Goal: Task Accomplishment & Management: Manage account settings

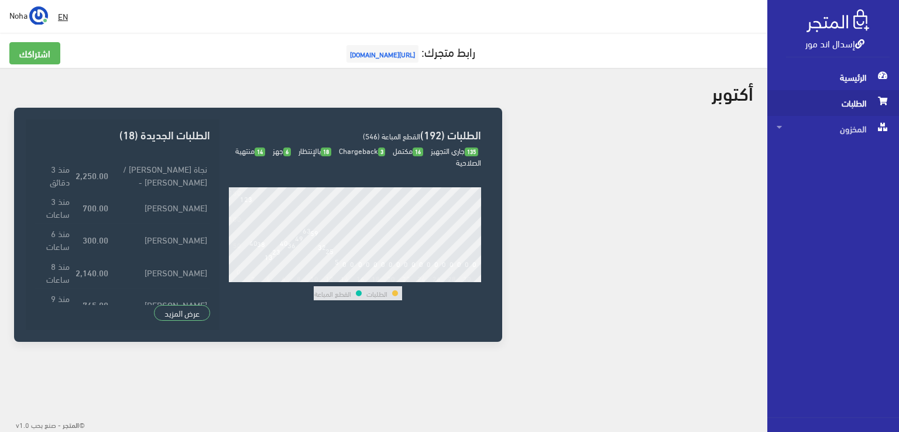
click at [845, 105] on span "الطلبات" at bounding box center [832, 103] width 113 height 26
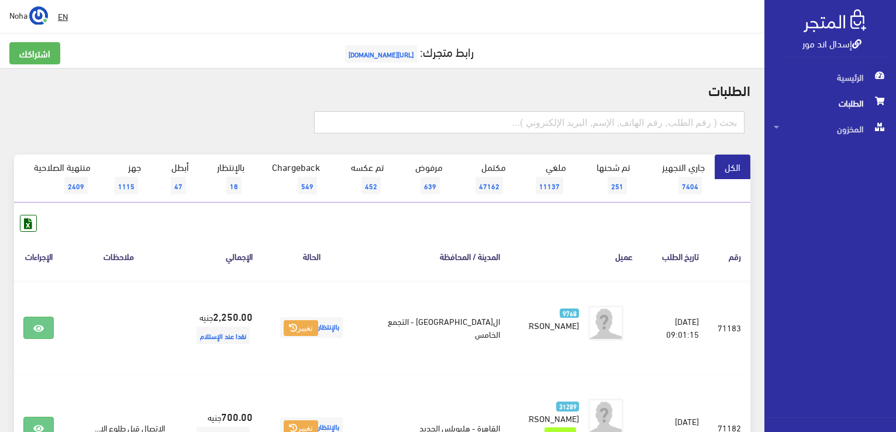
click at [689, 119] on input "text" at bounding box center [529, 122] width 431 height 22
type input "71164"
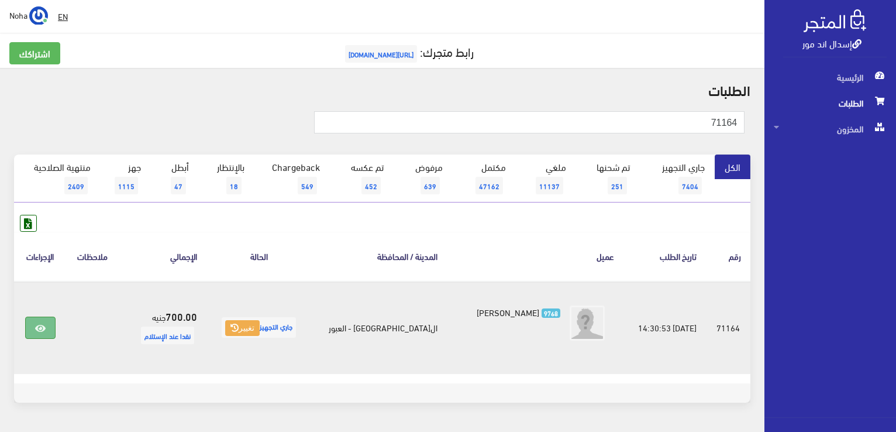
click at [40, 326] on icon at bounding box center [40, 328] width 11 height 9
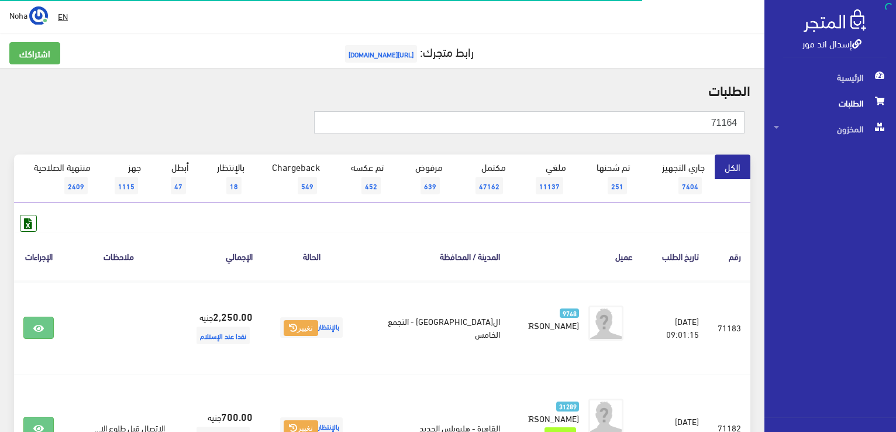
click at [706, 122] on input "71164" at bounding box center [529, 122] width 431 height 22
type input "7"
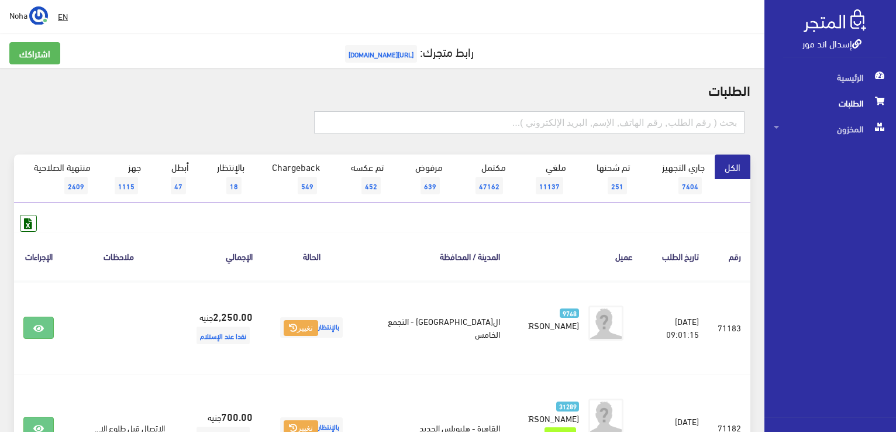
click at [518, 117] on input "text" at bounding box center [529, 122] width 431 height 22
type input "71170"
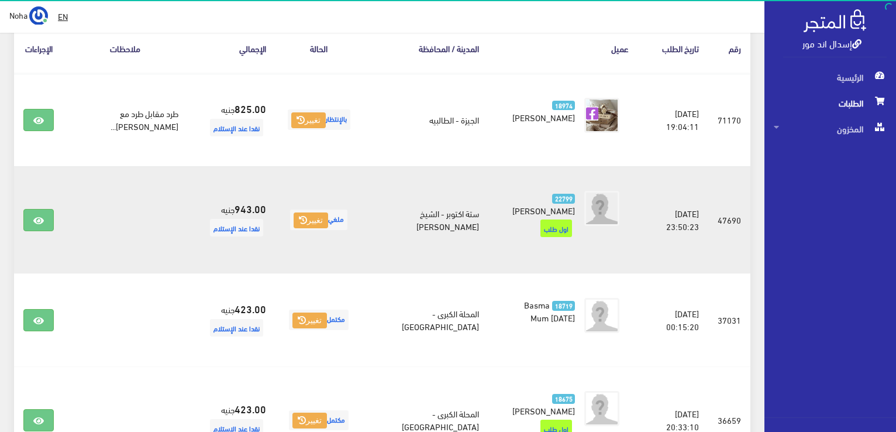
scroll to position [234, 0]
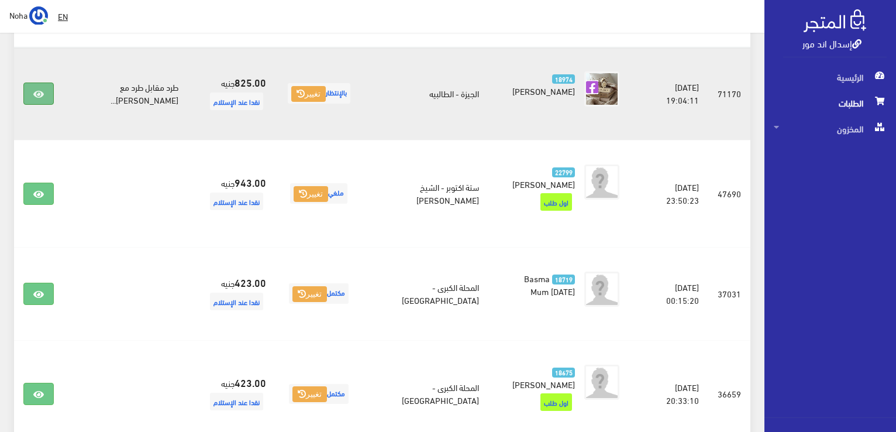
click at [44, 95] on link at bounding box center [38, 93] width 30 height 22
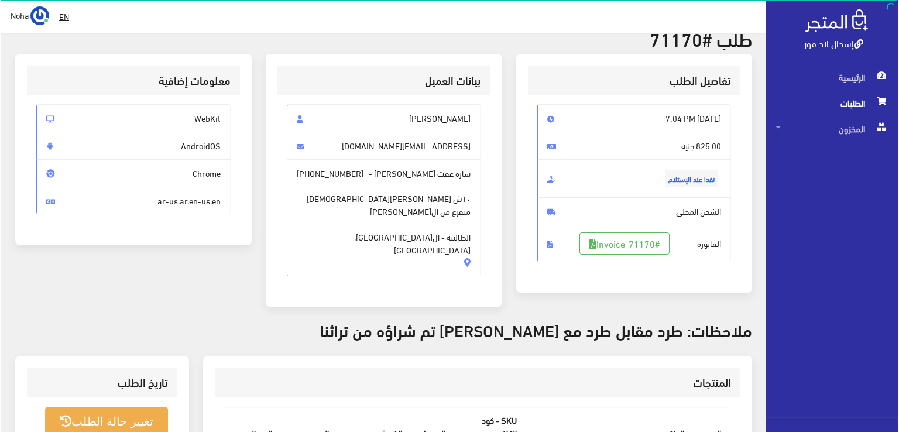
scroll to position [176, 0]
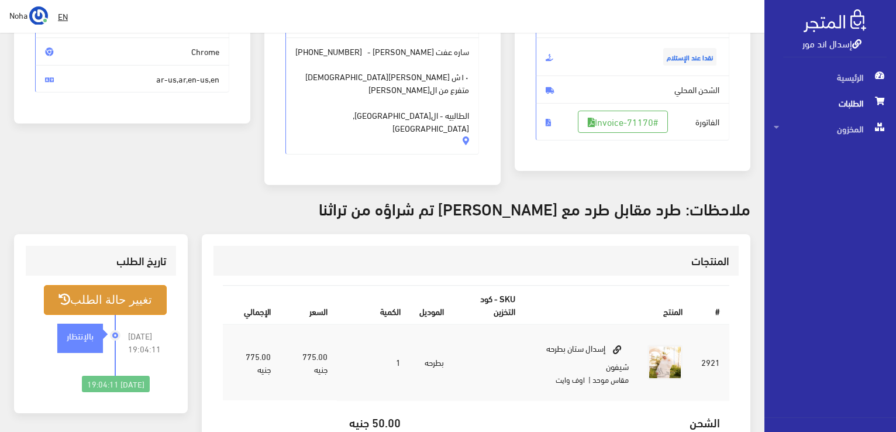
click at [125, 285] on button "تغيير حالة الطلب" at bounding box center [105, 300] width 123 height 30
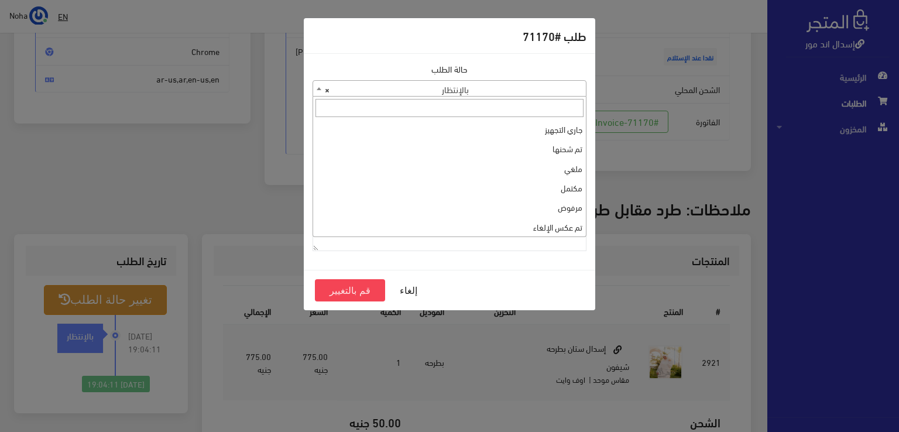
click at [317, 89] on b at bounding box center [319, 88] width 5 height 3
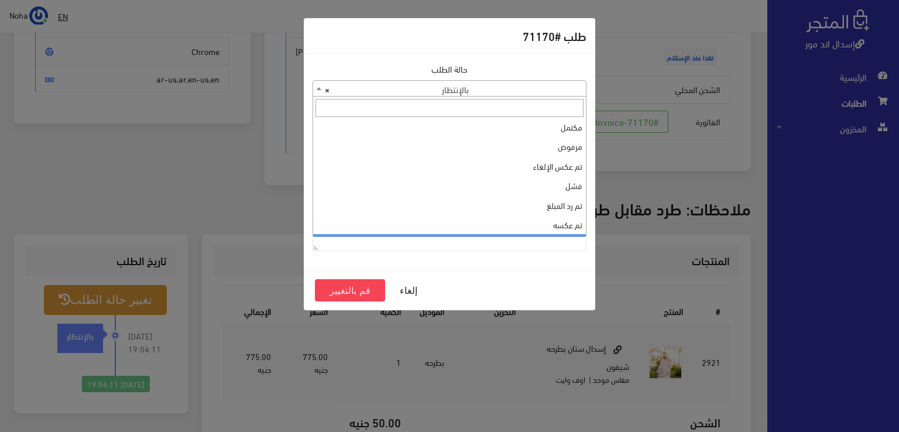
scroll to position [0, 0]
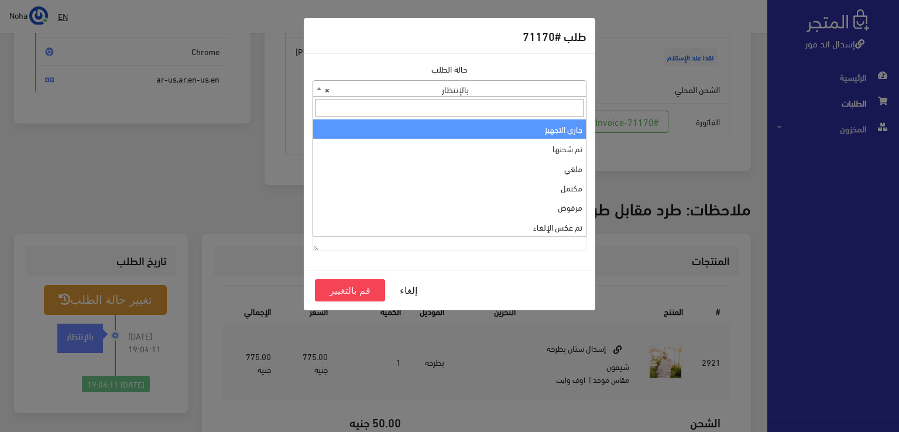
select select "1"
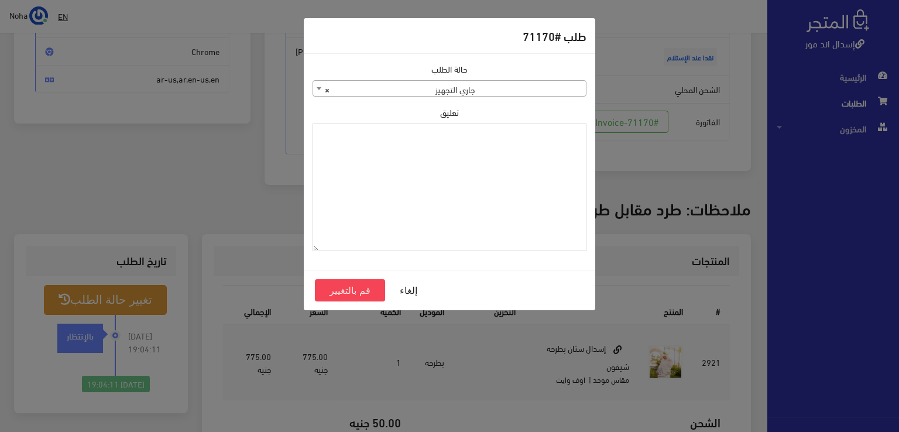
click at [499, 170] on textarea "تعليق" at bounding box center [449, 187] width 274 height 128
drag, startPoint x: 543, startPoint y: 135, endPoint x: 589, endPoint y: 136, distance: 46.3
click at [589, 136] on div "حالة الطلب جاري التجهيز تم شحنها ملغي مكتمل مرفوض تم عكس الإلغاء فشل تم رد المب…" at bounding box center [449, 162] width 288 height 198
type textarea "1134513"
click at [370, 283] on button "قم بالتغيير" at bounding box center [350, 290] width 70 height 22
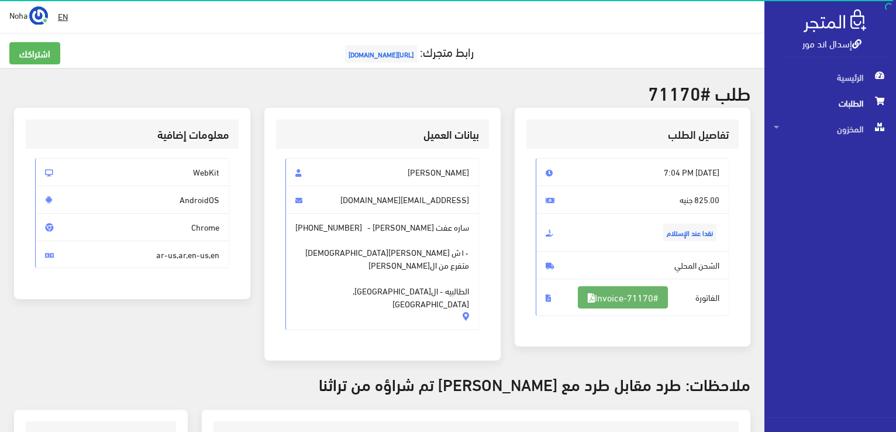
click at [613, 298] on link "#Invoice-71170" at bounding box center [623, 297] width 90 height 22
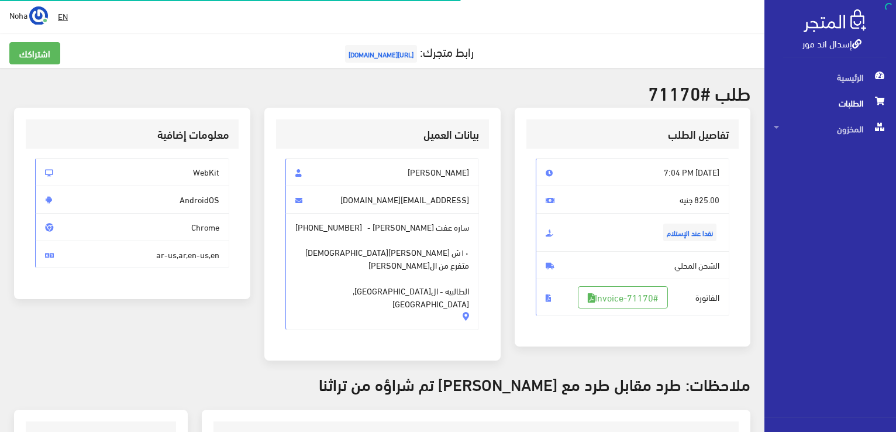
scroll to position [168, 0]
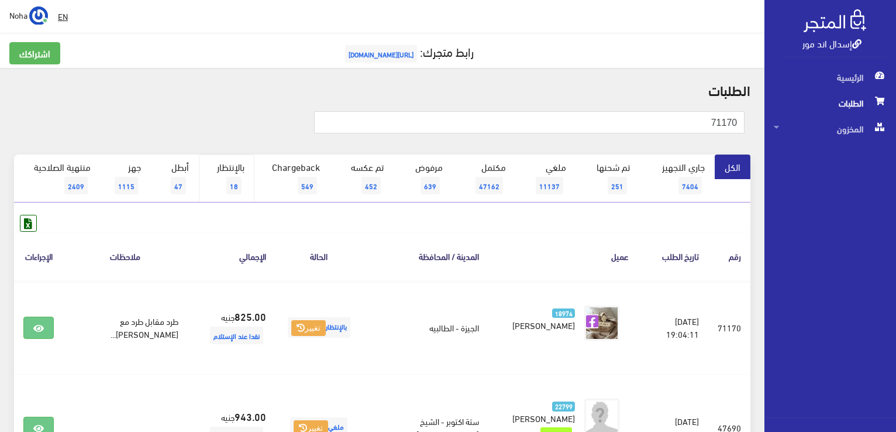
click at [237, 174] on link "بالإنتظار 18" at bounding box center [227, 178] width 56 height 48
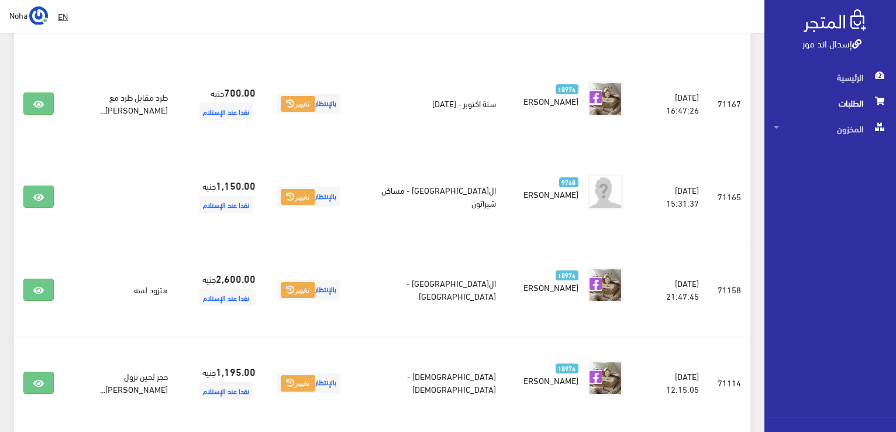
scroll to position [1554, 0]
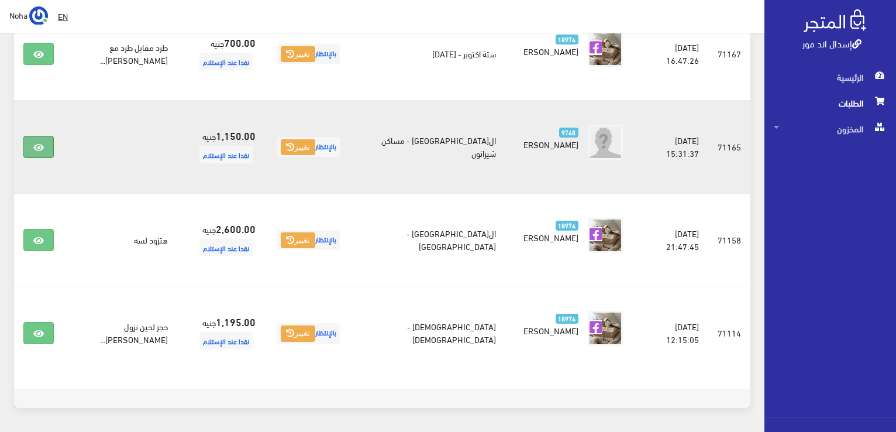
click at [36, 143] on icon at bounding box center [38, 147] width 11 height 9
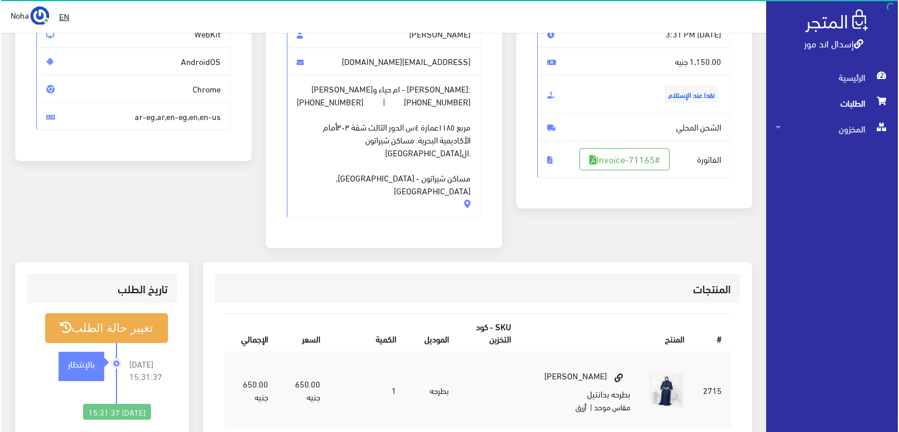
scroll to position [234, 0]
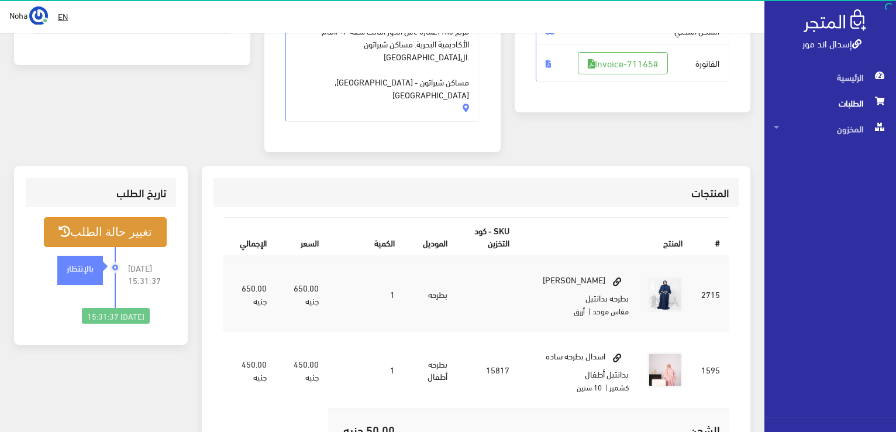
click at [122, 217] on button "تغيير حالة الطلب" at bounding box center [105, 232] width 123 height 30
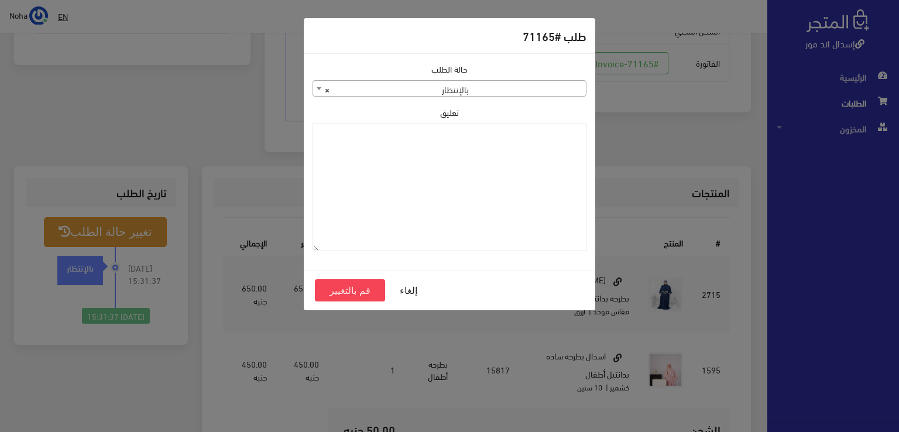
click at [319, 89] on b at bounding box center [319, 88] width 5 height 3
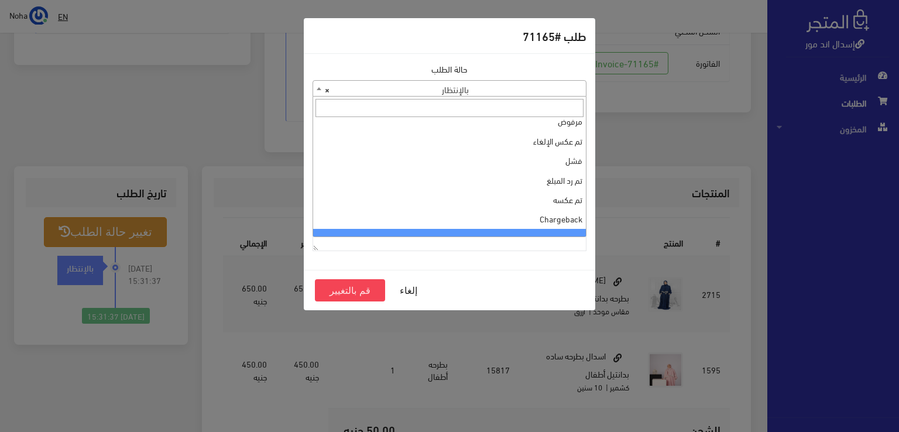
scroll to position [0, 0]
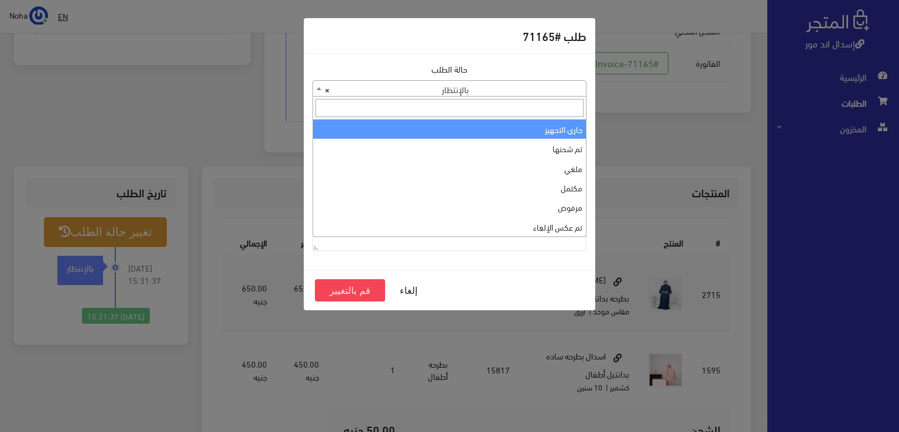
select select "1"
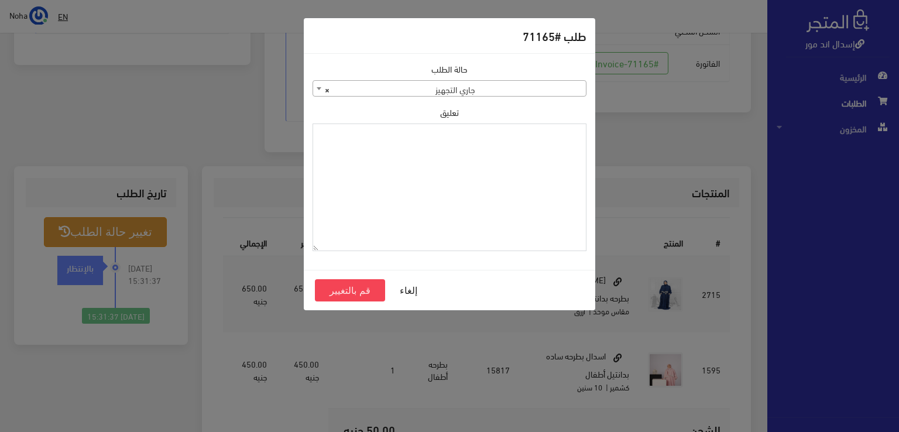
paste textarea "1134513"
type textarea "1134513"
click at [349, 291] on button "قم بالتغيير" at bounding box center [350, 290] width 70 height 22
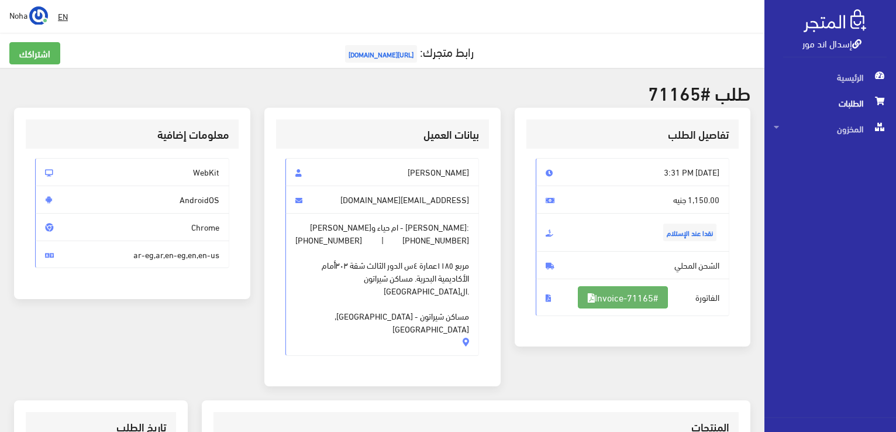
click at [630, 294] on link "#Invoice-71165" at bounding box center [623, 297] width 90 height 22
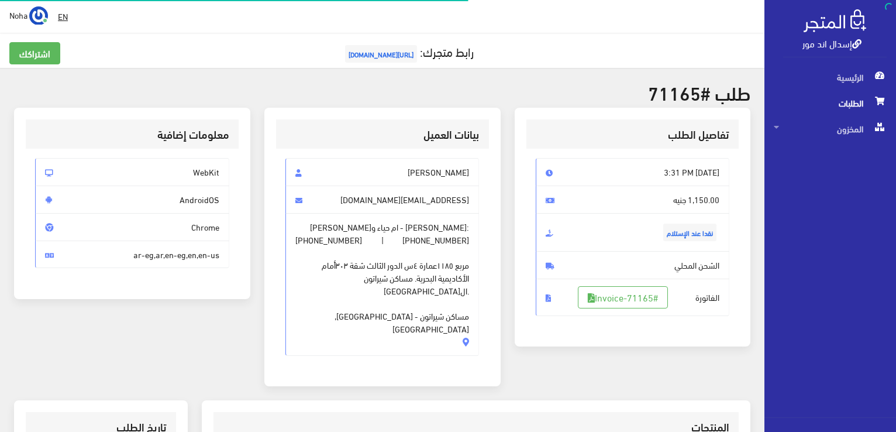
scroll to position [230, 0]
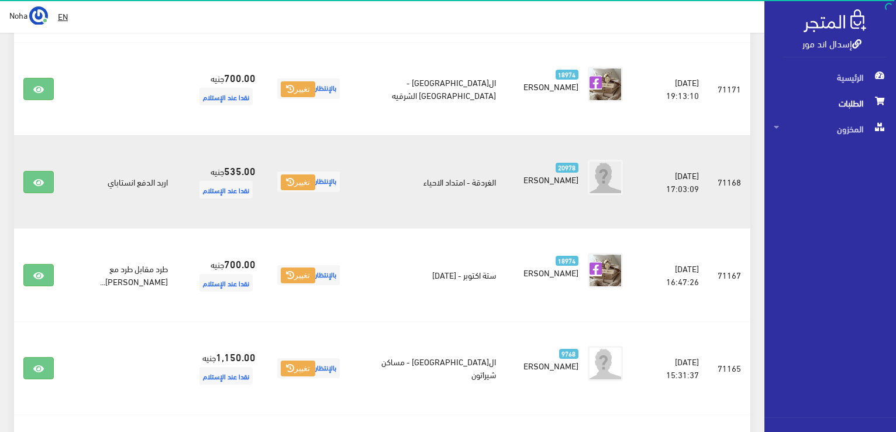
scroll to position [1320, 0]
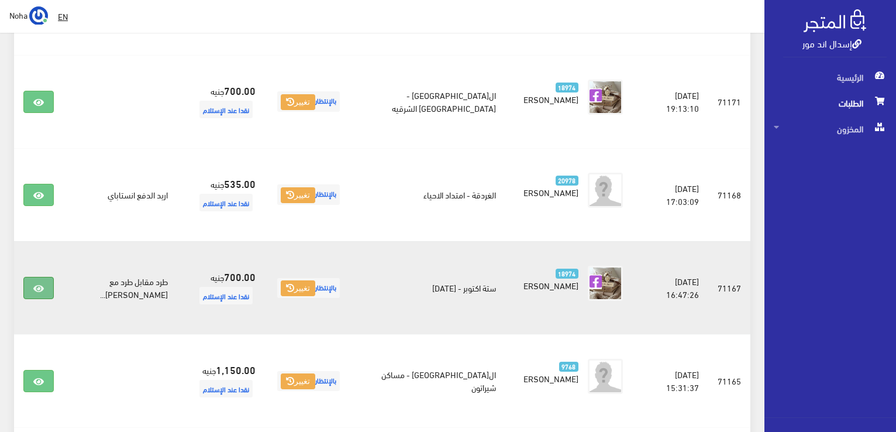
click at [36, 284] on icon at bounding box center [38, 288] width 11 height 9
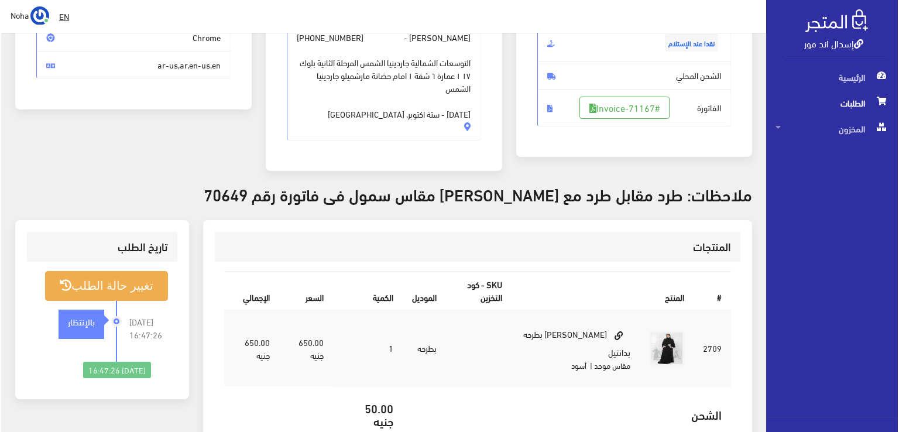
scroll to position [234, 0]
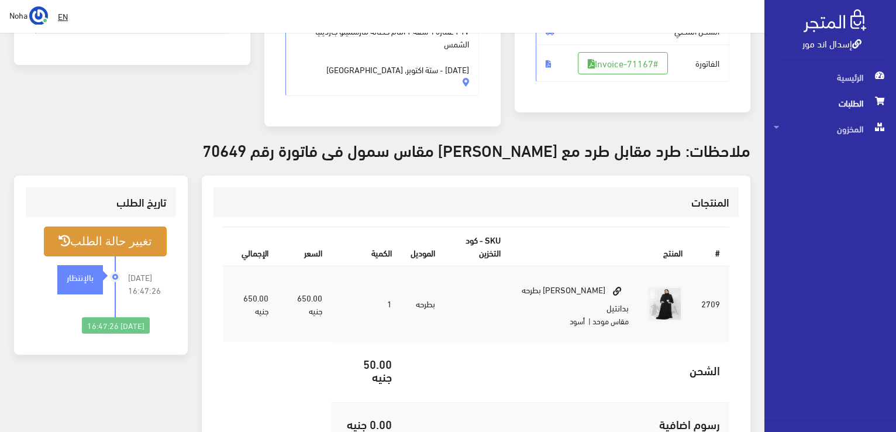
click at [142, 241] on button "تغيير حالة الطلب" at bounding box center [105, 241] width 123 height 30
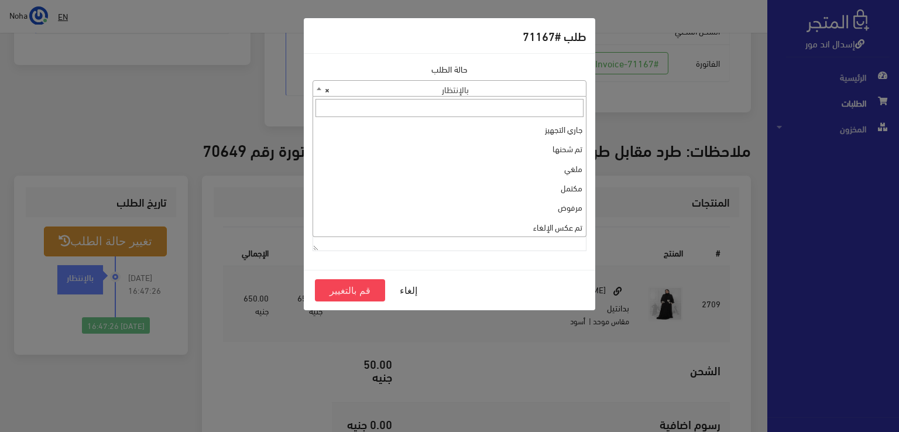
drag, startPoint x: 318, startPoint y: 87, endPoint x: 384, endPoint y: 121, distance: 74.6
click at [318, 87] on b at bounding box center [319, 88] width 5 height 3
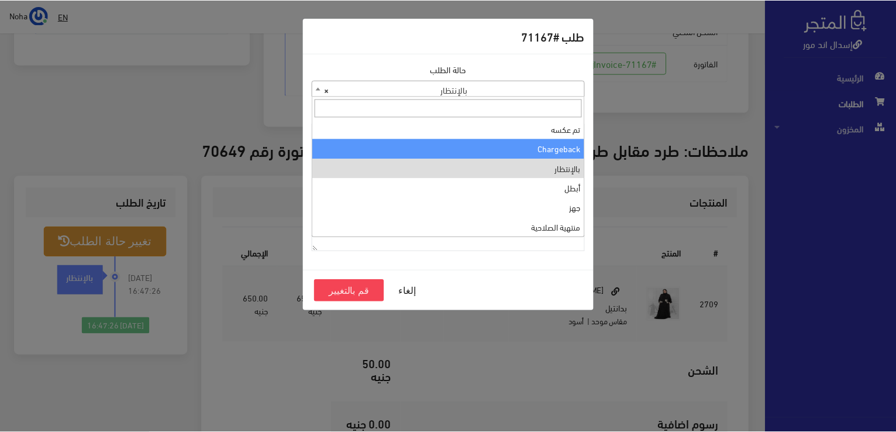
scroll to position [0, 0]
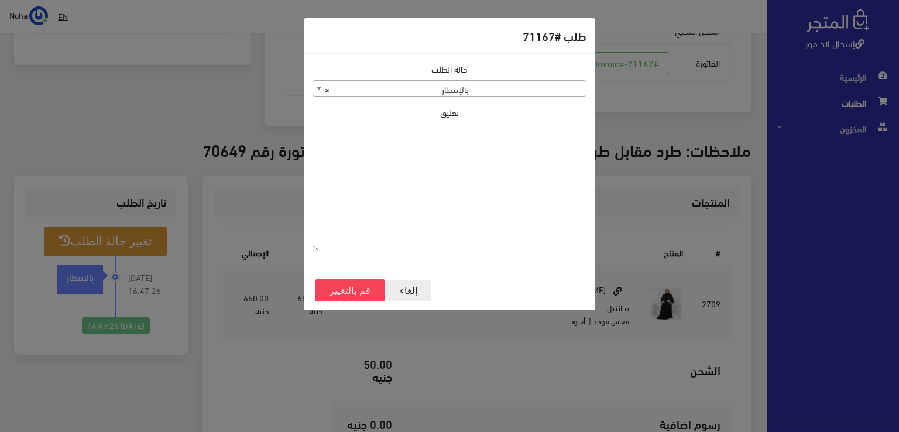
click at [407, 287] on button "إلغاء" at bounding box center [408, 290] width 47 height 22
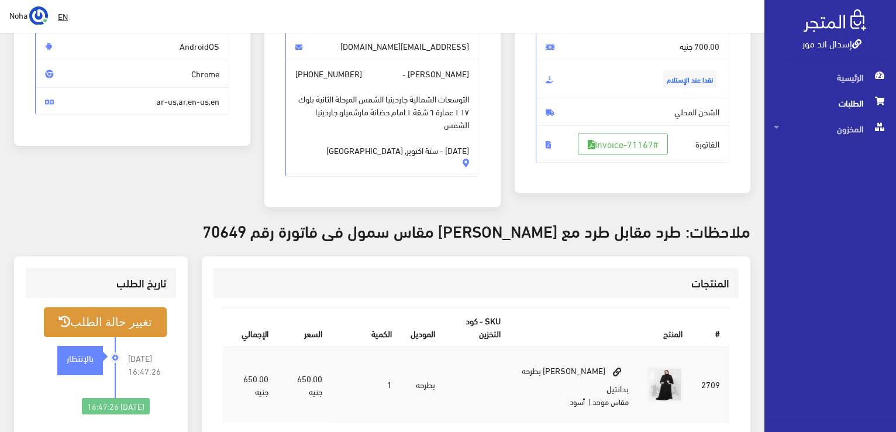
scroll to position [59, 0]
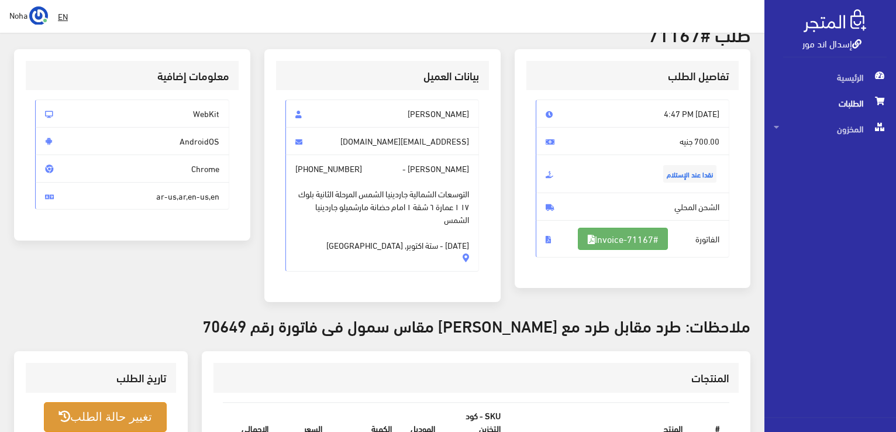
click at [654, 236] on link "#Invoice-71167" at bounding box center [623, 239] width 90 height 22
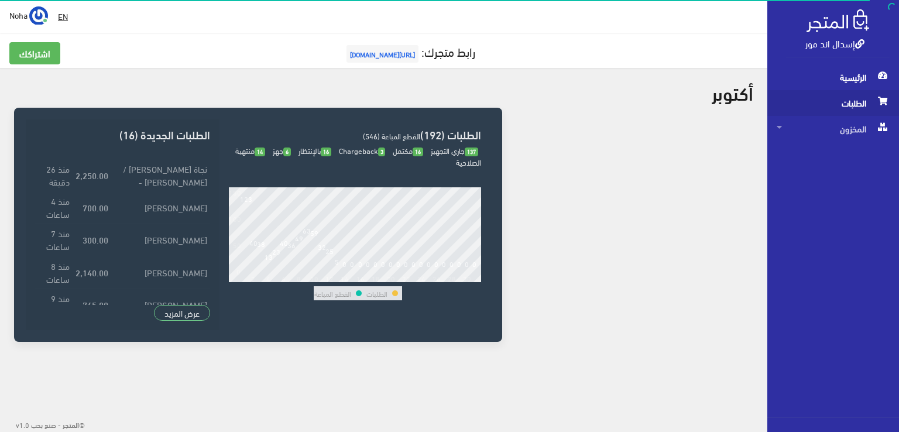
click at [843, 105] on span "الطلبات" at bounding box center [832, 103] width 113 height 26
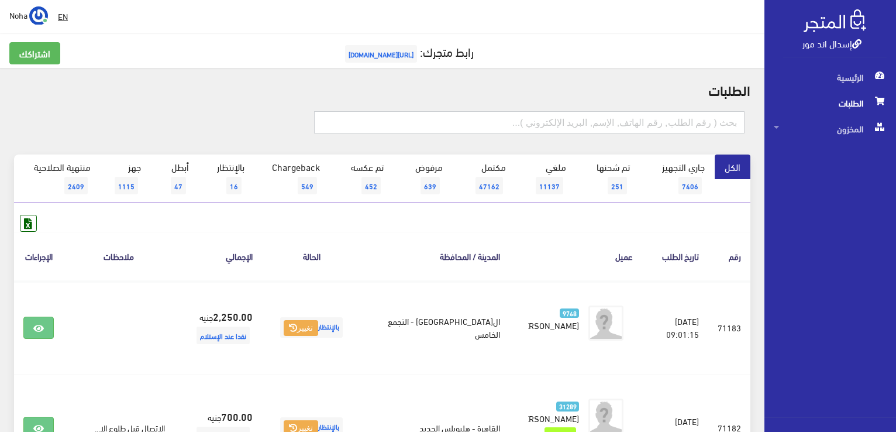
click at [621, 119] on input "text" at bounding box center [529, 122] width 431 height 22
type input "70649"
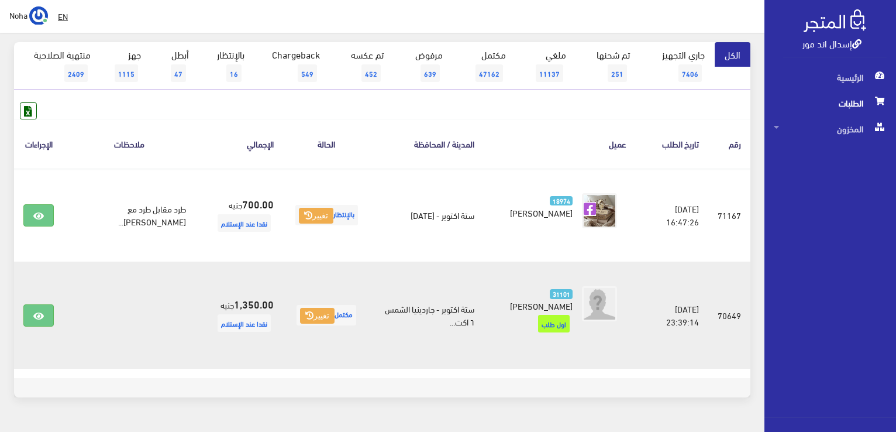
scroll to position [117, 0]
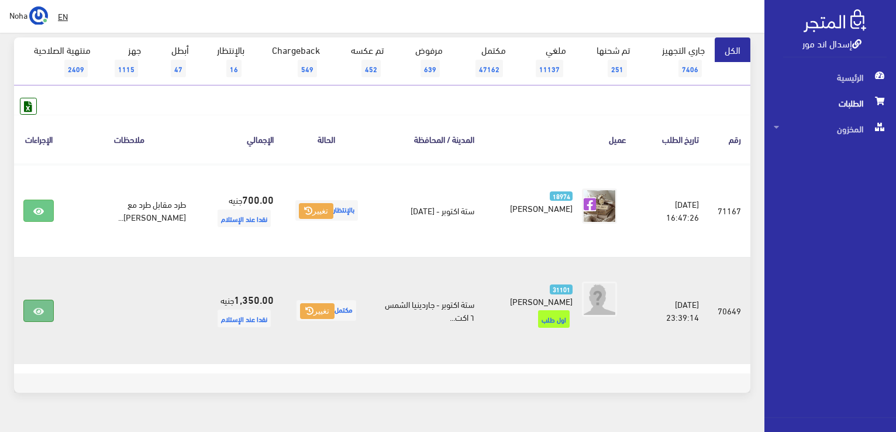
click at [36, 307] on icon at bounding box center [38, 311] width 11 height 9
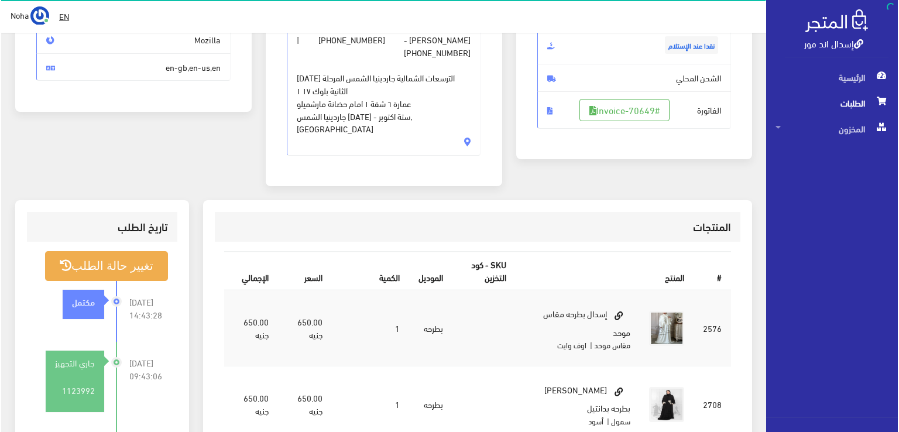
scroll to position [234, 0]
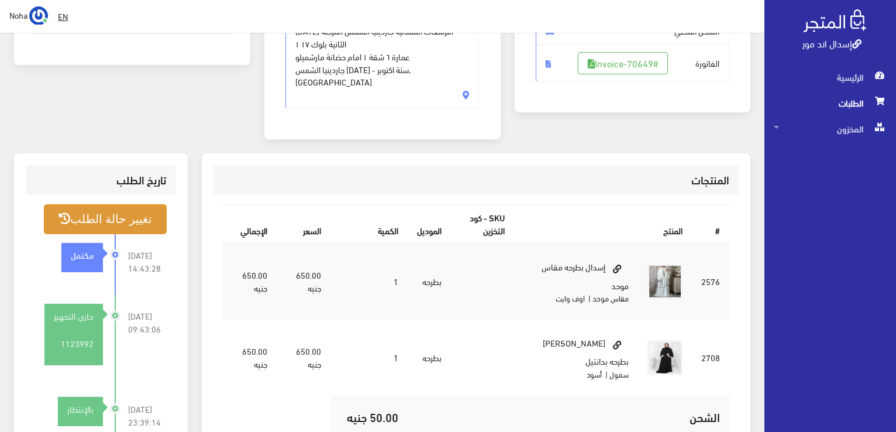
click at [122, 204] on button "تغيير حالة الطلب" at bounding box center [105, 219] width 123 height 30
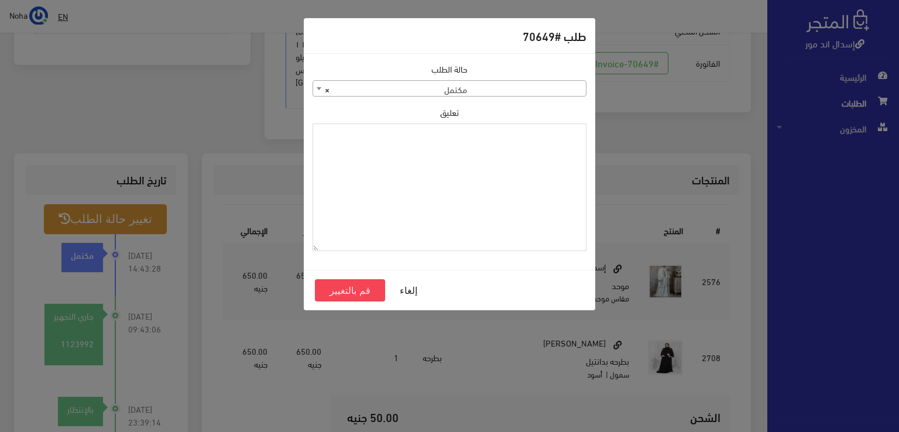
click at [569, 156] on textarea "تعليق" at bounding box center [449, 187] width 274 height 128
type textarea "j"
type textarea "تبديل مع اوردر 71167"
click at [364, 291] on button "قم بالتغيير" at bounding box center [350, 290] width 70 height 22
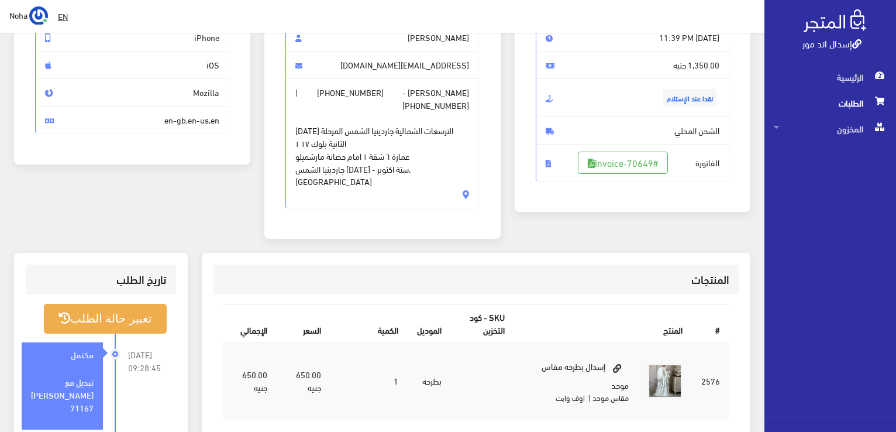
scroll to position [117, 0]
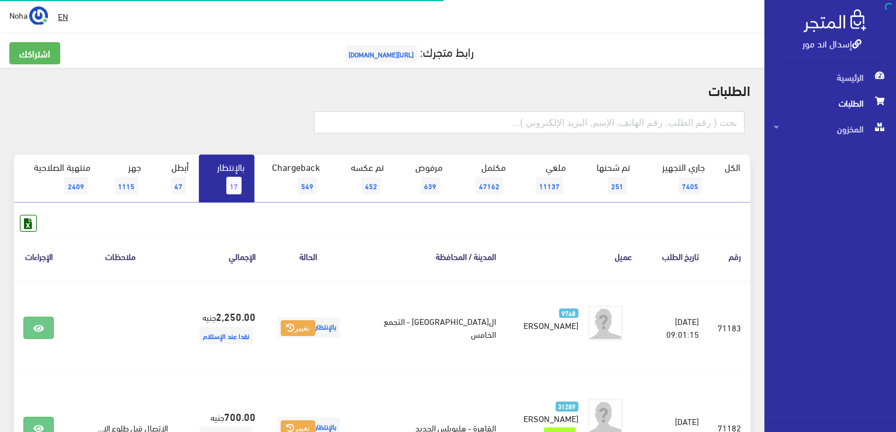
scroll to position [1320, 0]
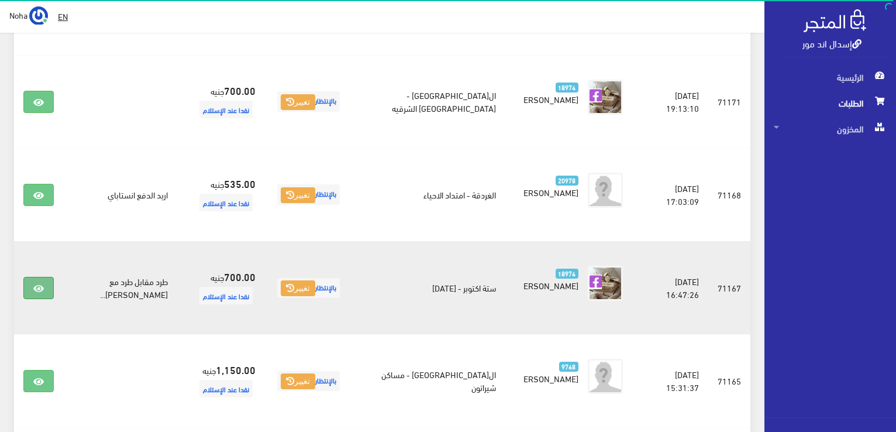
click at [36, 284] on icon at bounding box center [38, 288] width 11 height 9
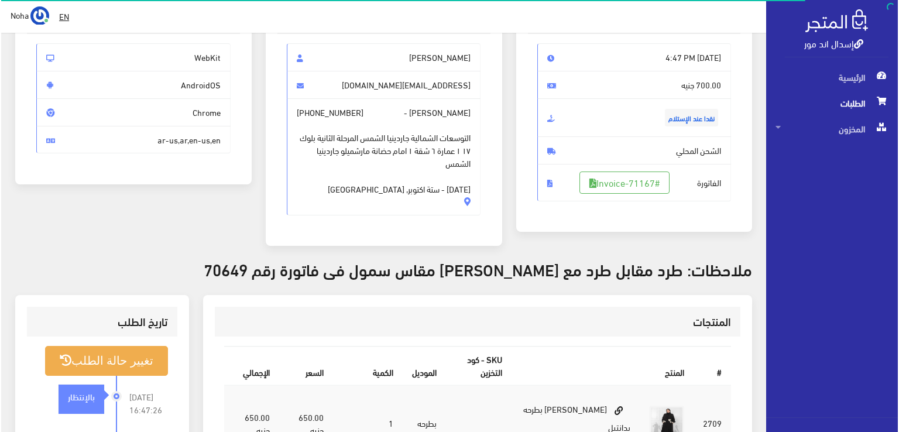
scroll to position [176, 0]
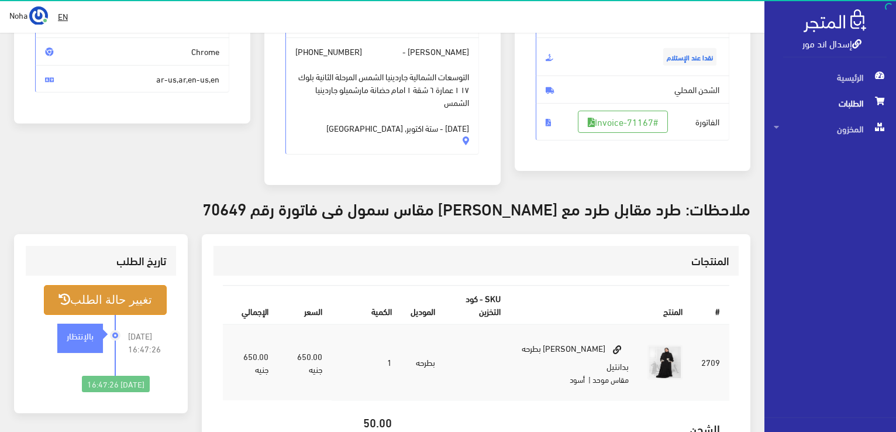
click at [119, 295] on button "تغيير حالة الطلب" at bounding box center [105, 300] width 123 height 30
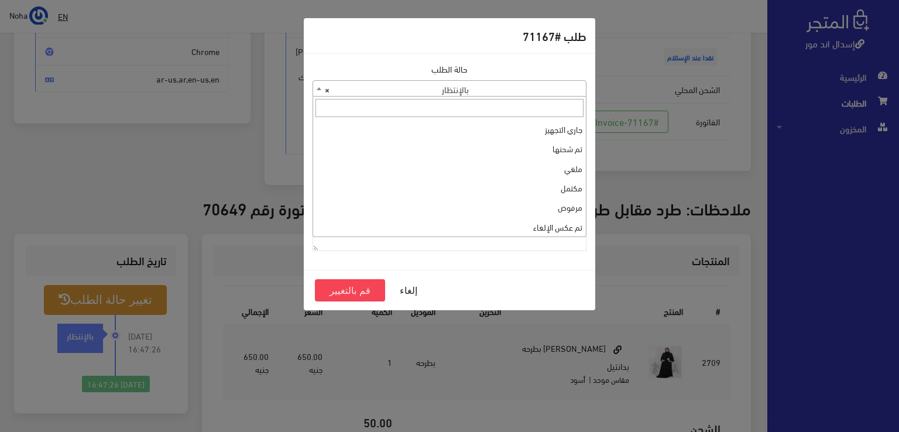
click at [321, 89] on b at bounding box center [319, 88] width 5 height 3
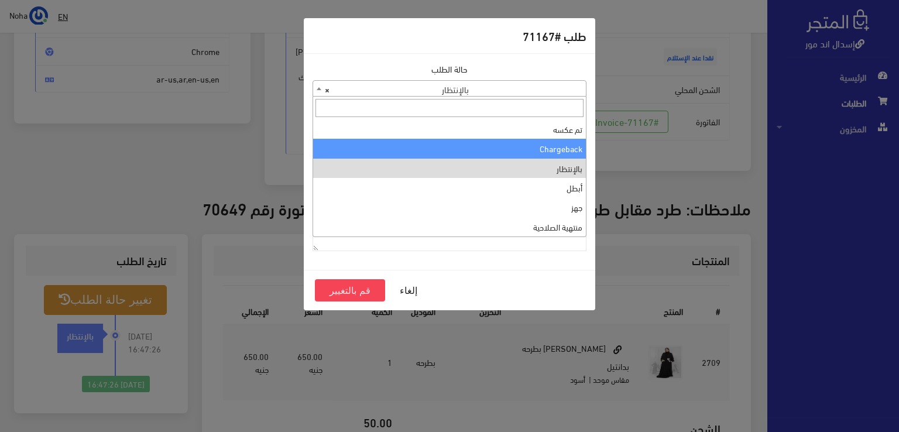
select select "10"
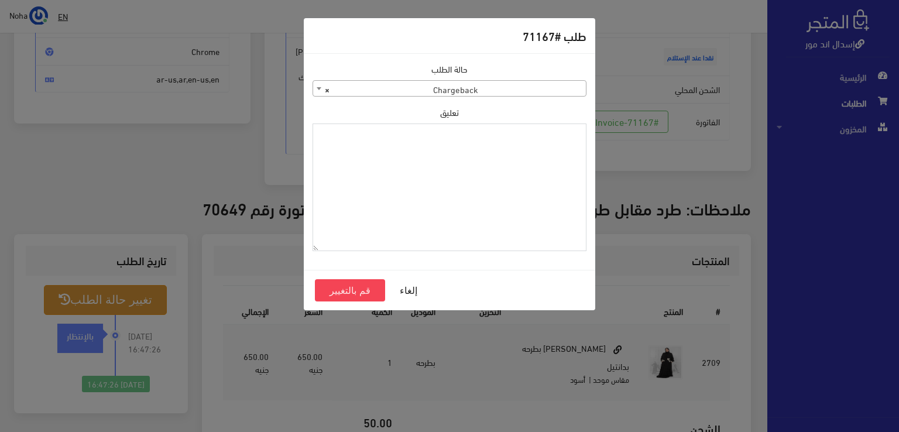
paste textarea "1134513"
type textarea "1134513"
click at [353, 284] on button "قم بالتغيير" at bounding box center [350, 290] width 70 height 22
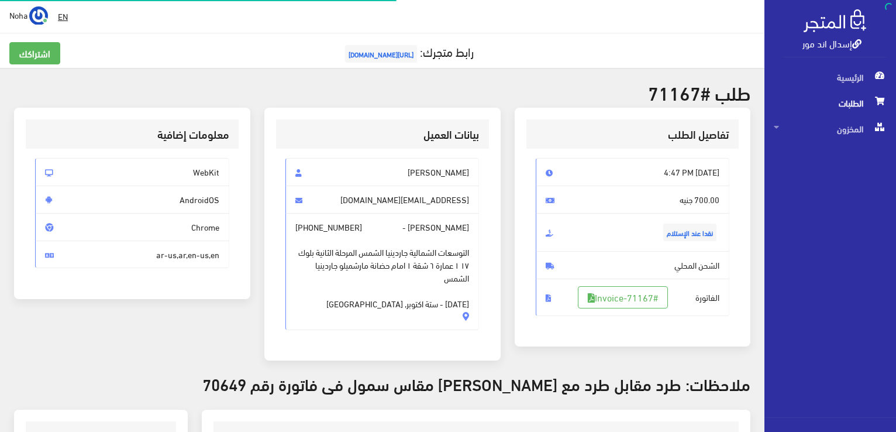
scroll to position [168, 0]
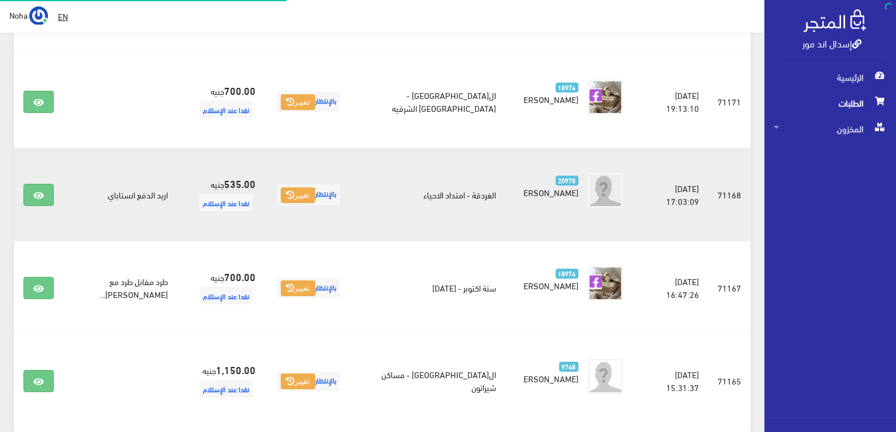
scroll to position [1320, 0]
click at [45, 184] on link at bounding box center [38, 195] width 30 height 22
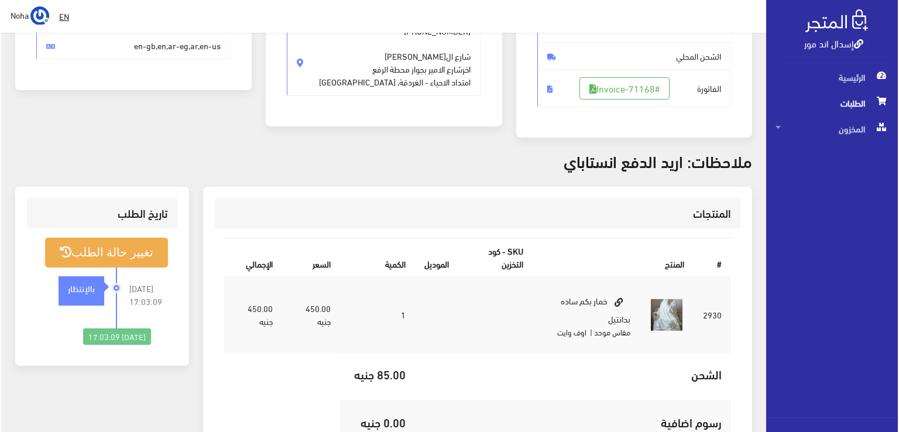
scroll to position [234, 0]
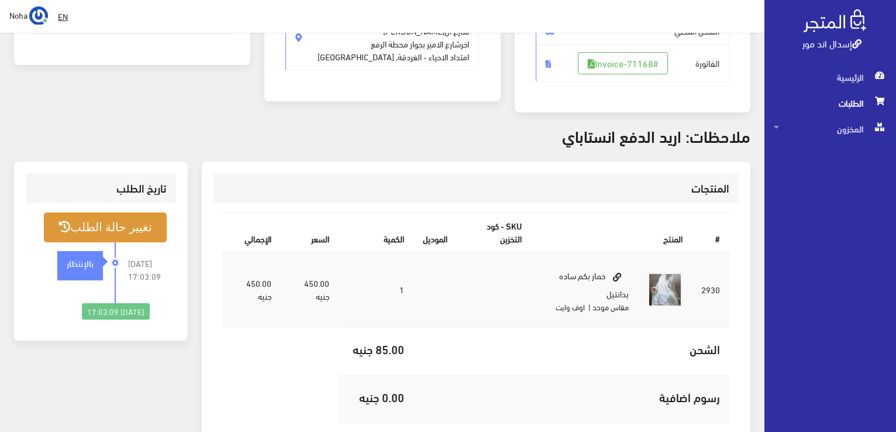
click at [146, 221] on button "تغيير حالة الطلب" at bounding box center [105, 227] width 123 height 30
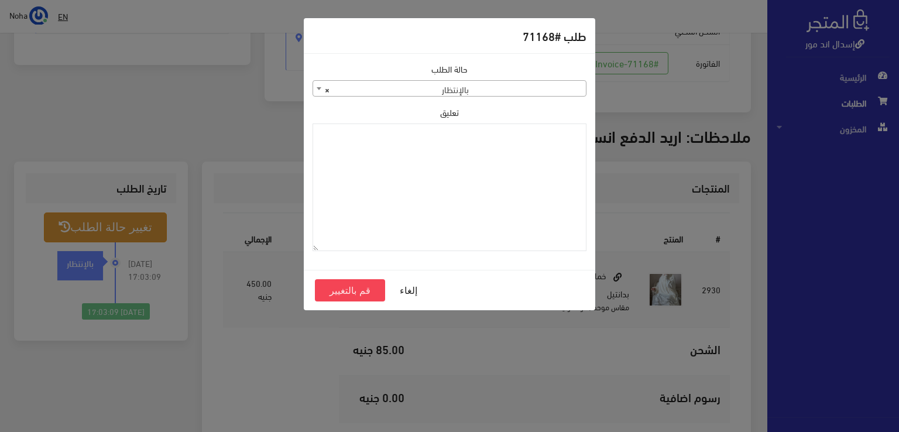
click at [317, 87] on b at bounding box center [319, 88] width 5 height 3
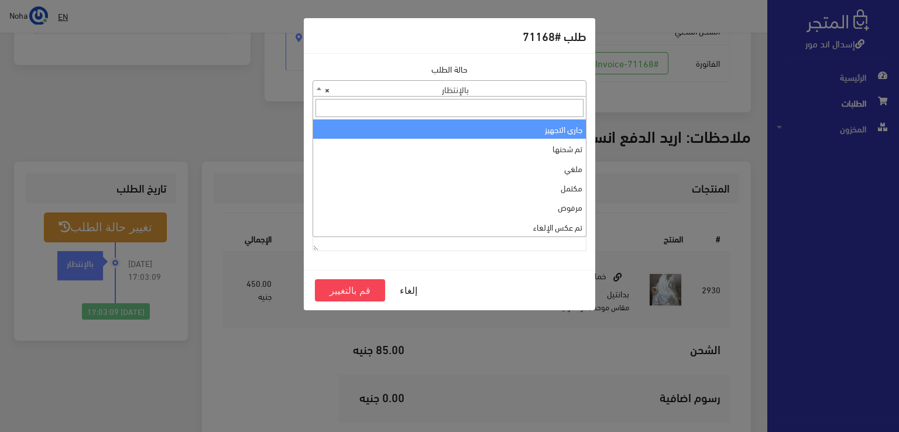
select select "1"
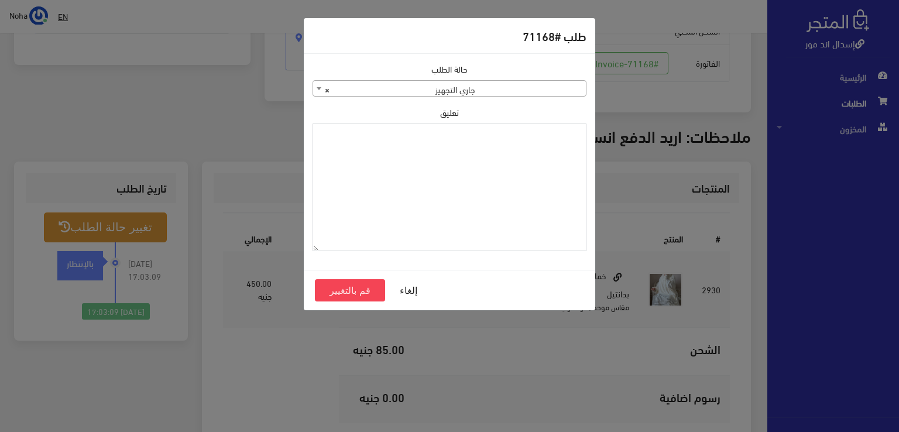
paste textarea "1134513"
type textarea "1134513"
click at [344, 291] on button "قم بالتغيير" at bounding box center [350, 290] width 70 height 22
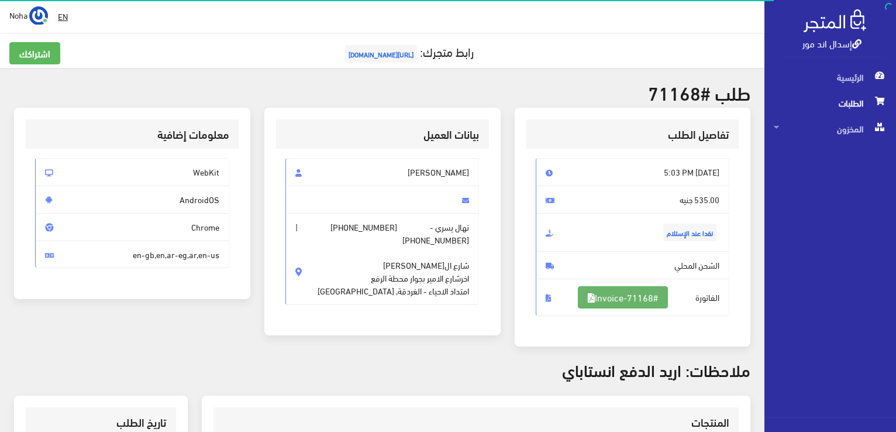
click at [630, 298] on link "#Invoice-71168" at bounding box center [623, 297] width 90 height 22
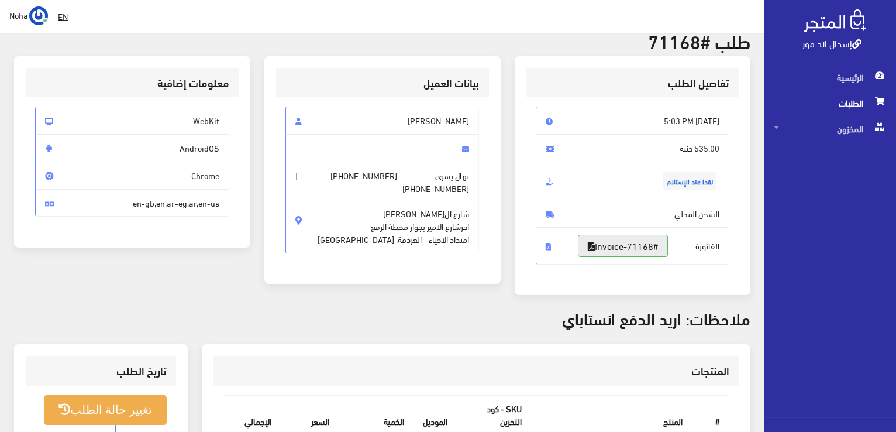
scroll to position [234, 0]
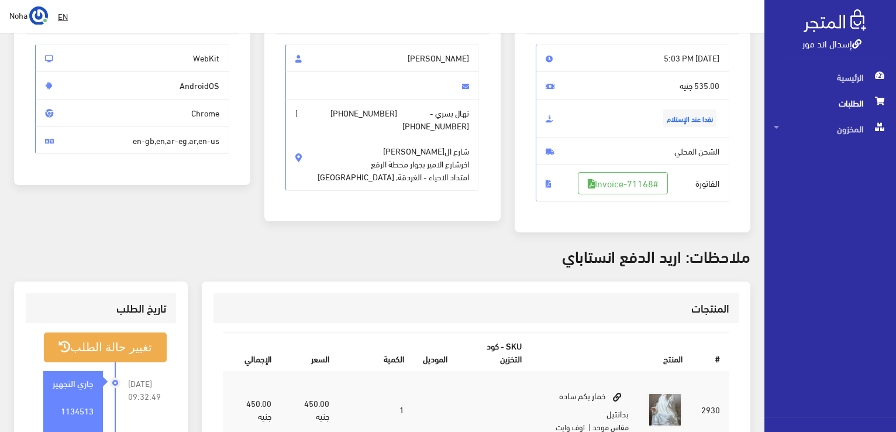
scroll to position [113, 0]
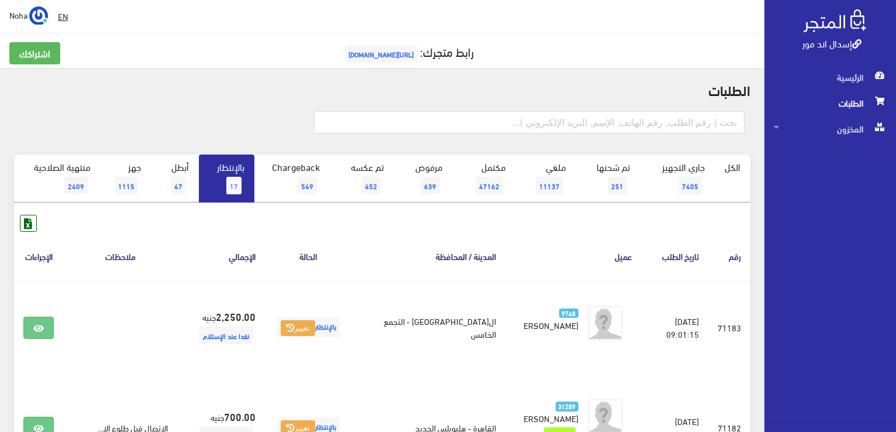
click at [223, 160] on link "بالإنتظار 17" at bounding box center [227, 178] width 56 height 48
click at [240, 185] on span "14" at bounding box center [233, 186] width 15 height 18
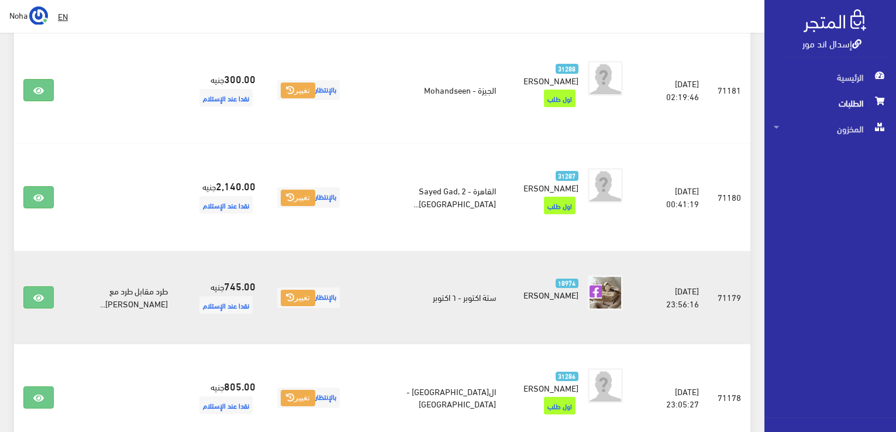
scroll to position [585, 0]
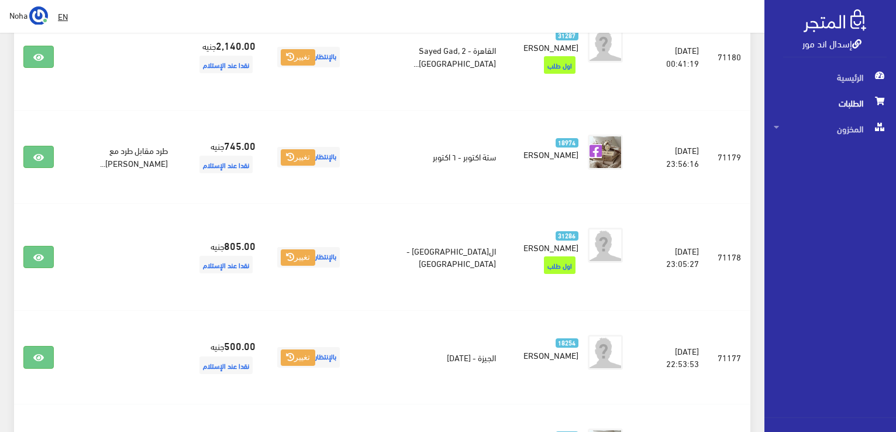
drag, startPoint x: 82, startPoint y: 126, endPoint x: 0, endPoint y: 309, distance: 200.6
click at [0, 311] on div "الطلبات الكل" at bounding box center [382, 304] width 765 height 1643
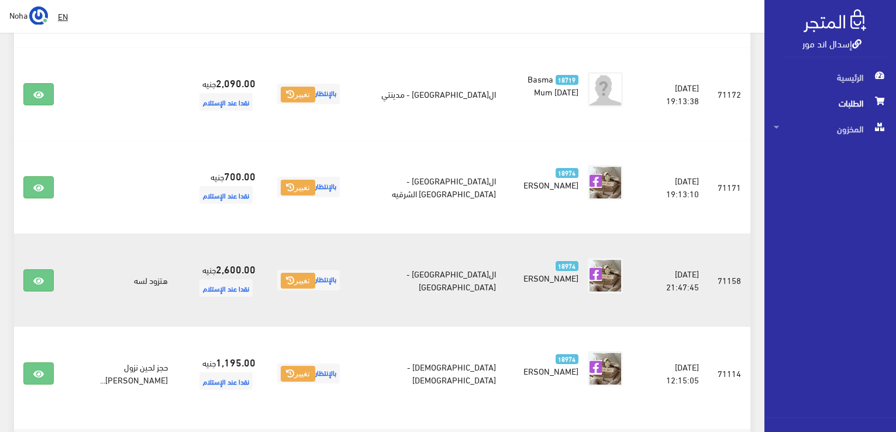
scroll to position [1217, 0]
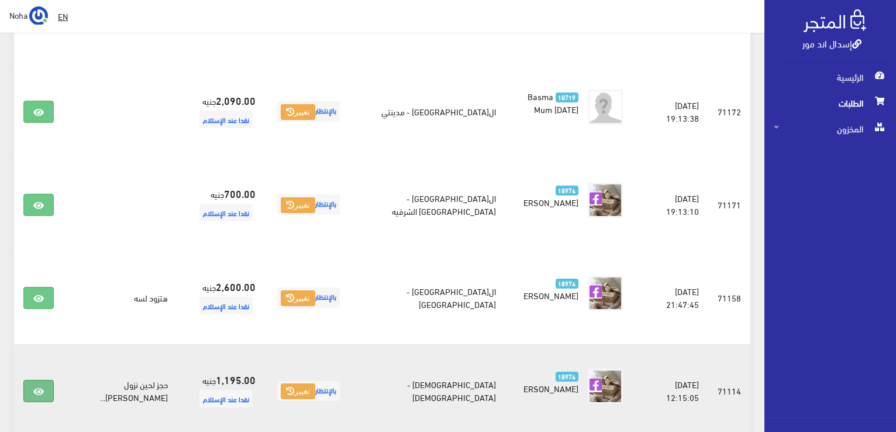
click at [35, 387] on icon at bounding box center [38, 391] width 11 height 9
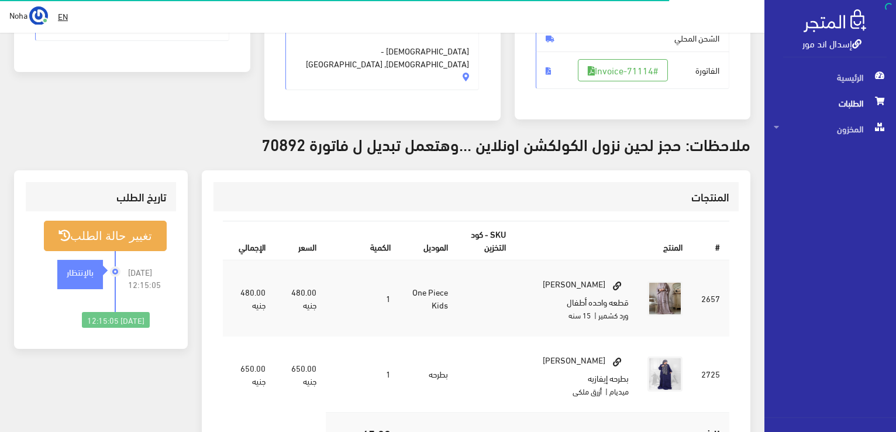
scroll to position [234, 0]
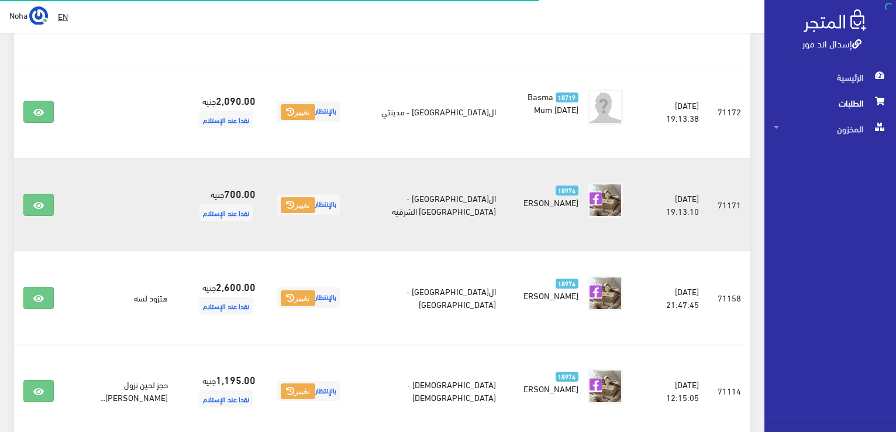
scroll to position [1217, 0]
click at [30, 194] on link at bounding box center [38, 205] width 30 height 22
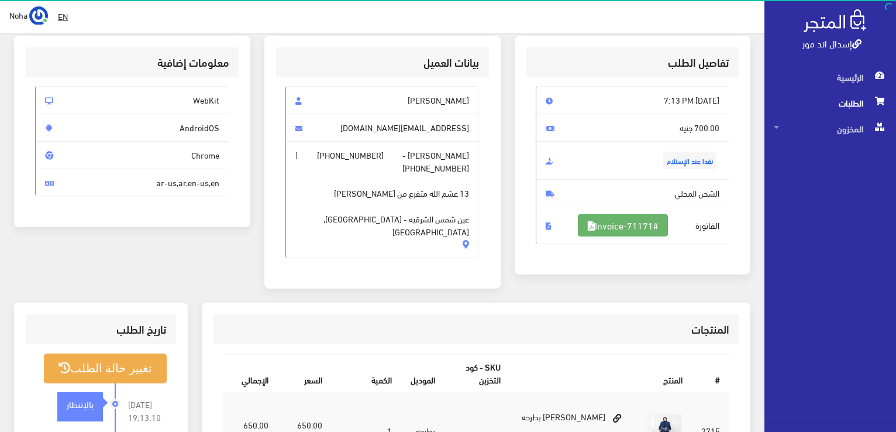
scroll to position [59, 0]
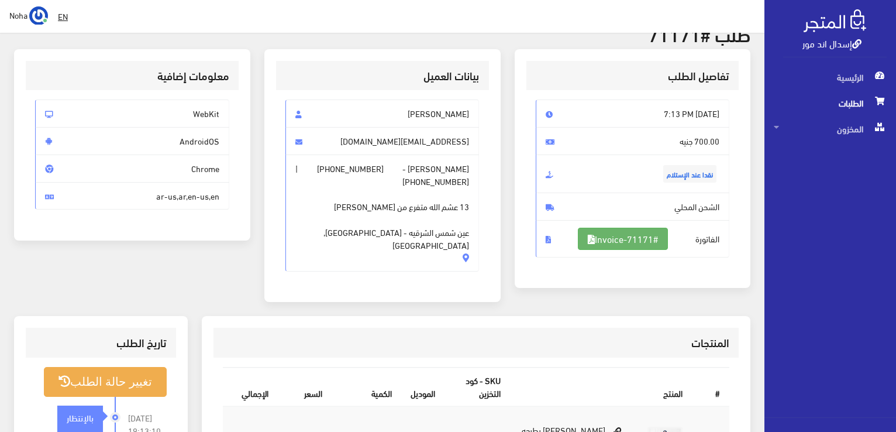
click at [597, 232] on link "#Invoice-71171" at bounding box center [623, 239] width 90 height 22
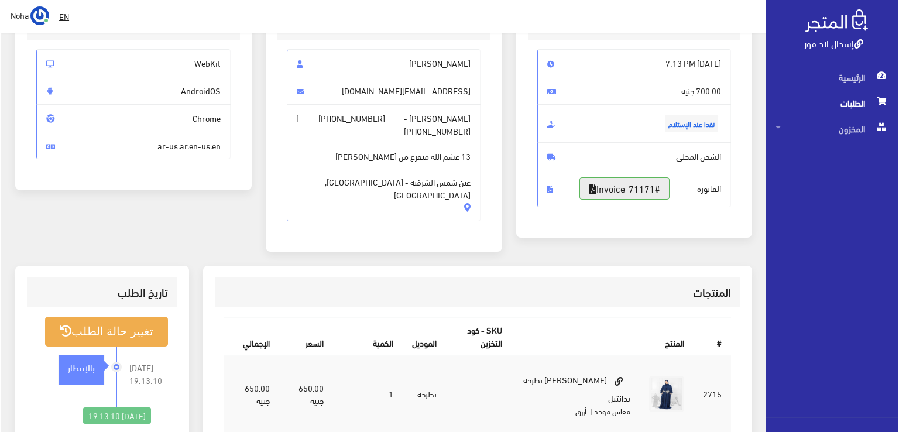
scroll to position [176, 0]
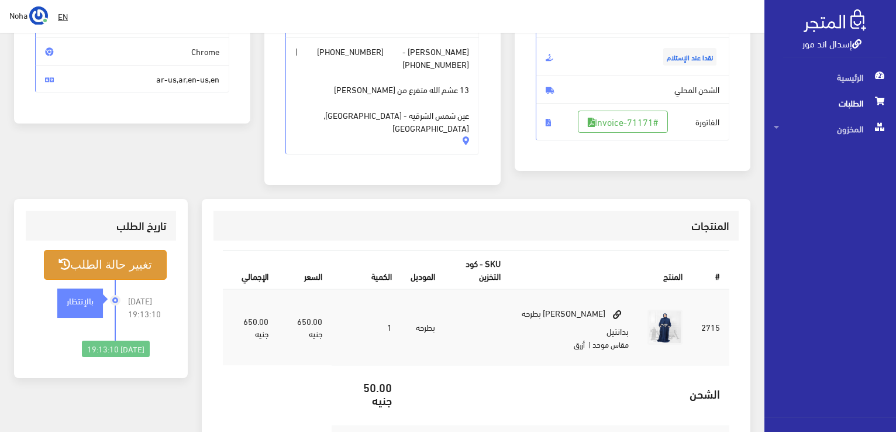
click at [90, 250] on button "تغيير حالة الطلب" at bounding box center [105, 265] width 123 height 30
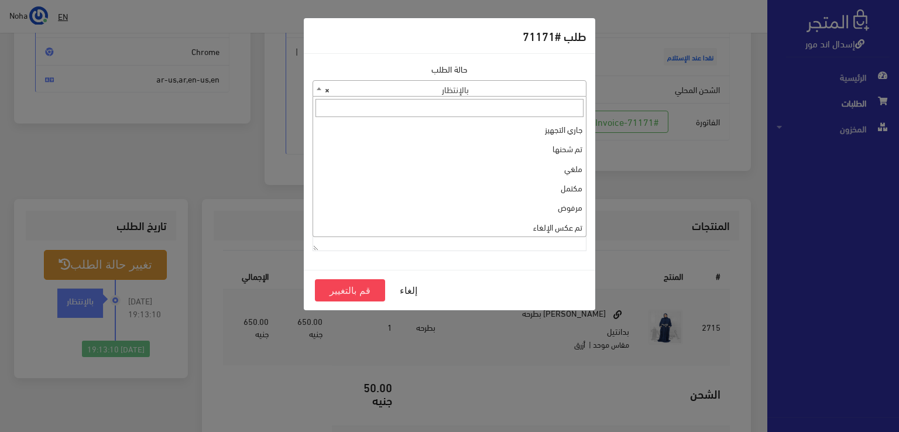
click at [358, 85] on span "× بالإنتظار" at bounding box center [449, 89] width 273 height 16
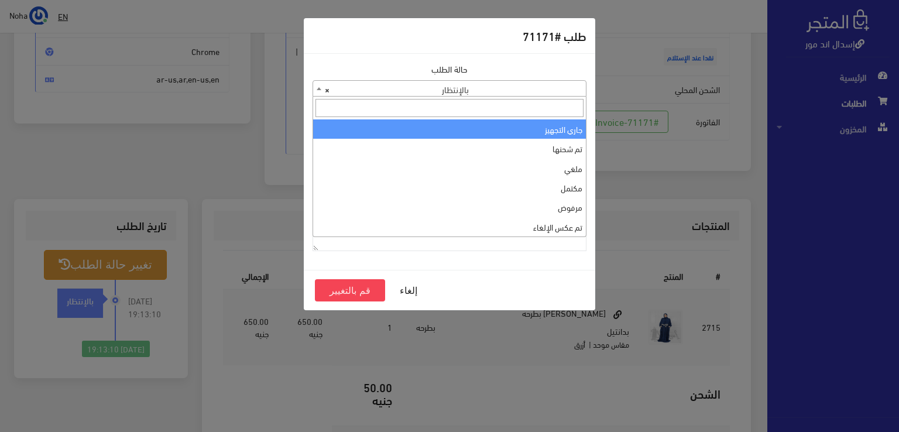
select select "1"
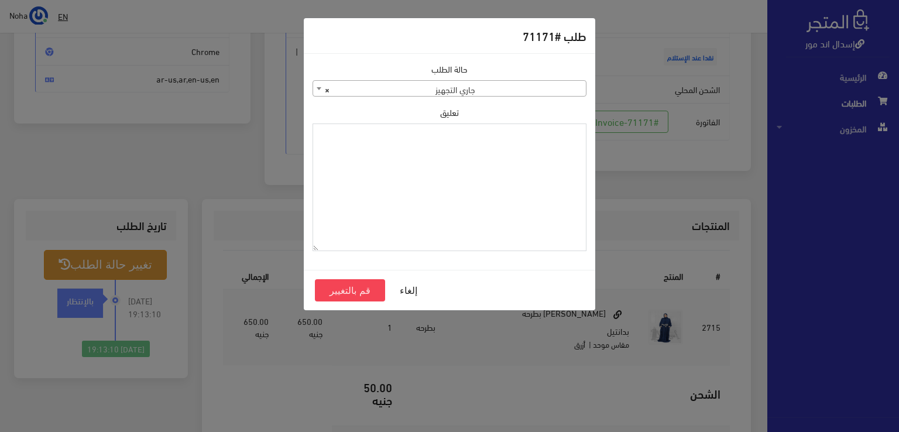
paste textarea "1134513"
type textarea "1134513"
click at [356, 290] on button "قم بالتغيير" at bounding box center [350, 290] width 70 height 22
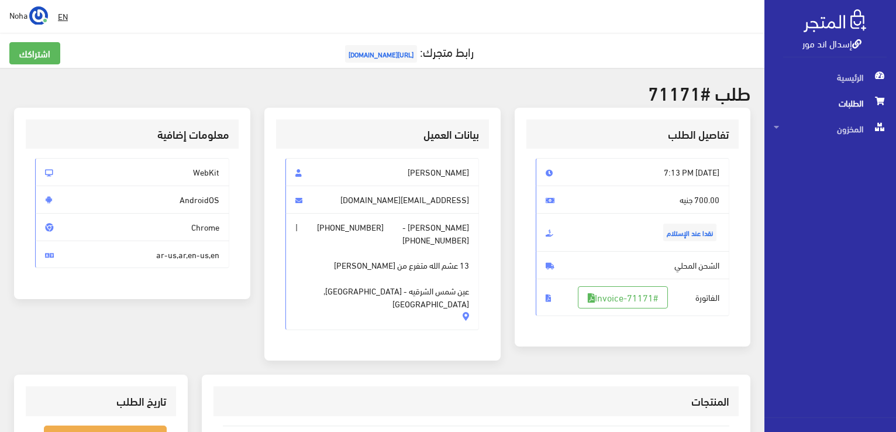
scroll to position [176, 0]
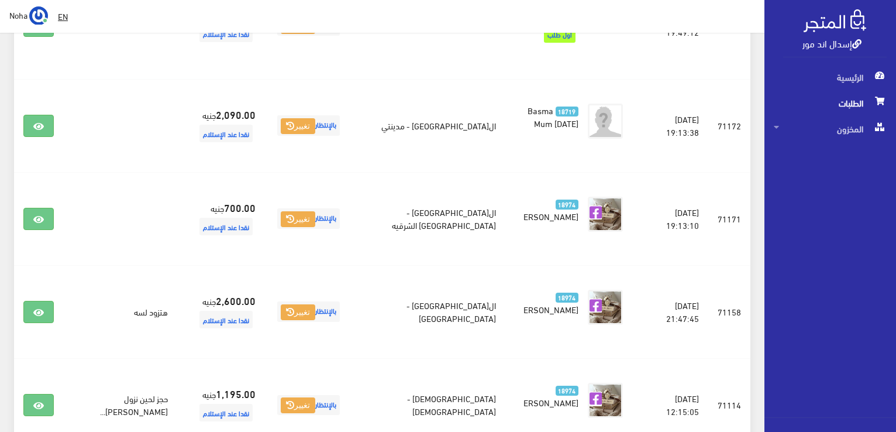
scroll to position [1229, 0]
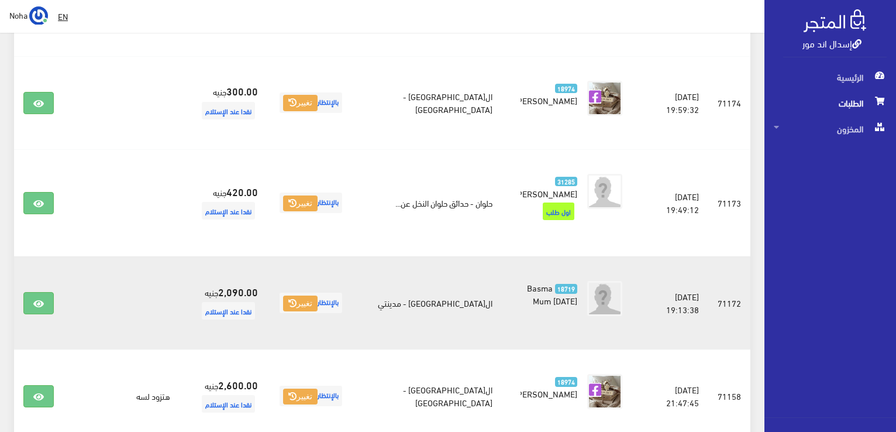
scroll to position [1006, 0]
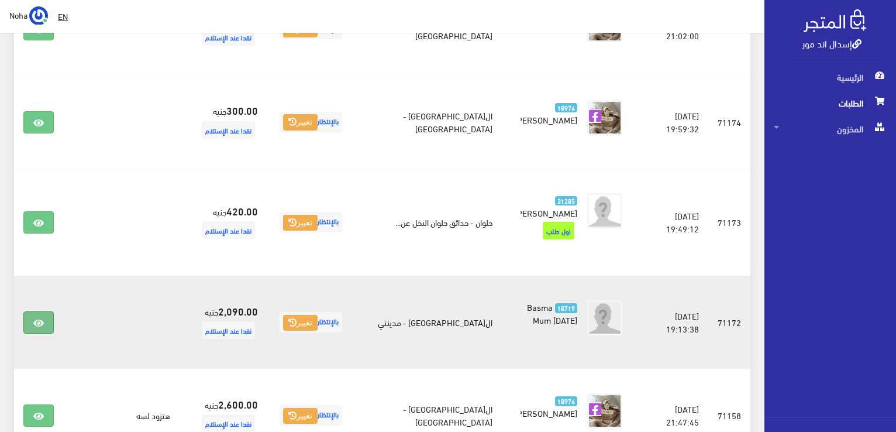
click at [44, 311] on link at bounding box center [38, 322] width 30 height 22
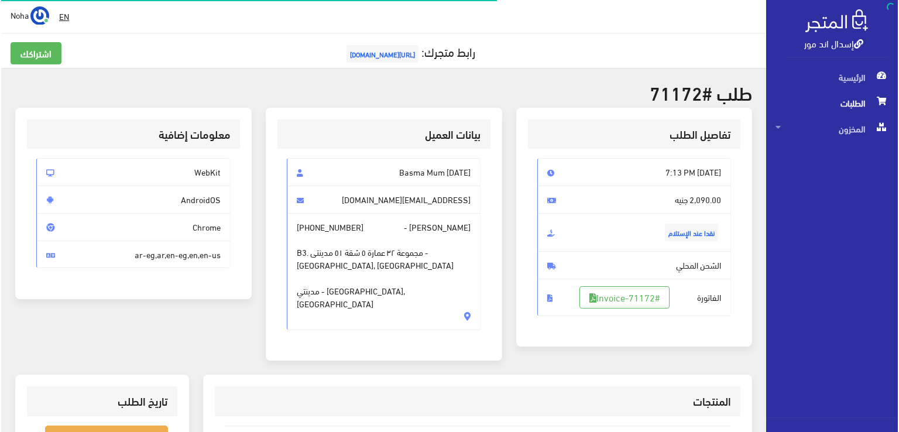
scroll to position [117, 0]
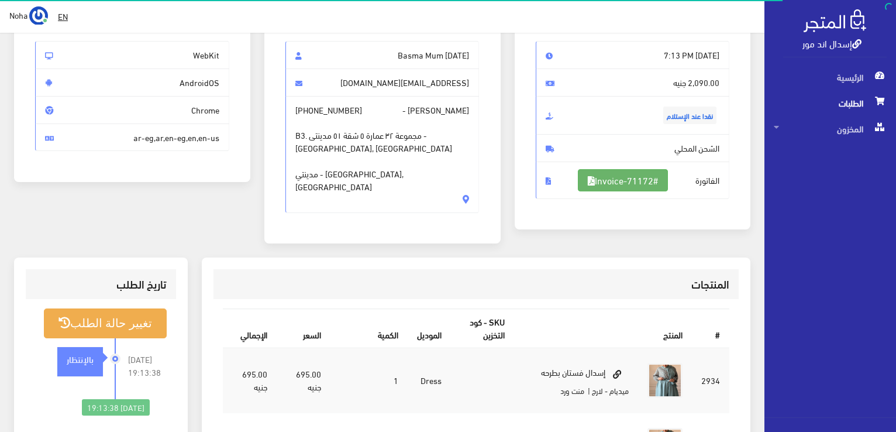
click at [623, 176] on link "#Invoice-71172" at bounding box center [623, 180] width 90 height 22
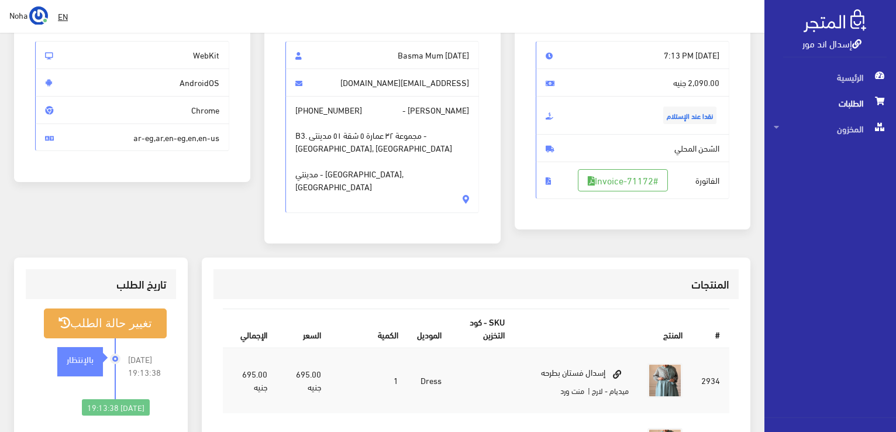
click at [119, 338] on li "[DATE] 19:13:38 بالإنتظار" at bounding box center [101, 368] width 132 height 61
click at [122, 338] on li "[DATE] 19:13:38 بالإنتظار" at bounding box center [101, 368] width 132 height 61
click at [143, 312] on button "تغيير حالة الطلب" at bounding box center [105, 323] width 123 height 30
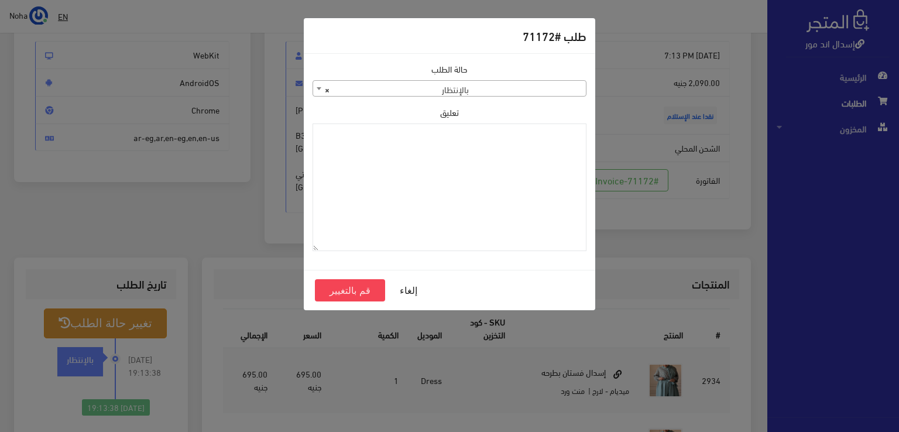
click at [443, 92] on span "× بالإنتظار" at bounding box center [449, 89] width 273 height 16
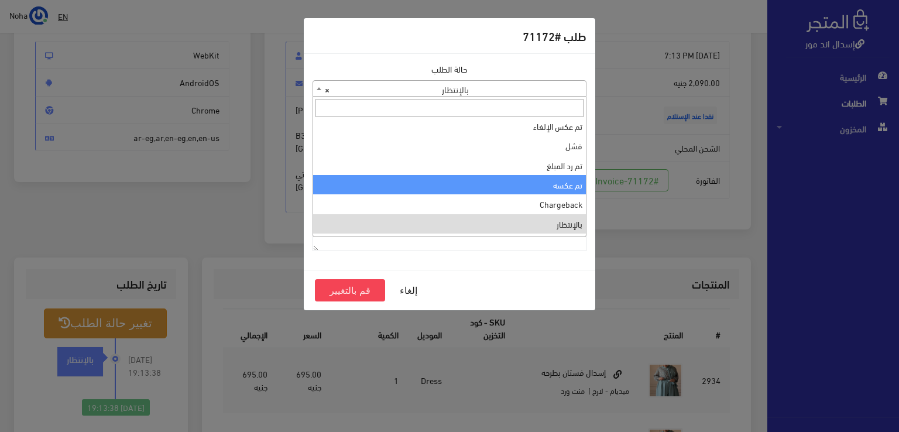
scroll to position [0, 0]
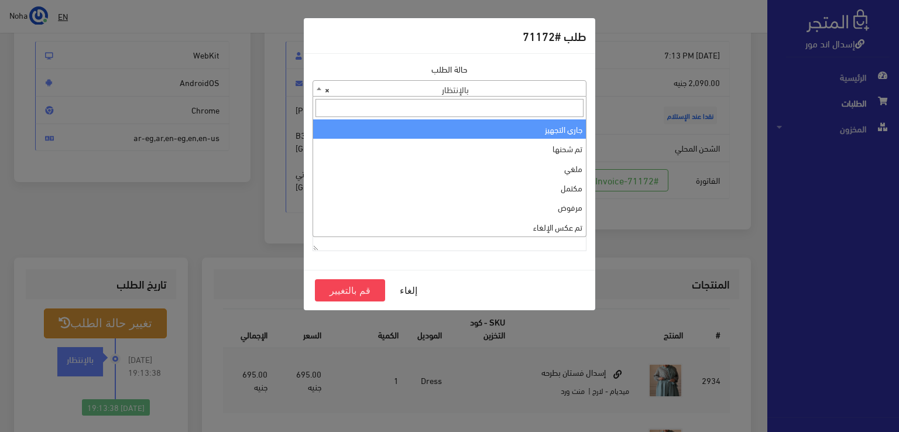
select select "1"
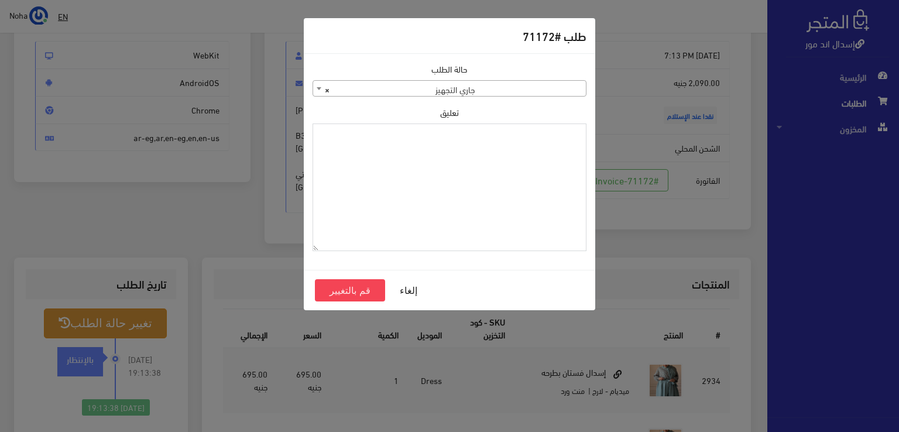
drag, startPoint x: 449, startPoint y: 121, endPoint x: 428, endPoint y: 174, distance: 56.7
paste textarea "1134513"
type textarea "1134513"
click at [356, 288] on button "قم بالتغيير" at bounding box center [350, 290] width 70 height 22
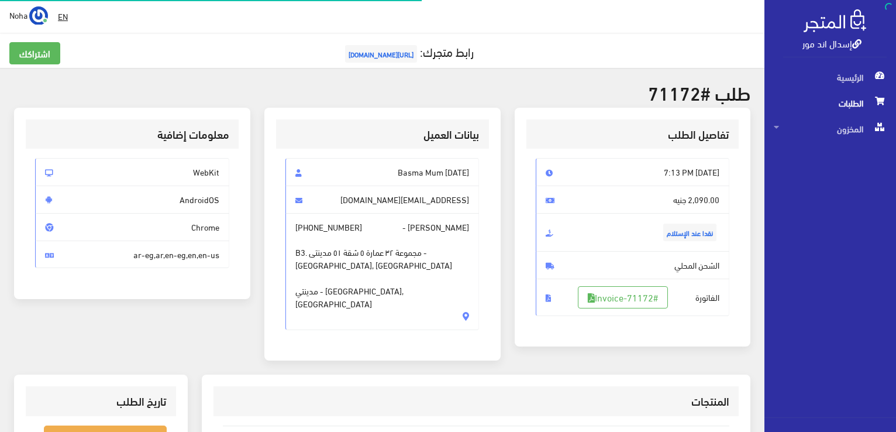
scroll to position [176, 0]
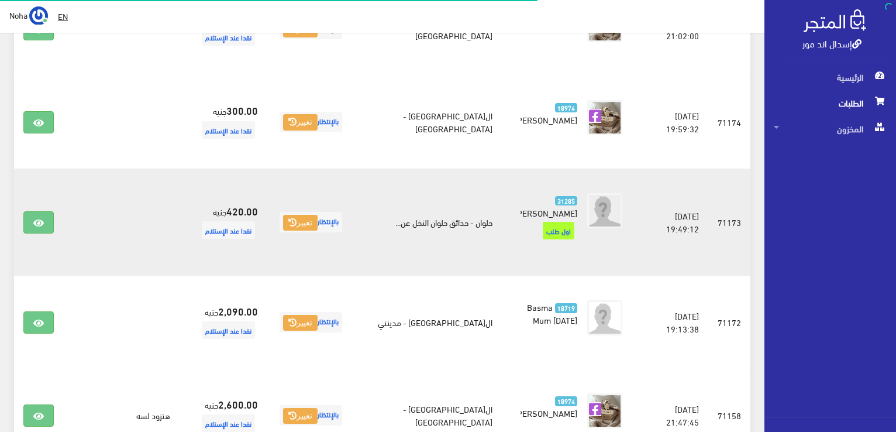
scroll to position [1006, 0]
click at [37, 211] on link at bounding box center [38, 222] width 30 height 22
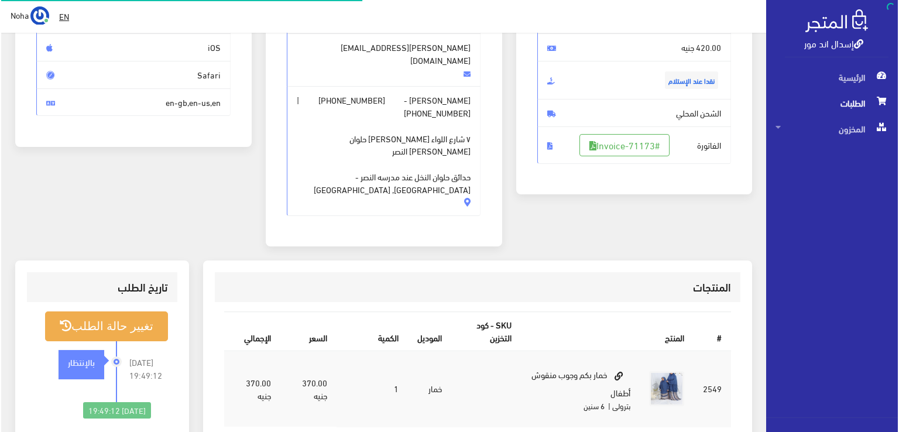
scroll to position [176, 0]
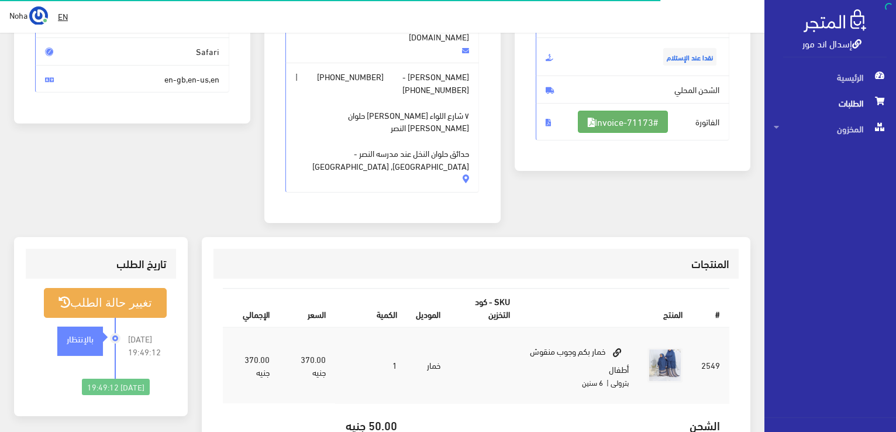
click at [641, 111] on link "#Invoice-71173" at bounding box center [623, 122] width 90 height 22
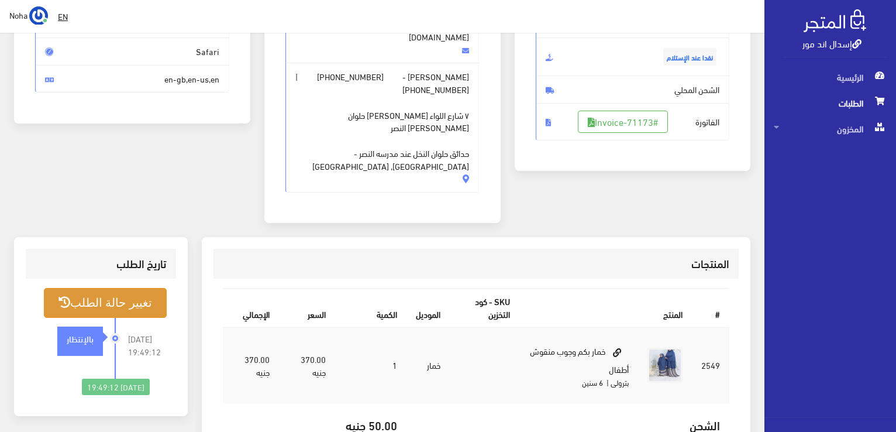
click at [108, 288] on button "تغيير حالة الطلب" at bounding box center [105, 303] width 123 height 30
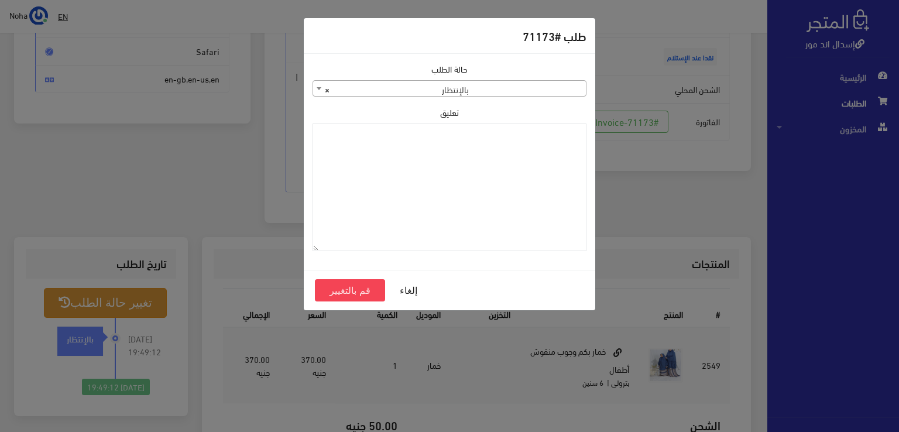
click at [439, 83] on span "× بالإنتظار" at bounding box center [449, 89] width 273 height 16
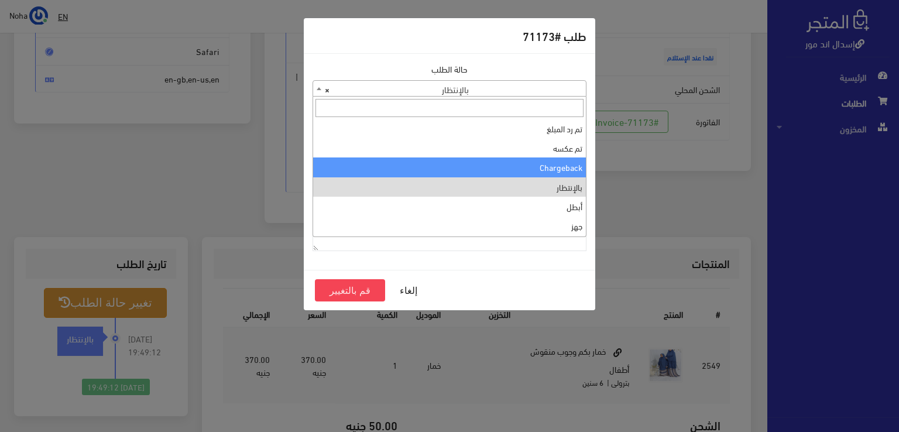
scroll to position [0, 0]
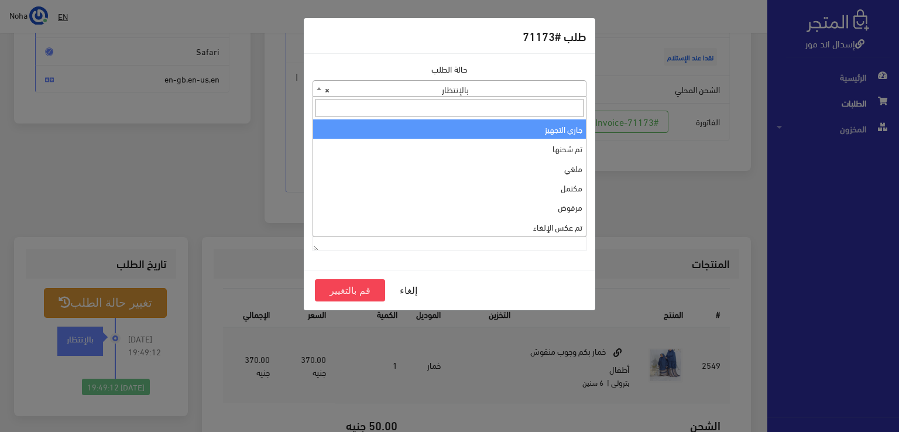
select select "1"
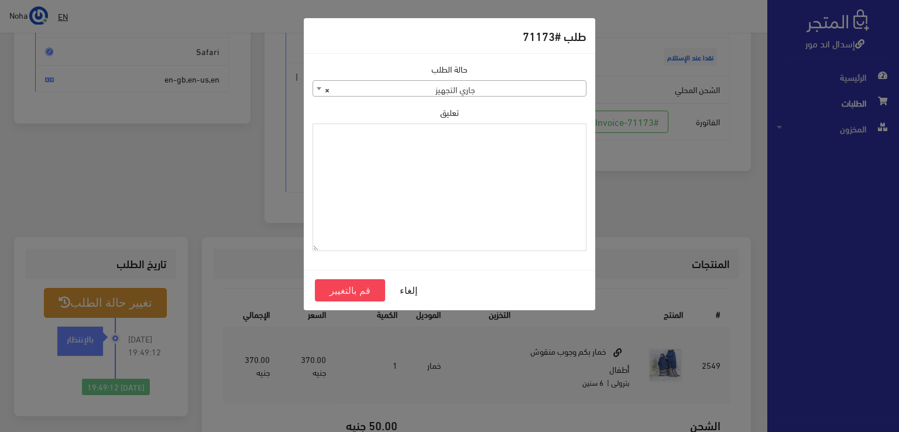
paste textarea "1134513"
type textarea "1134513"
click at [328, 287] on button "قم بالتغيير" at bounding box center [350, 290] width 70 height 22
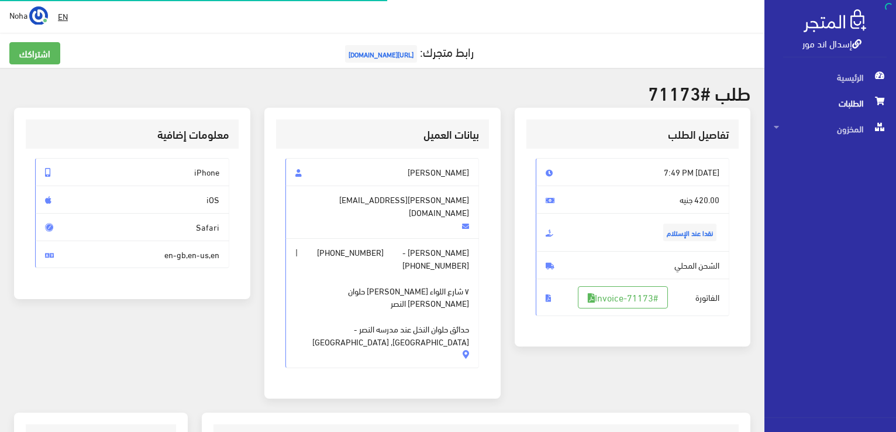
scroll to position [168, 0]
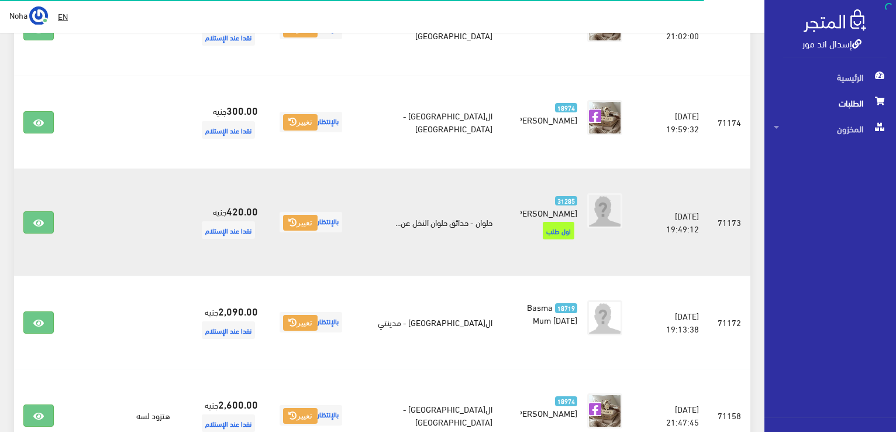
scroll to position [1006, 0]
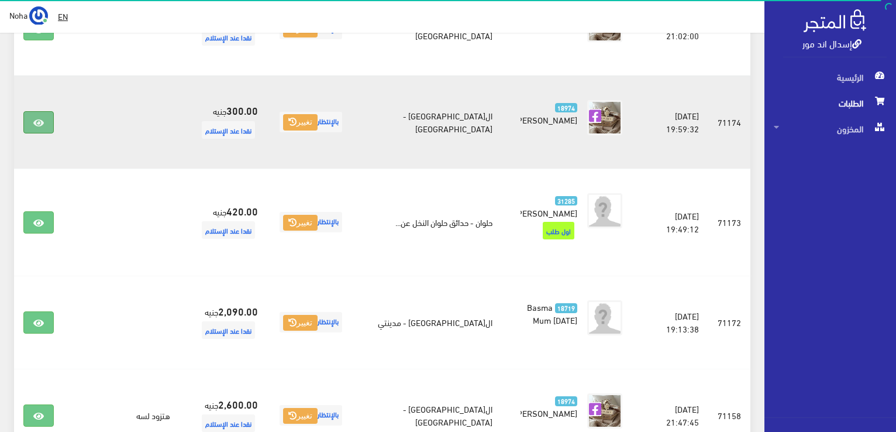
click at [36, 118] on icon at bounding box center [38, 122] width 11 height 9
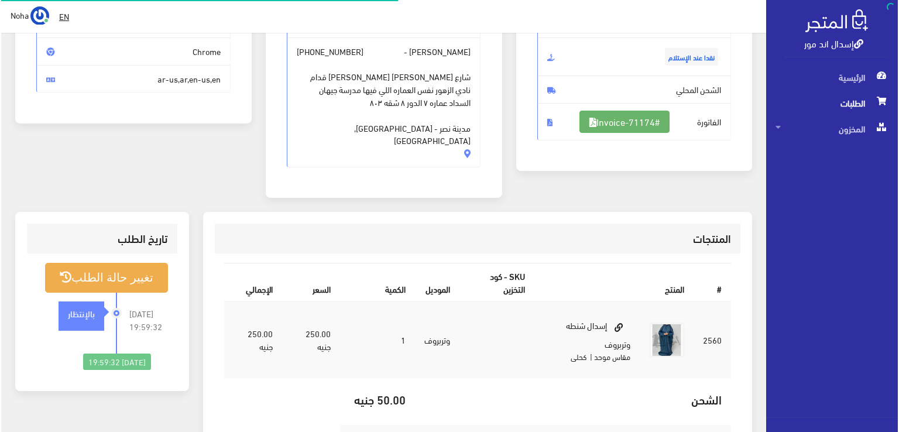
scroll to position [176, 0]
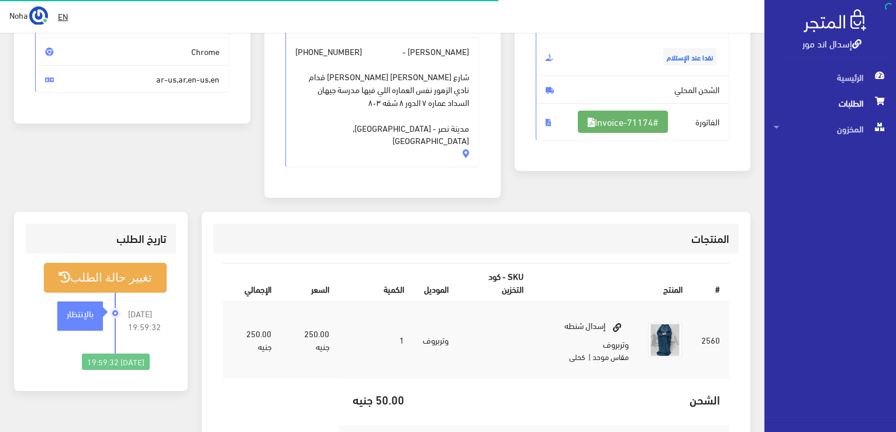
click at [637, 113] on link "#Invoice-71174" at bounding box center [623, 122] width 90 height 22
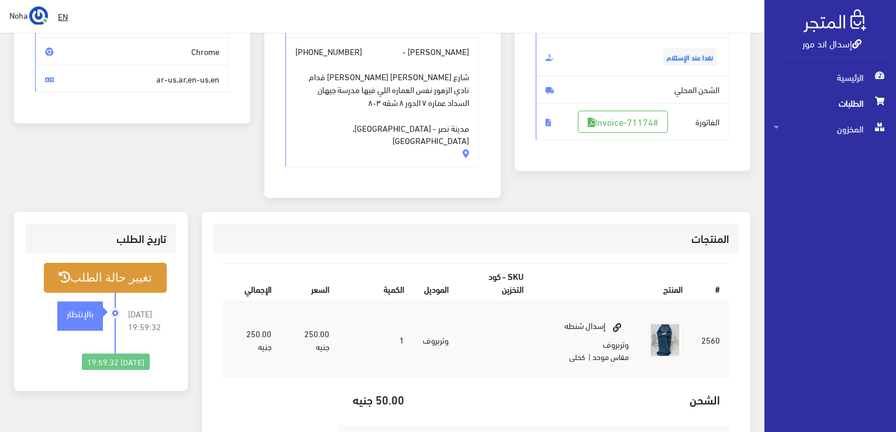
click at [147, 272] on button "تغيير حالة الطلب" at bounding box center [105, 278] width 123 height 30
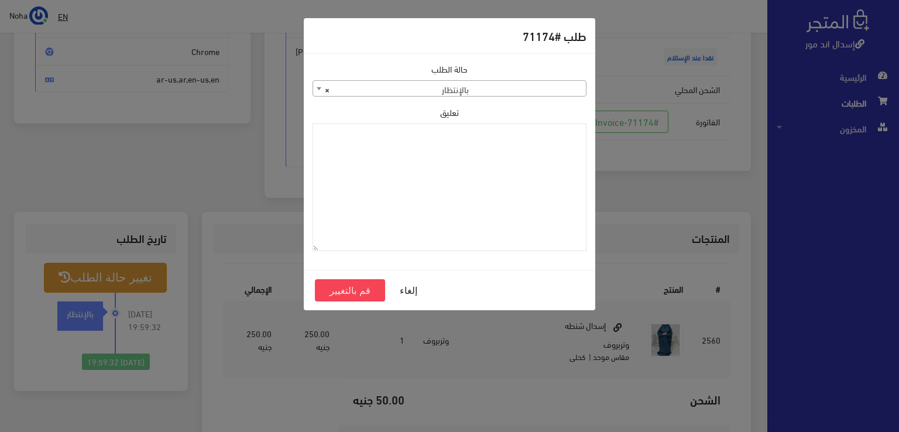
click at [443, 94] on span "× بالإنتظار" at bounding box center [449, 89] width 273 height 16
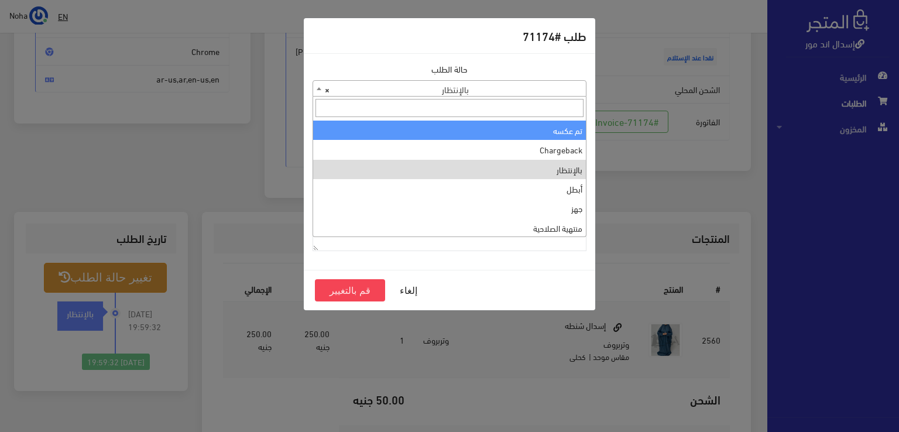
scroll to position [0, 0]
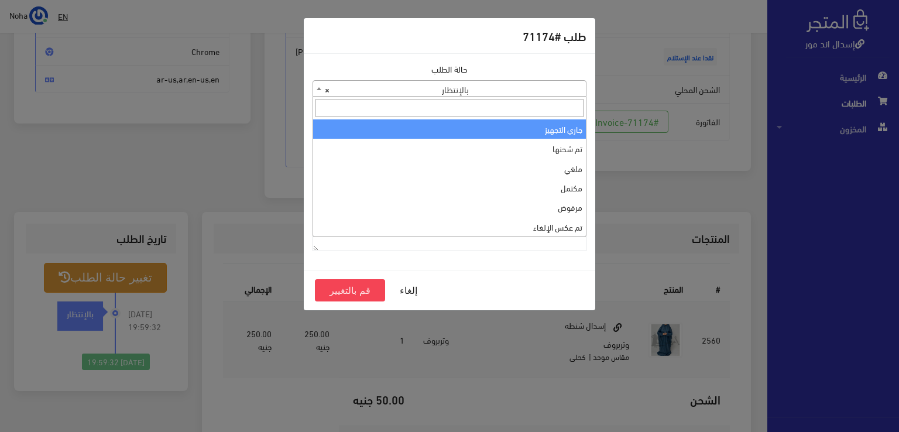
select select "1"
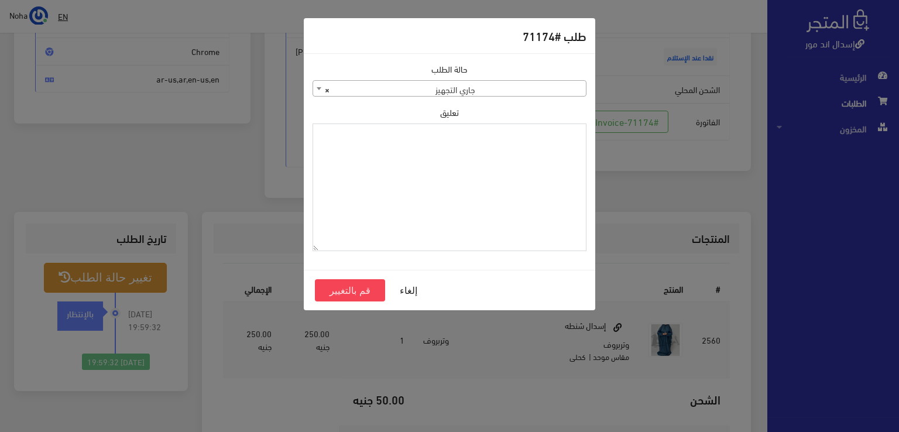
paste textarea "1134513"
type textarea "1134513"
click at [367, 293] on button "قم بالتغيير" at bounding box center [350, 290] width 70 height 22
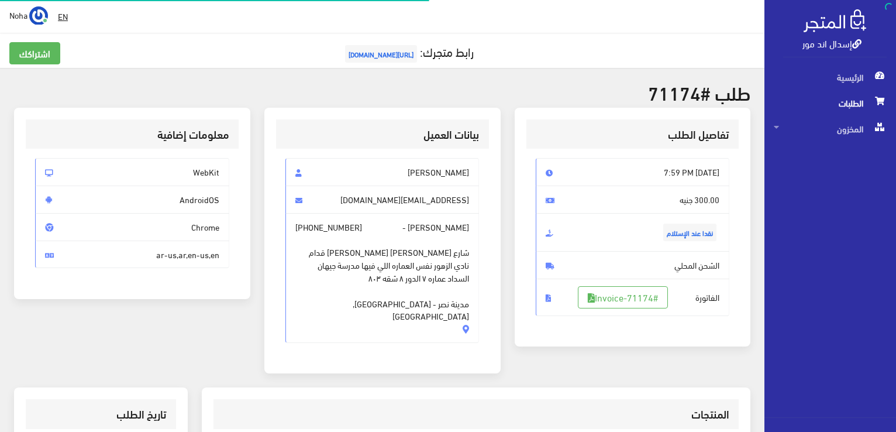
scroll to position [168, 0]
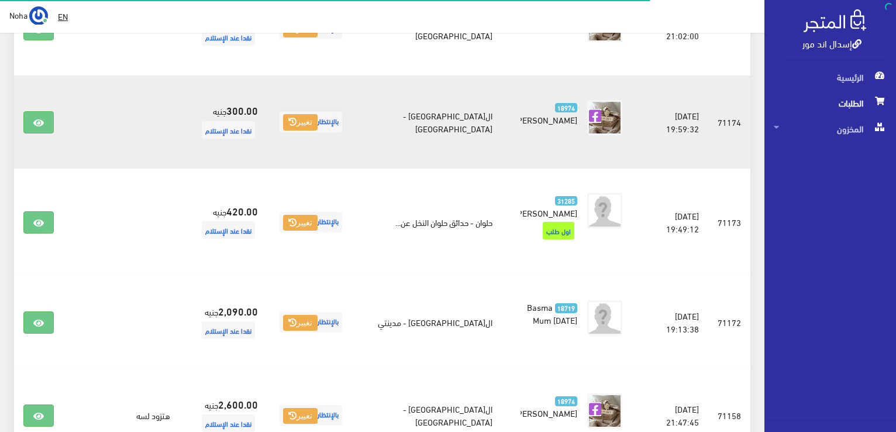
scroll to position [831, 0]
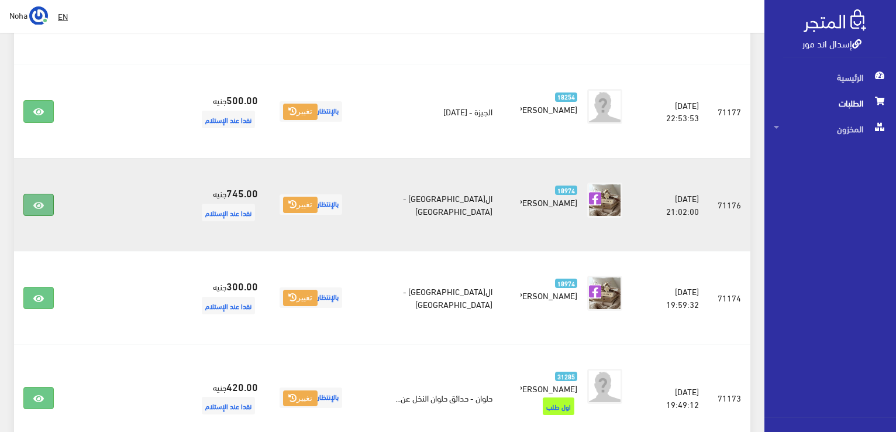
click at [46, 194] on link at bounding box center [38, 205] width 30 height 22
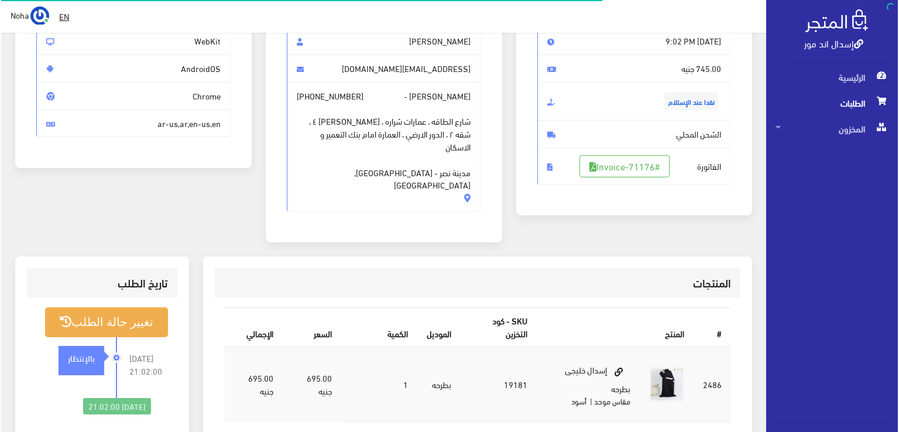
scroll to position [59, 0]
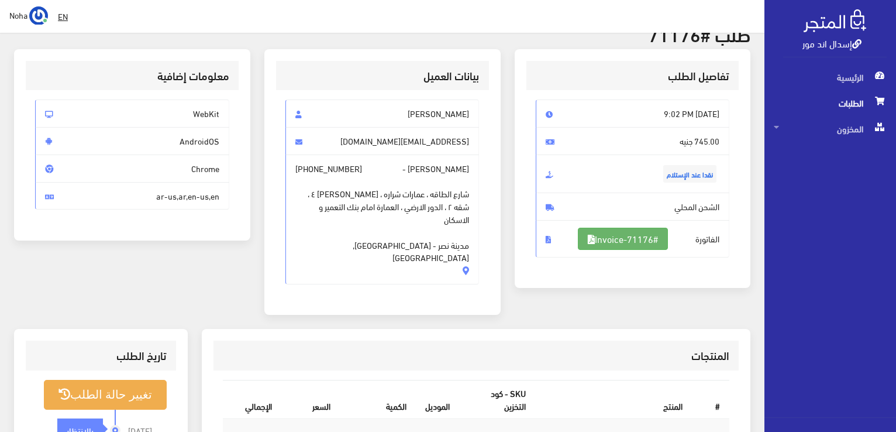
click at [607, 240] on link "#Invoice-71176" at bounding box center [623, 239] width 90 height 22
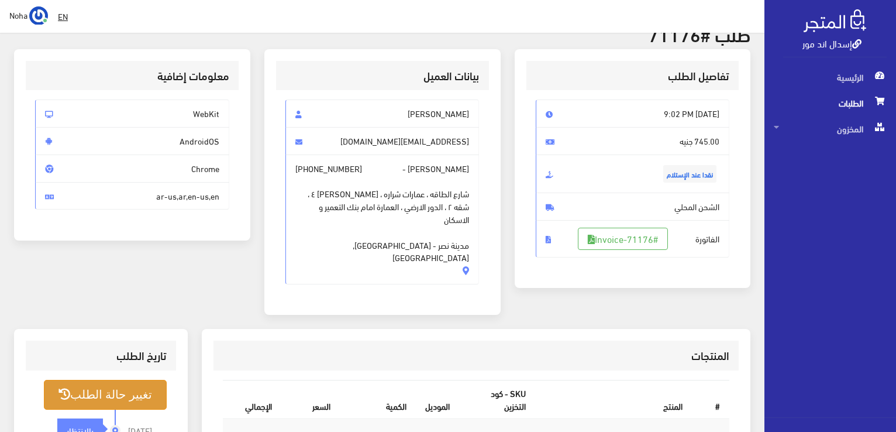
click at [131, 380] on button "تغيير حالة الطلب" at bounding box center [105, 395] width 123 height 30
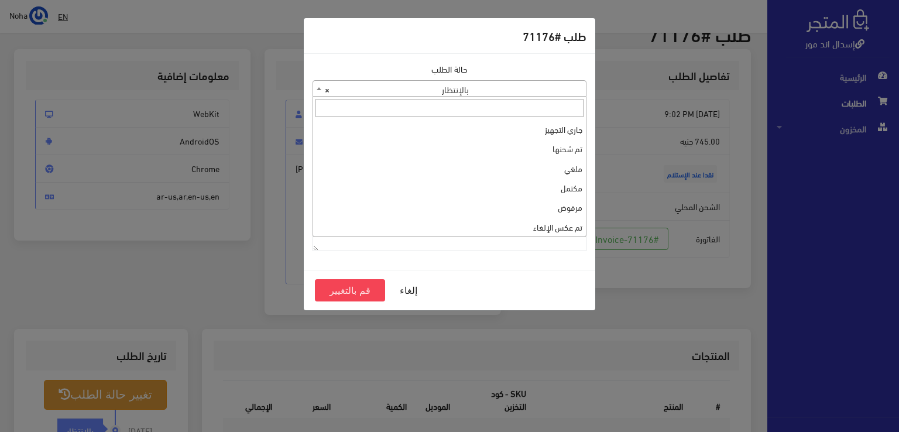
click at [487, 87] on span "× بالإنتظار" at bounding box center [449, 89] width 273 height 16
drag, startPoint x: 475, startPoint y: 160, endPoint x: 470, endPoint y: 87, distance: 73.9
click at [470, 87] on span "× بالإنتظار" at bounding box center [449, 89] width 273 height 16
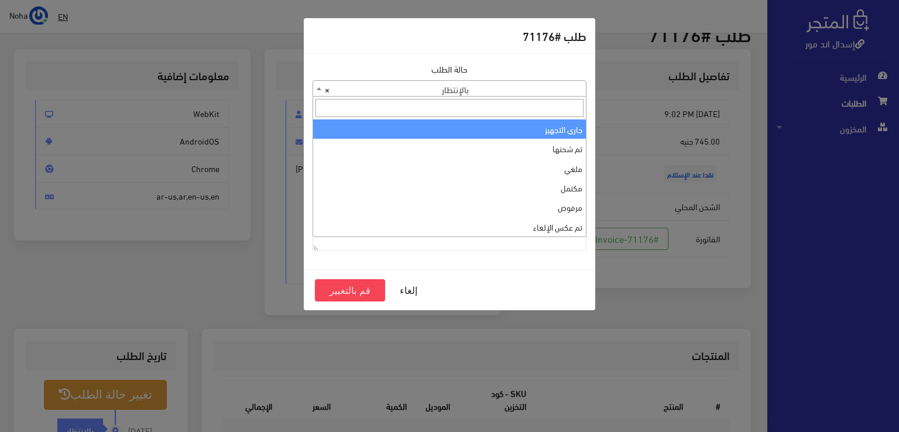
select select "1"
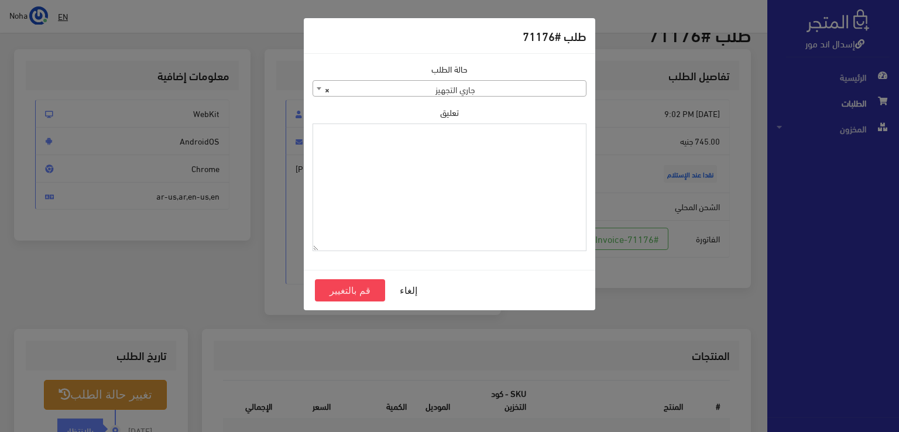
paste textarea "1134513"
type textarea "1134513"
click at [369, 286] on button "قم بالتغيير" at bounding box center [350, 290] width 70 height 22
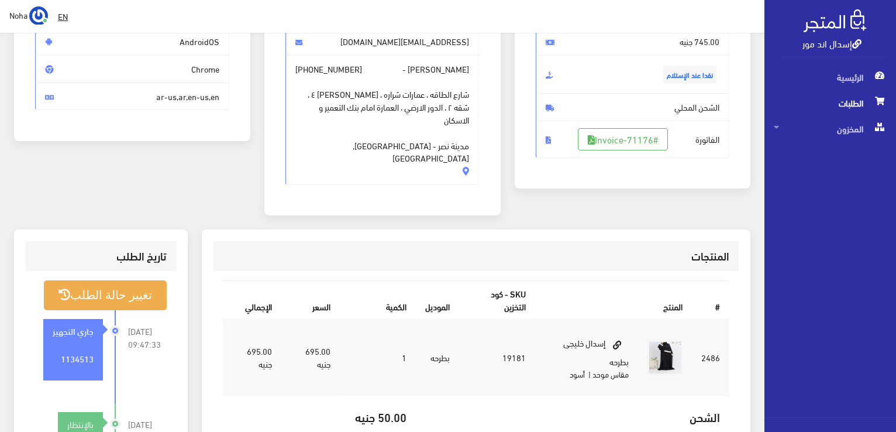
scroll to position [176, 0]
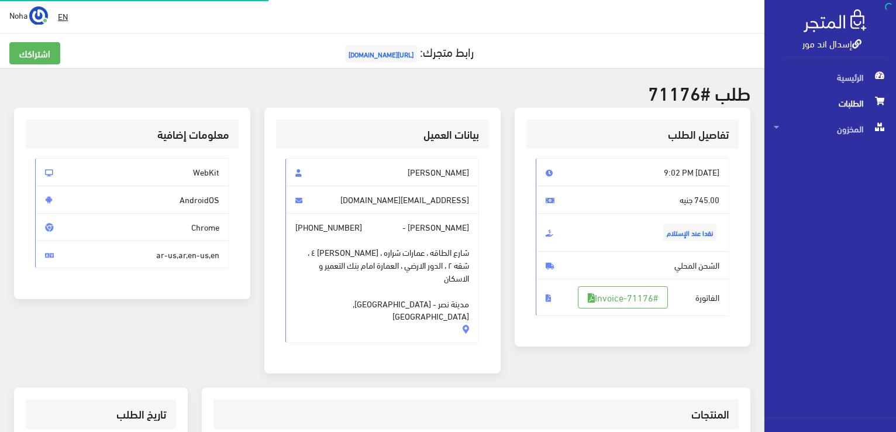
scroll to position [54, 0]
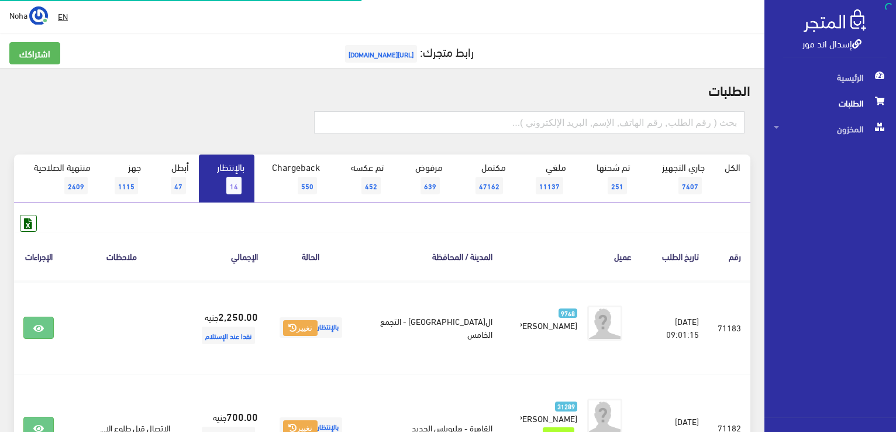
scroll to position [831, 0]
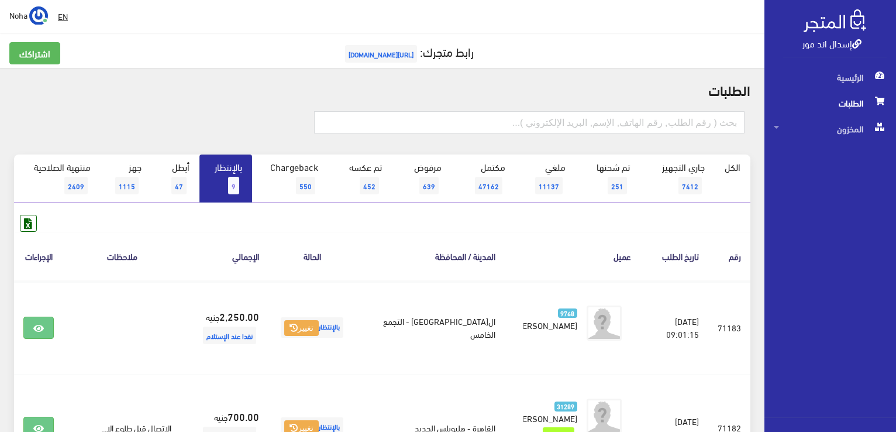
click at [213, 161] on link "بالإنتظار 9" at bounding box center [226, 178] width 53 height 48
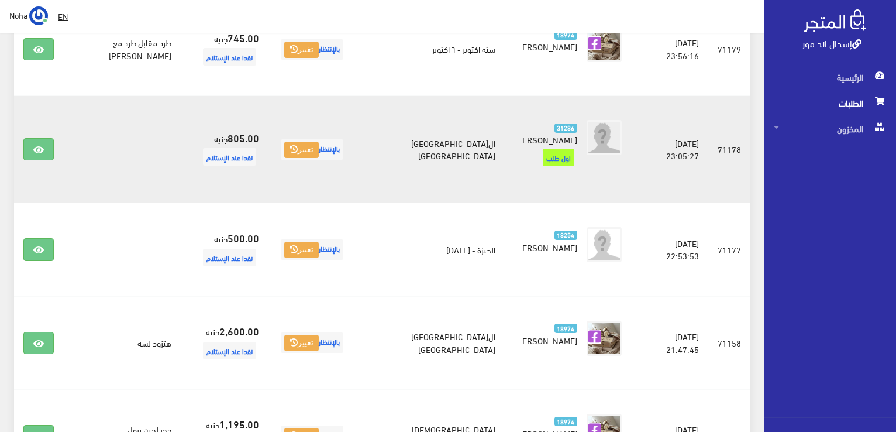
scroll to position [692, 0]
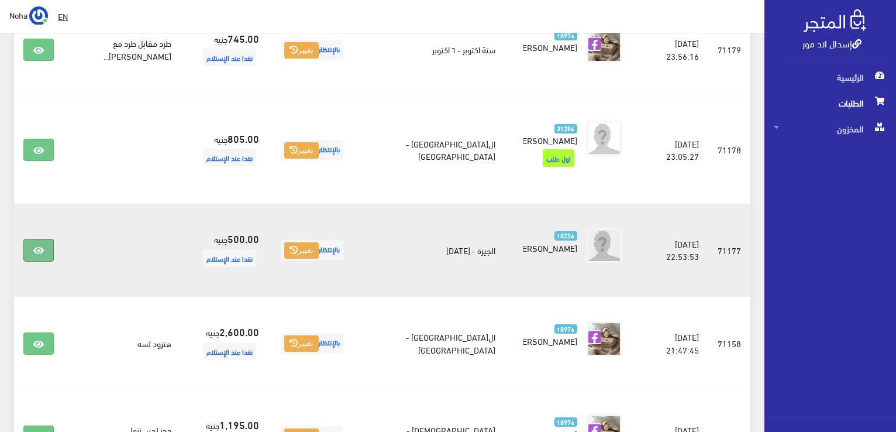
click at [40, 246] on icon at bounding box center [38, 250] width 11 height 9
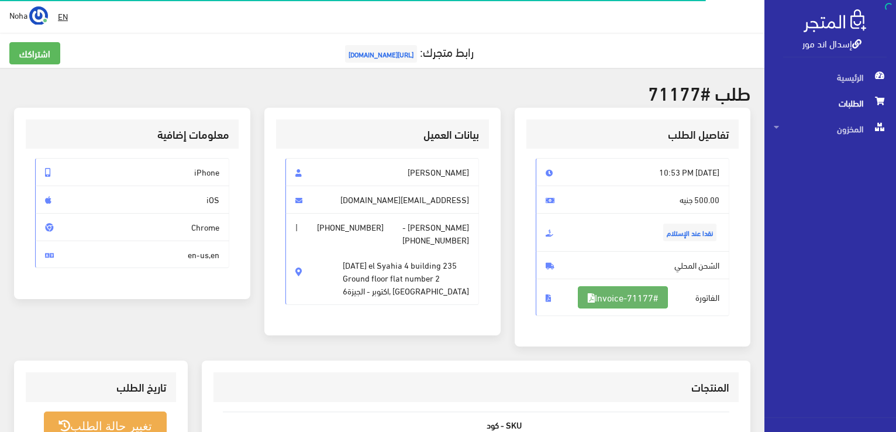
click at [614, 298] on link "#Invoice-71177" at bounding box center [623, 297] width 90 height 22
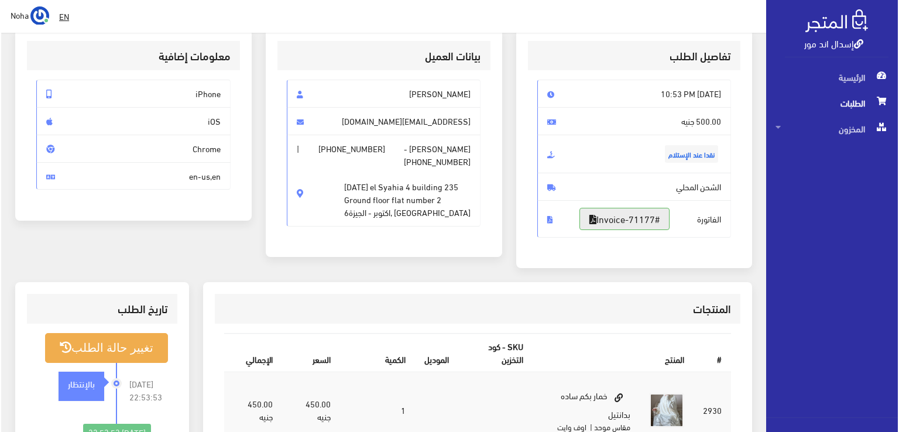
scroll to position [234, 0]
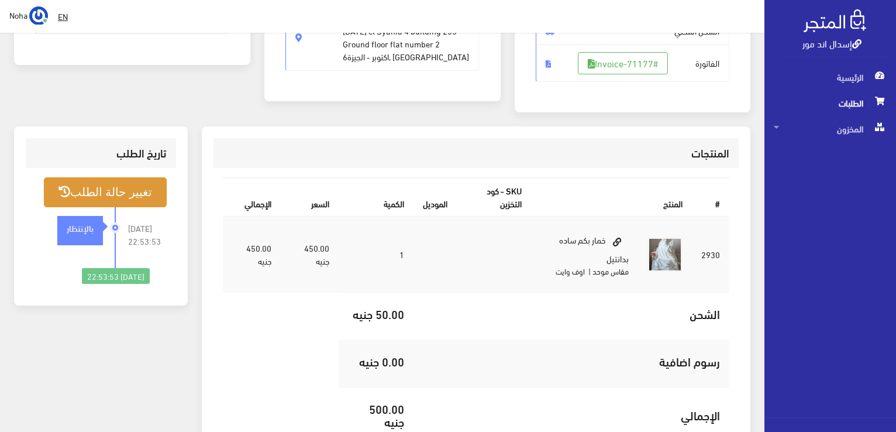
click at [147, 202] on button "تغيير حالة الطلب" at bounding box center [105, 192] width 123 height 30
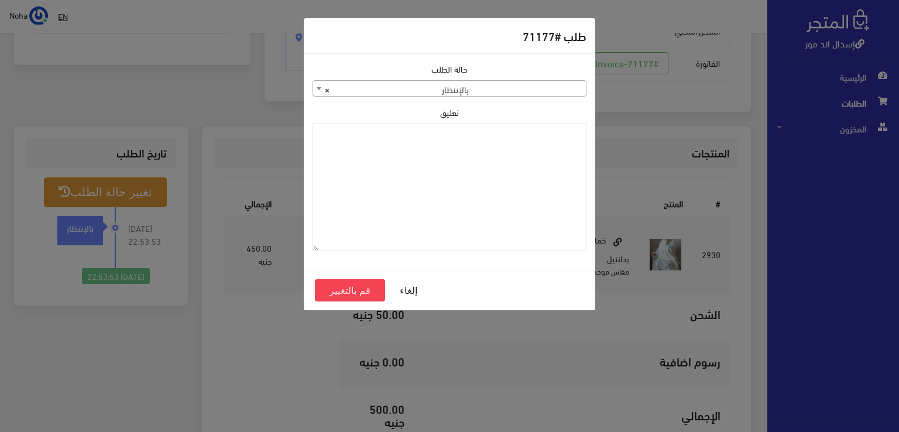
click at [483, 89] on span "× بالإنتظار" at bounding box center [449, 89] width 273 height 16
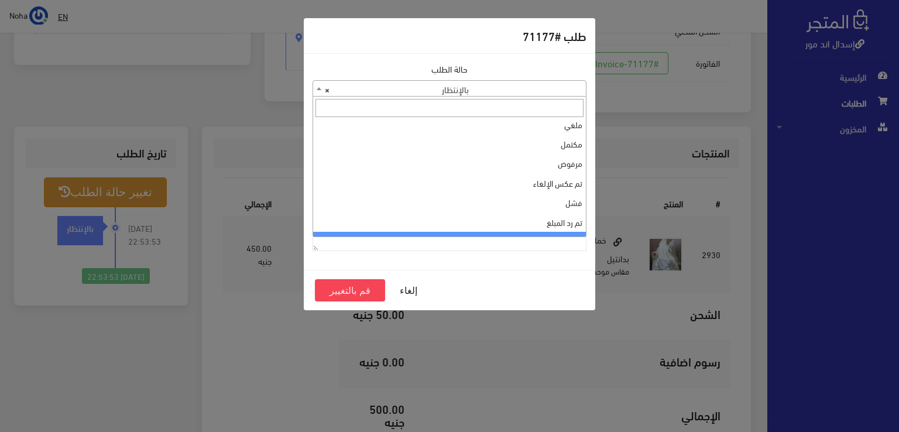
scroll to position [0, 0]
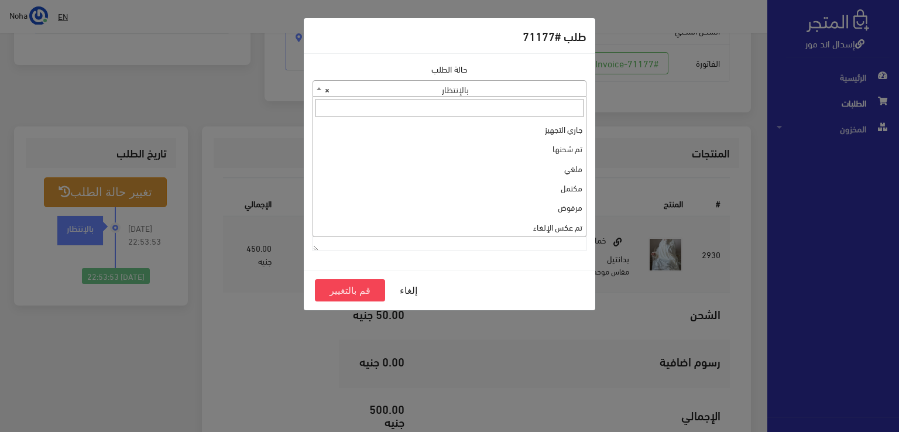
select select "1"
paste textarea "1134513"
type textarea "1134513"
click at [369, 292] on button "قم بالتغيير" at bounding box center [350, 290] width 70 height 22
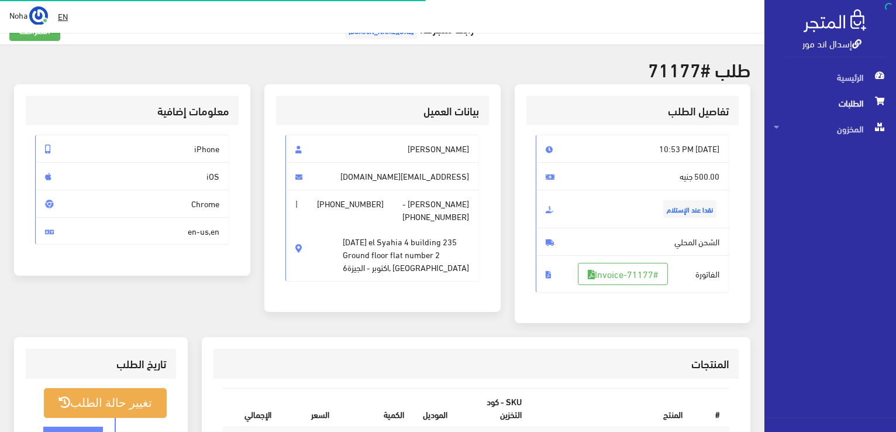
scroll to position [293, 0]
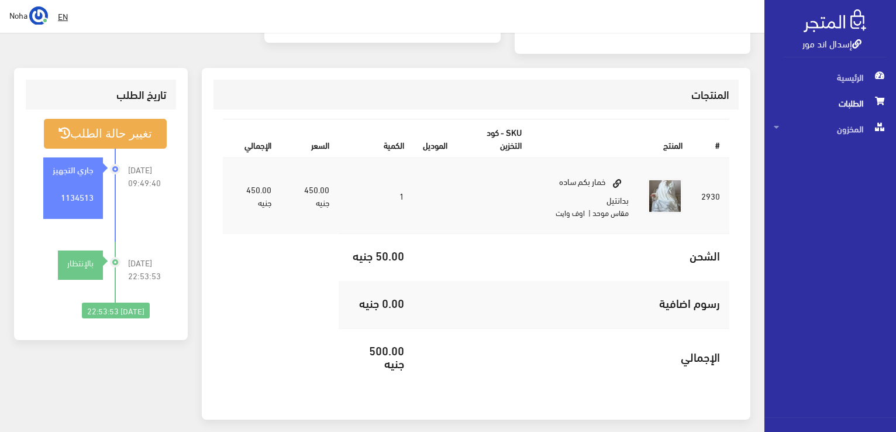
click at [119, 185] on div " EN Noha اشتراكي تسجيل الخروج #" at bounding box center [382, 95] width 765 height 777
click at [166, 338] on div "تاريخ الطلب تغيير حالة الطلب 2025-10-13 09:49:40 جاري التجهيز 1134513" at bounding box center [101, 204] width 174 height 272
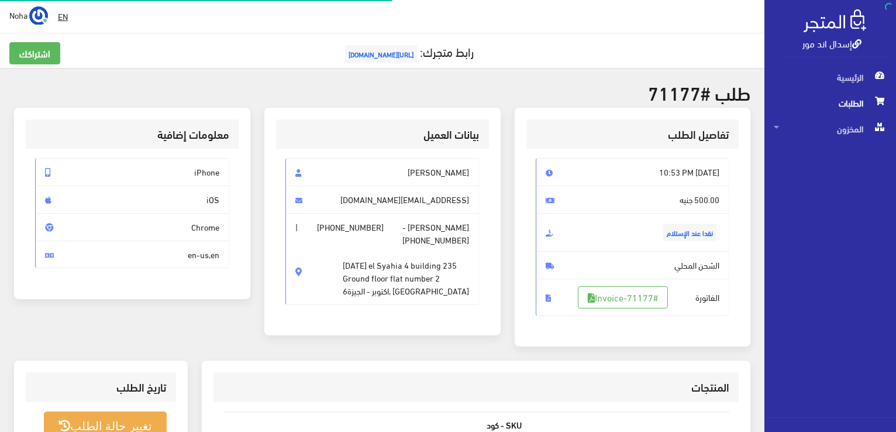
scroll to position [230, 0]
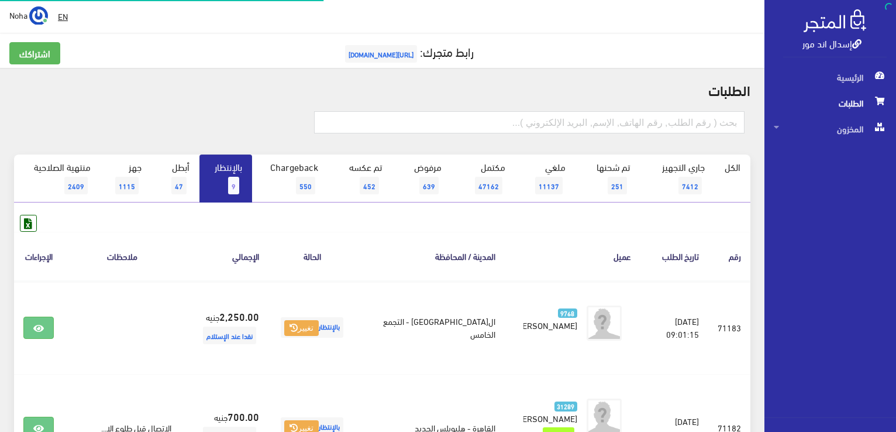
scroll to position [692, 0]
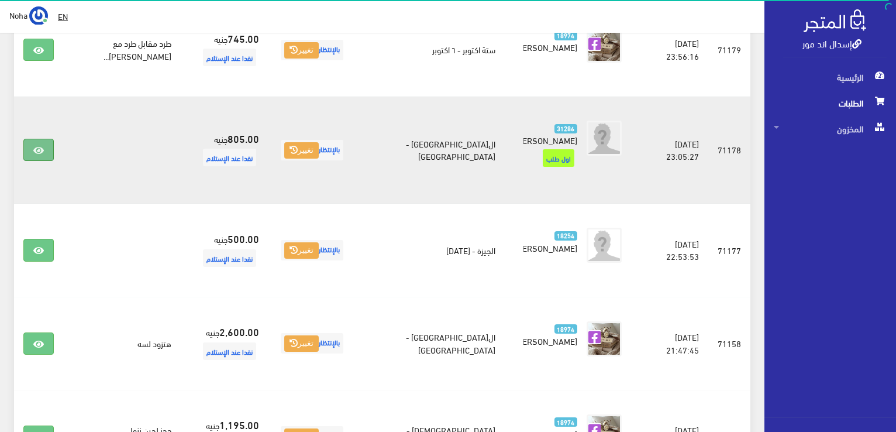
click at [36, 146] on icon at bounding box center [38, 150] width 11 height 9
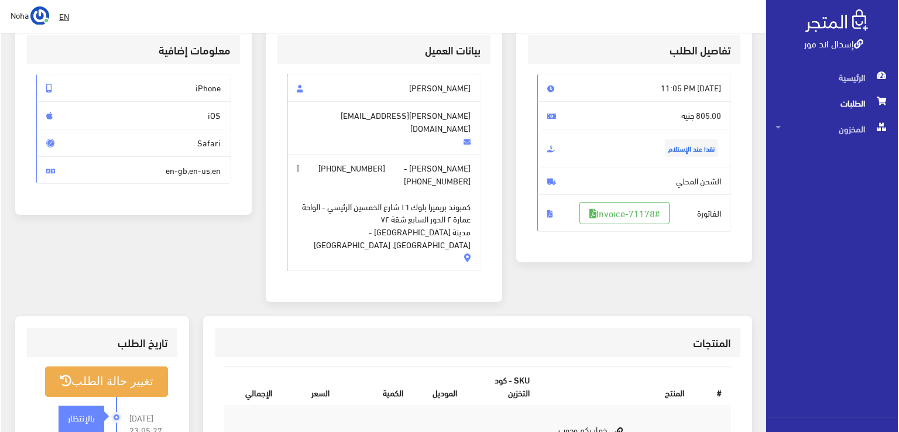
scroll to position [176, 0]
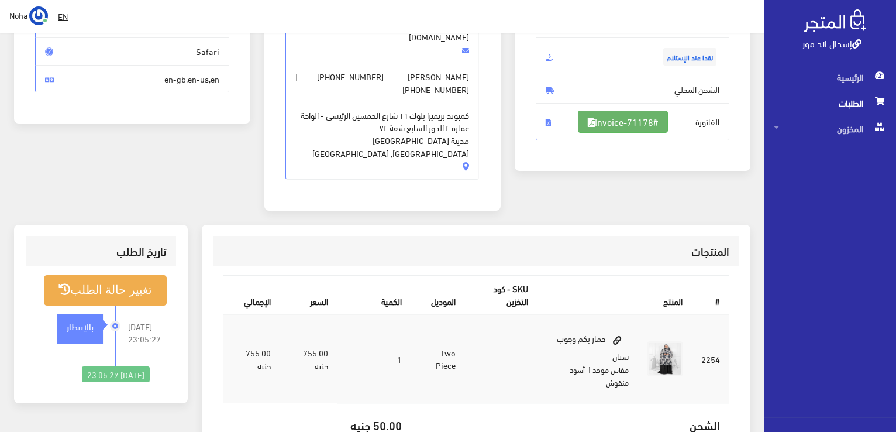
click at [646, 114] on link "#Invoice-71178" at bounding box center [623, 122] width 90 height 22
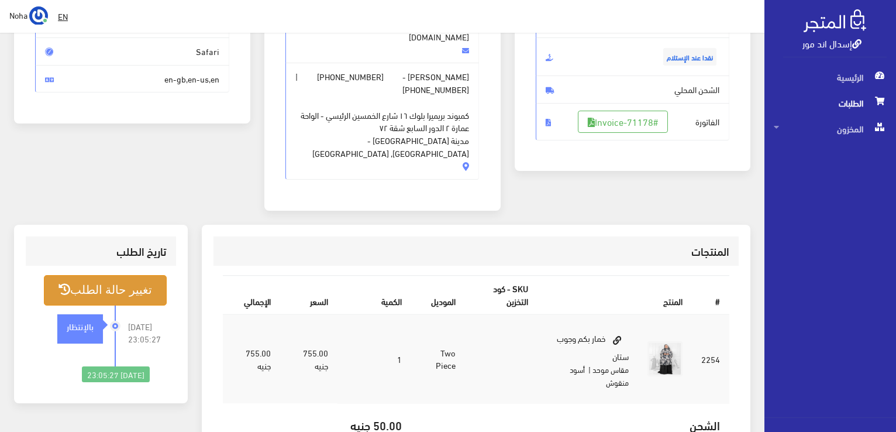
click at [70, 275] on button "تغيير حالة الطلب" at bounding box center [105, 290] width 123 height 30
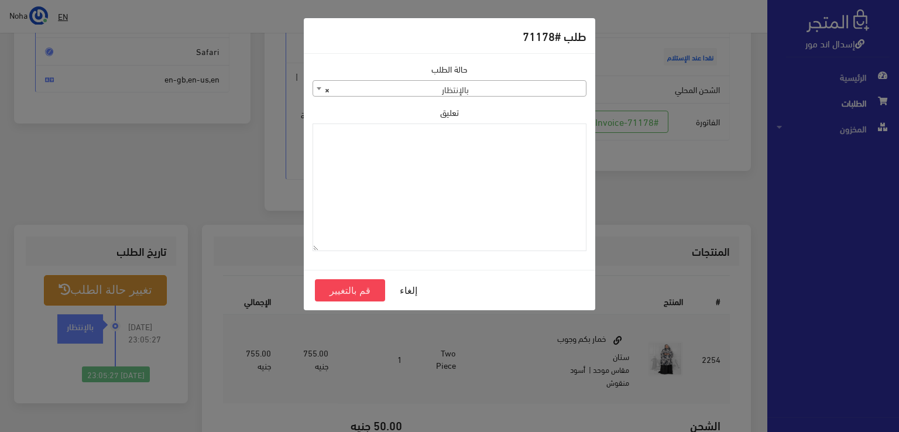
click at [494, 90] on span "× بالإنتظار" at bounding box center [449, 89] width 273 height 16
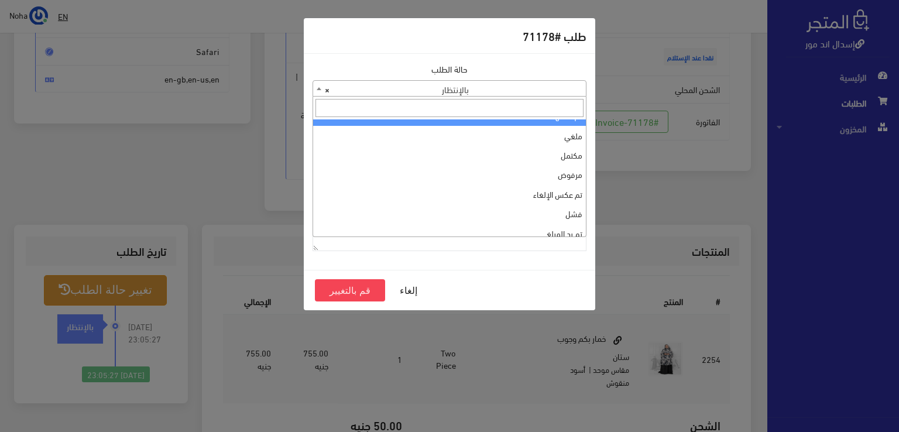
scroll to position [0, 0]
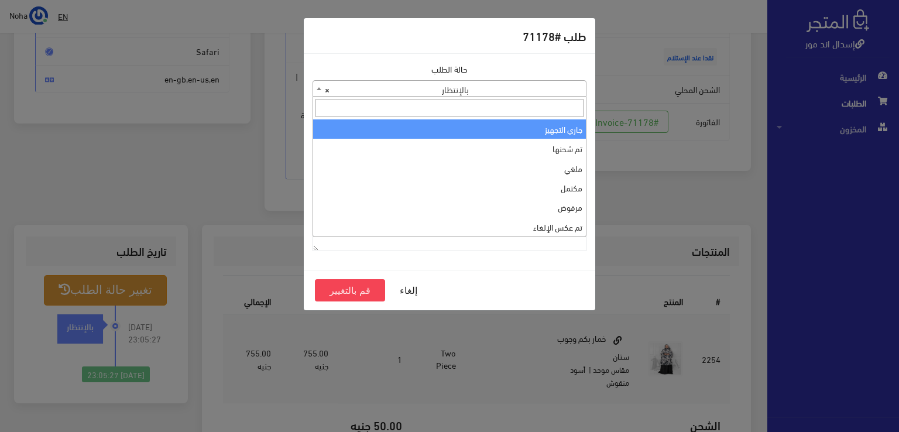
select select "1"
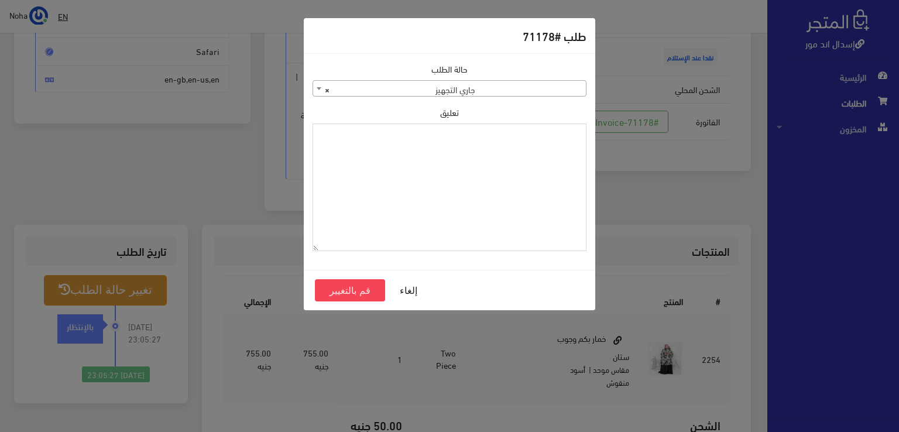
paste textarea "1134513"
type textarea "1134513"
click at [351, 291] on button "قم بالتغيير" at bounding box center [350, 290] width 70 height 22
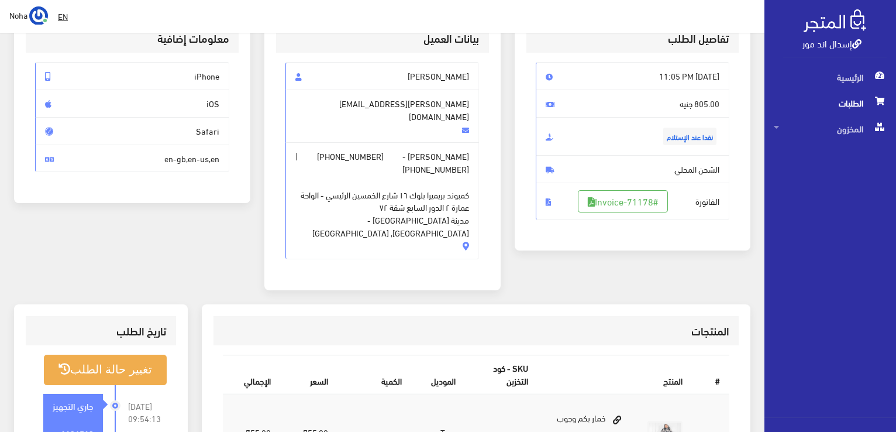
scroll to position [234, 0]
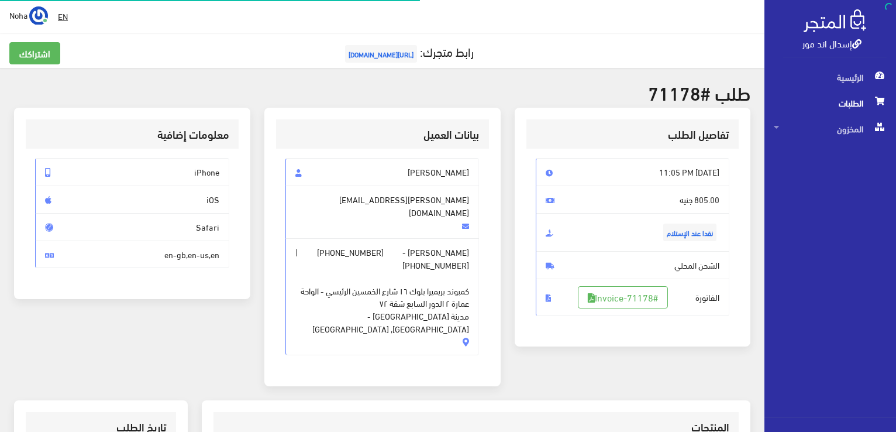
scroll to position [168, 0]
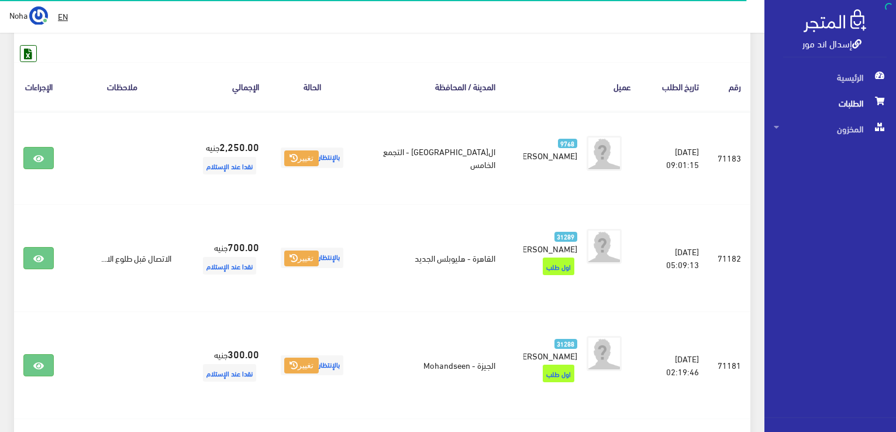
scroll to position [107, 0]
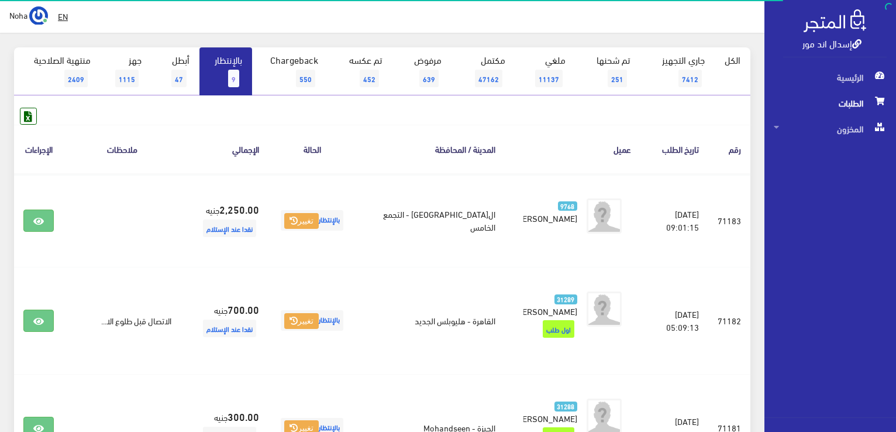
click at [242, 81] on link "بالإنتظار 9" at bounding box center [226, 71] width 53 height 48
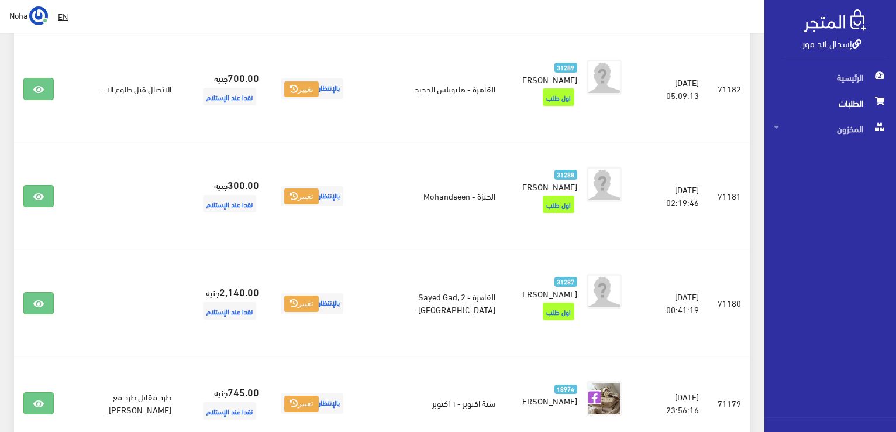
scroll to position [317, 0]
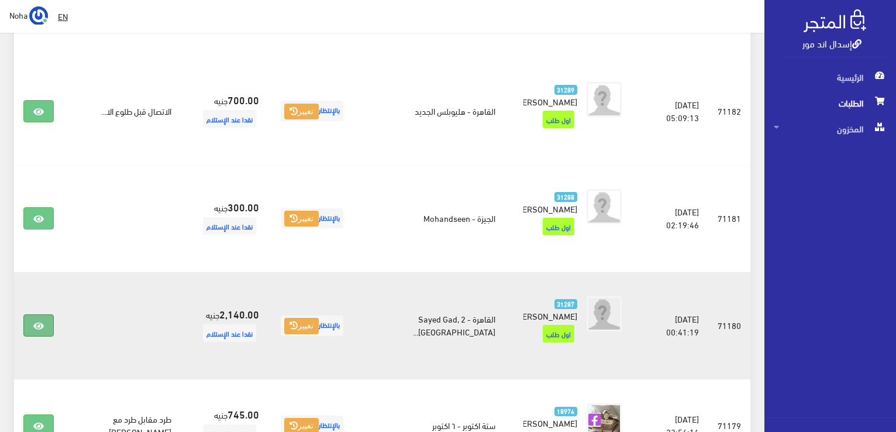
click at [30, 314] on link at bounding box center [38, 325] width 30 height 22
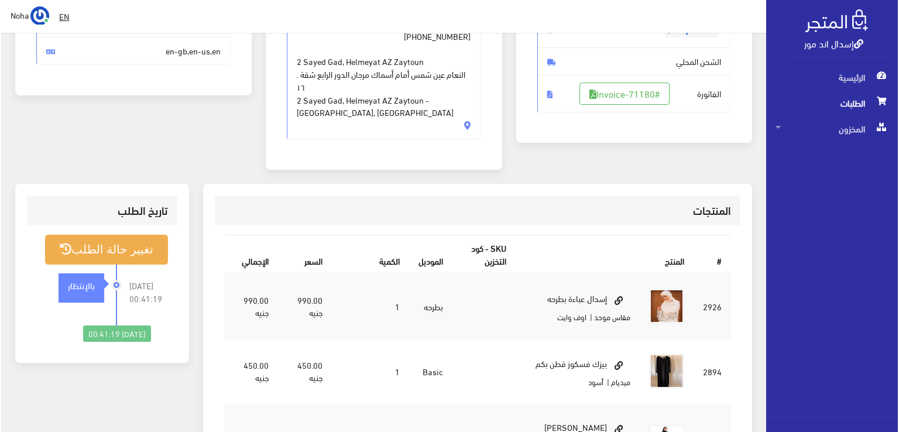
scroll to position [234, 0]
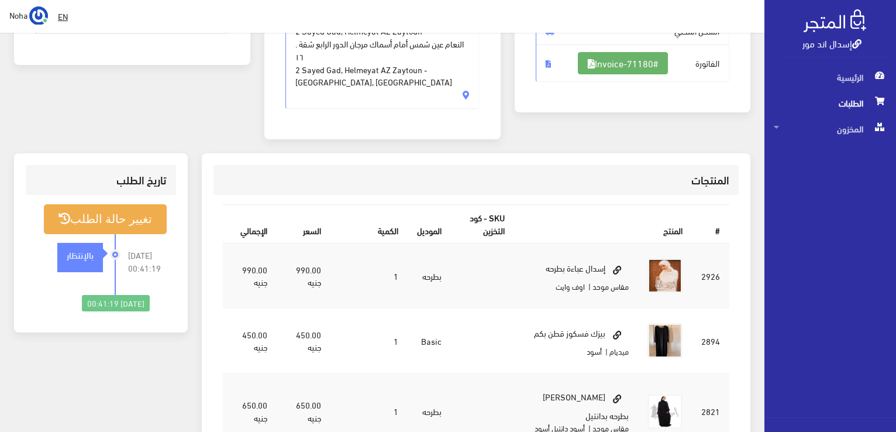
click at [635, 59] on link "#Invoice-71180" at bounding box center [623, 63] width 90 height 22
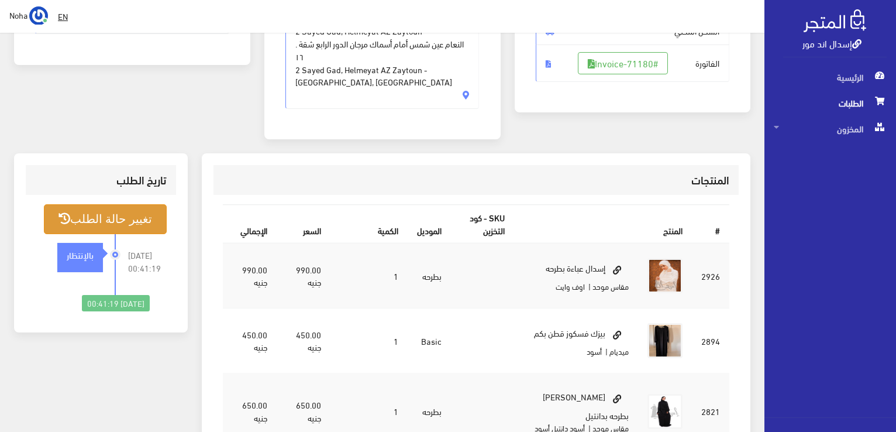
click at [126, 209] on button "تغيير حالة الطلب" at bounding box center [105, 219] width 123 height 30
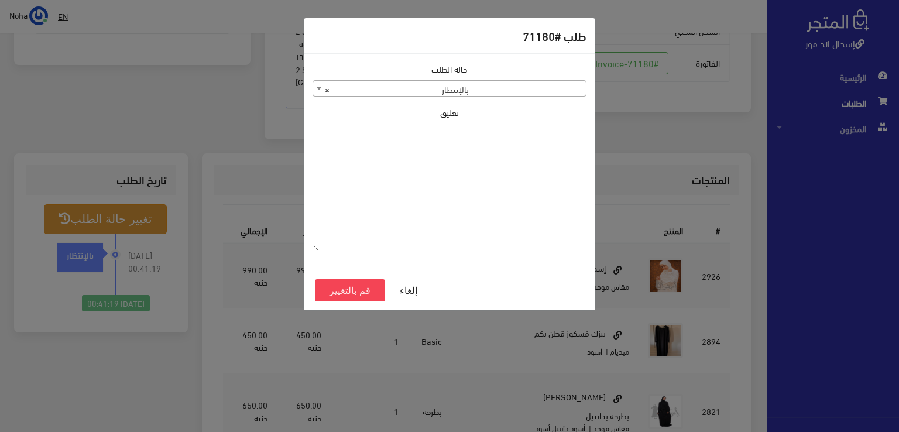
click at [516, 91] on span "× بالإنتظار" at bounding box center [449, 89] width 273 height 16
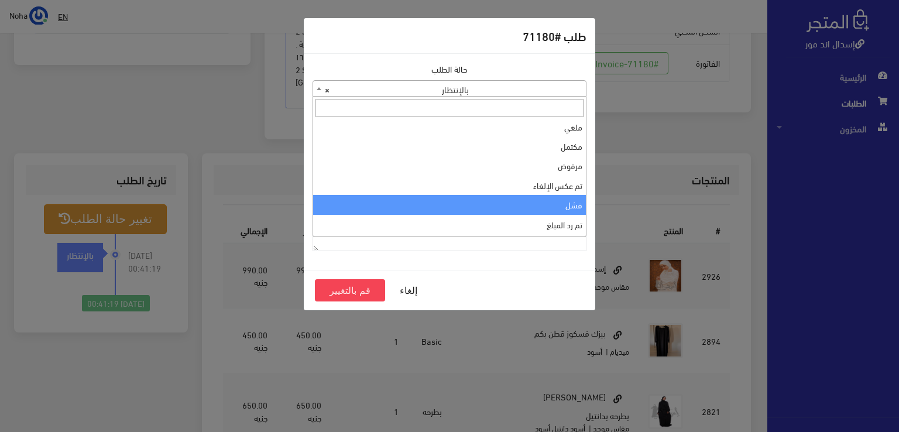
scroll to position [0, 0]
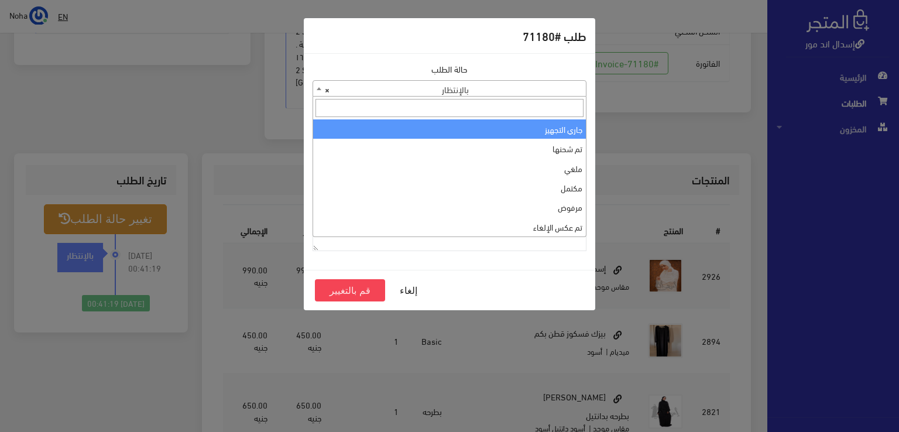
select select "1"
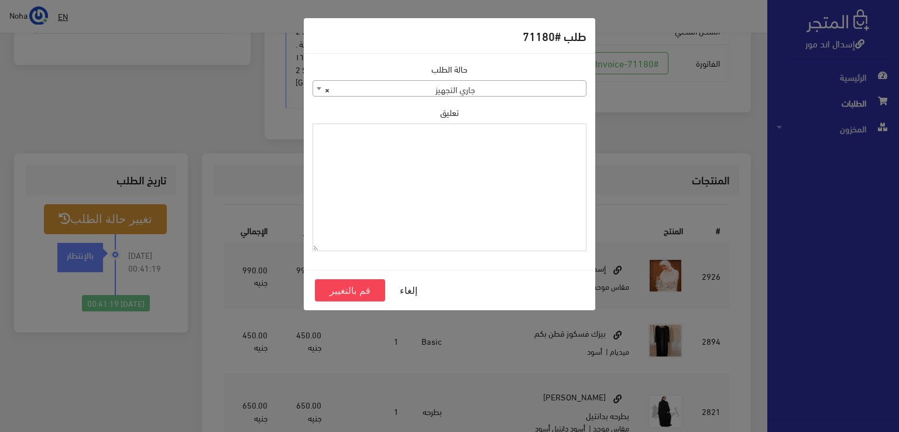
paste textarea "1134513"
type textarea "1134513"
click at [365, 289] on button "قم بالتغيير" at bounding box center [350, 290] width 70 height 22
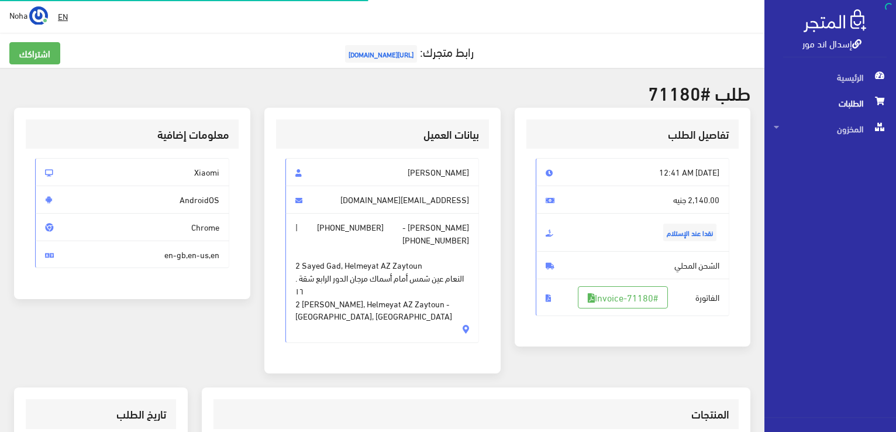
scroll to position [117, 0]
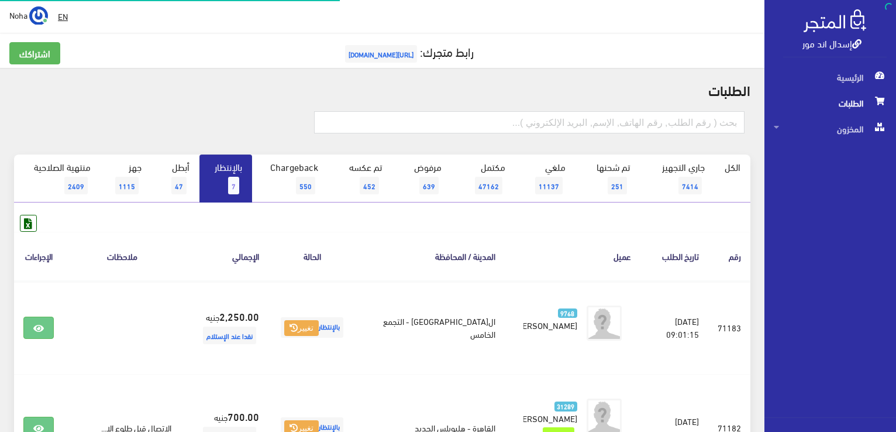
scroll to position [317, 0]
click at [229, 179] on span "7" at bounding box center [233, 186] width 11 height 18
click at [229, 173] on link "بالإنتظار 7" at bounding box center [226, 178] width 53 height 48
click at [233, 179] on span "7" at bounding box center [233, 186] width 11 height 18
click at [223, 166] on link "بالإنتظار 7" at bounding box center [226, 178] width 53 height 48
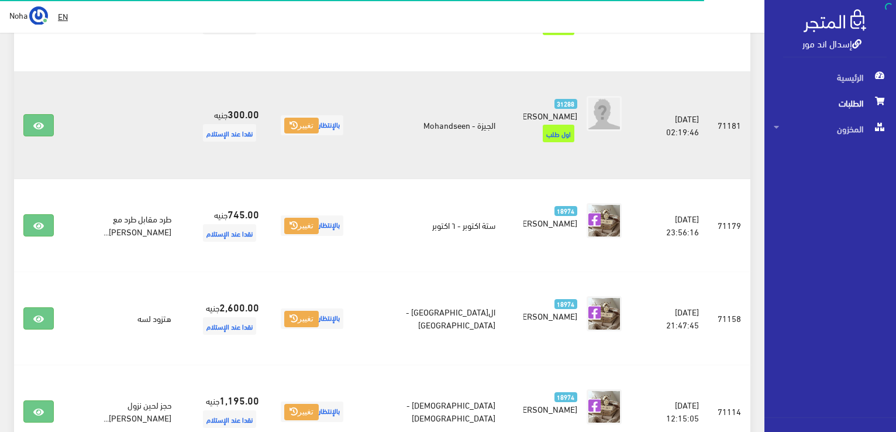
scroll to position [293, 0]
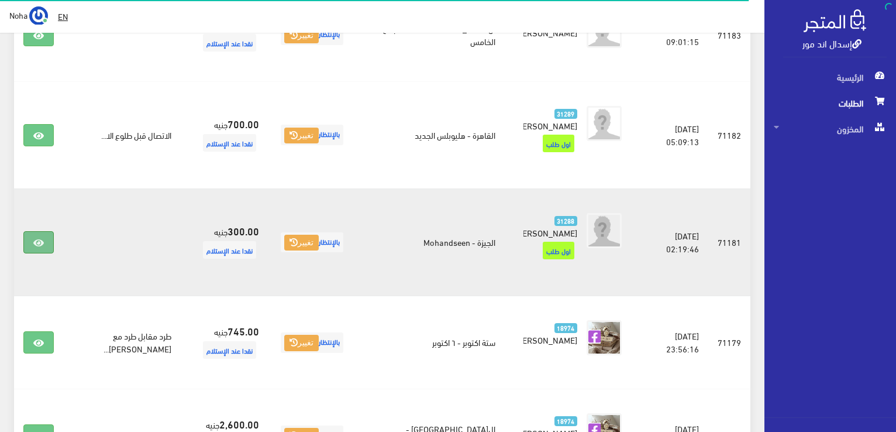
click at [38, 231] on link at bounding box center [38, 242] width 30 height 22
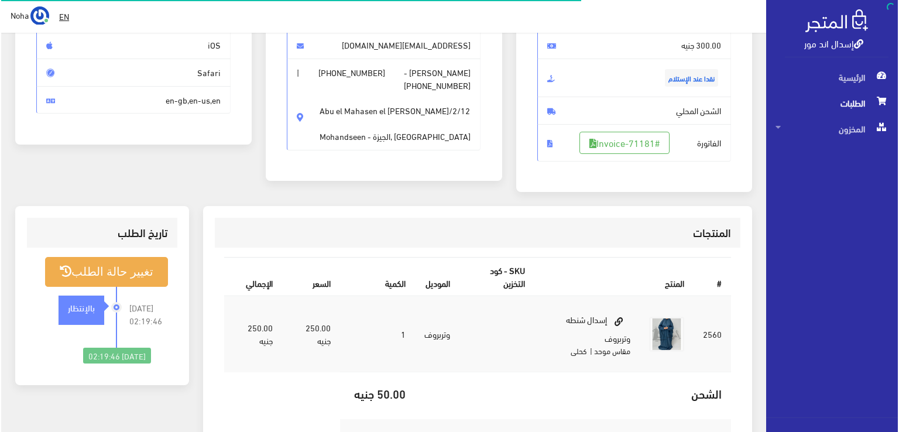
scroll to position [176, 0]
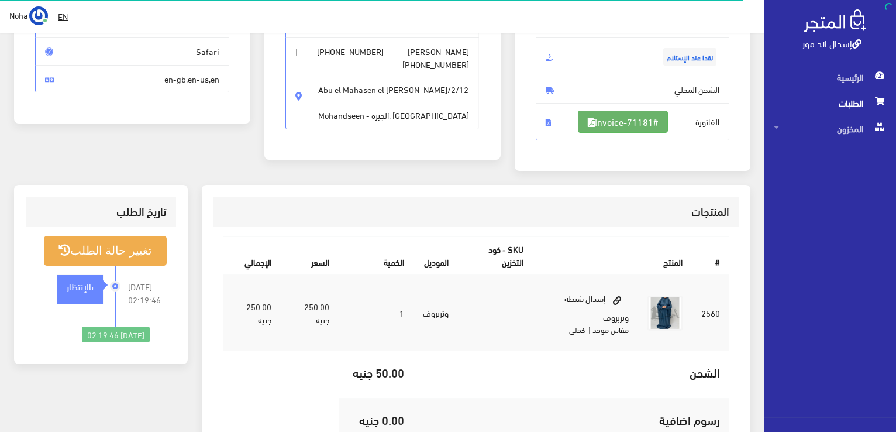
click at [645, 122] on link "#Invoice-71181" at bounding box center [623, 122] width 90 height 22
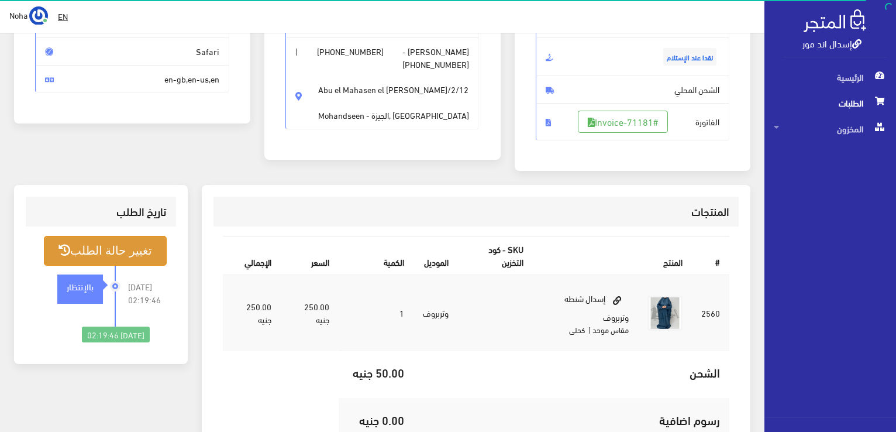
click at [143, 240] on button "تغيير حالة الطلب" at bounding box center [105, 251] width 123 height 30
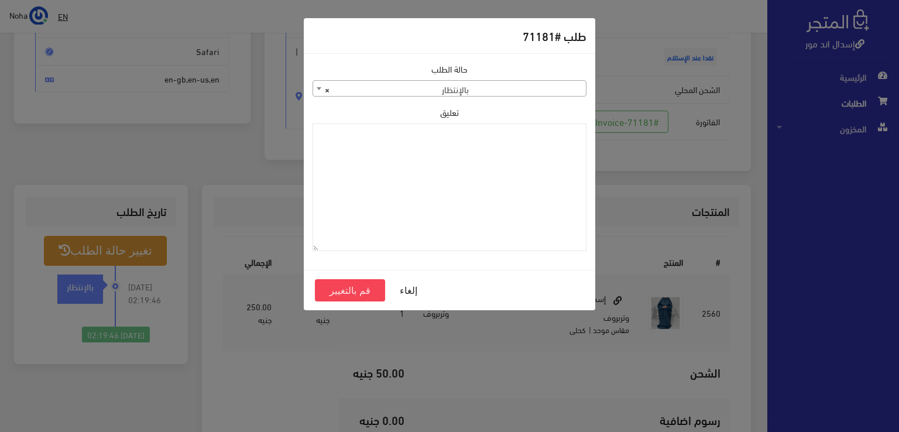
click at [417, 87] on span "× بالإنتظار" at bounding box center [449, 89] width 273 height 16
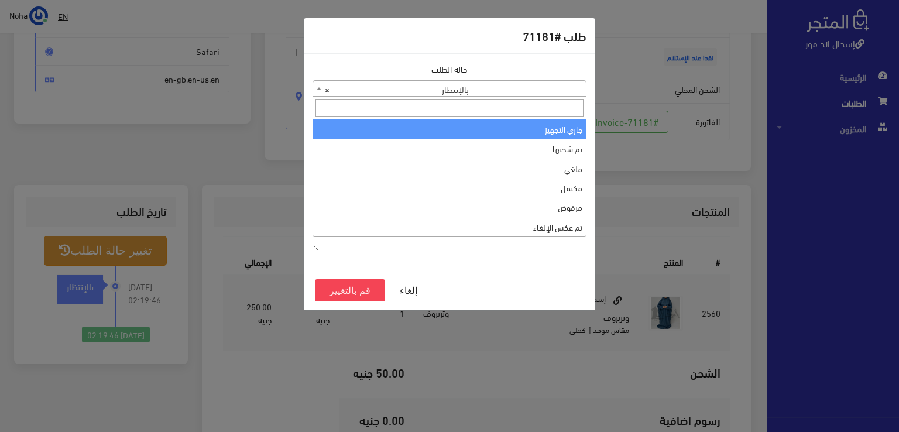
select select "1"
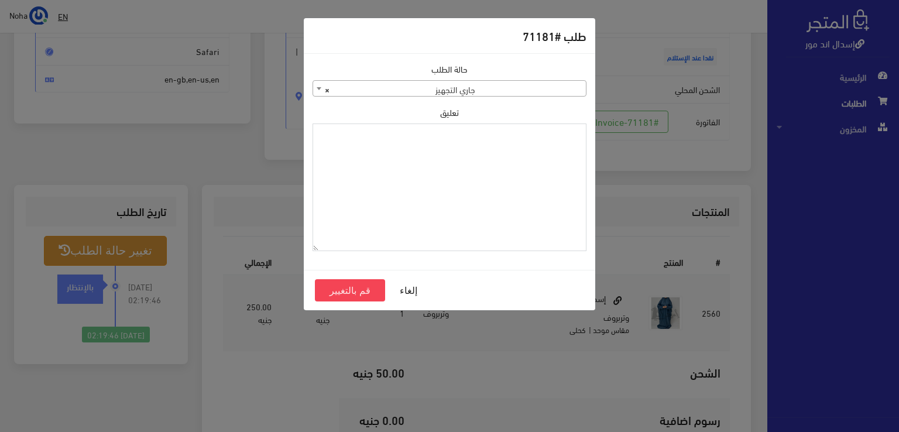
paste textarea "1134513"
type textarea "1134513"
click at [364, 289] on button "قم بالتغيير" at bounding box center [350, 290] width 70 height 22
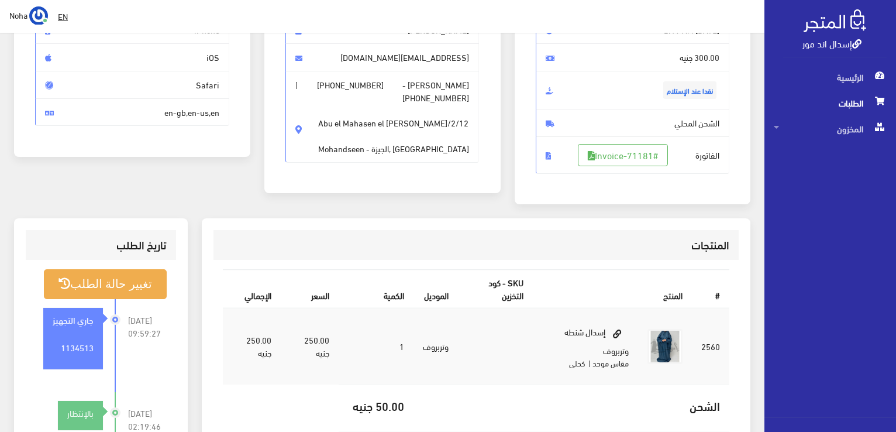
scroll to position [234, 0]
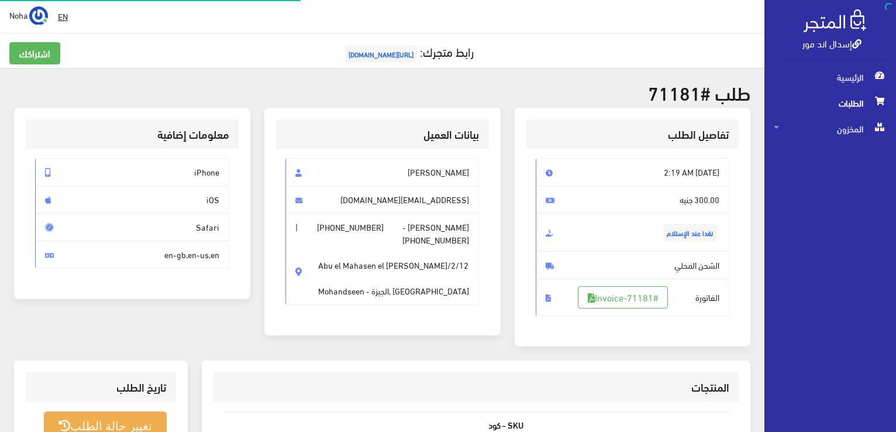
scroll to position [168, 0]
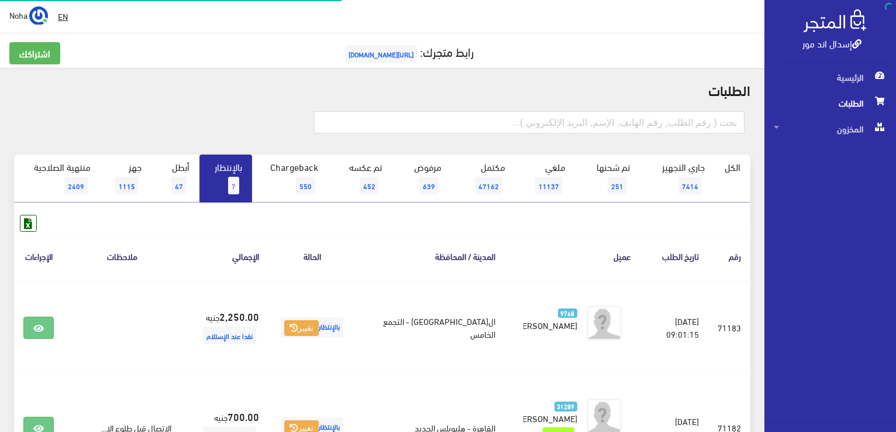
scroll to position [293, 0]
click at [223, 180] on link "بالإنتظار 5" at bounding box center [226, 178] width 53 height 48
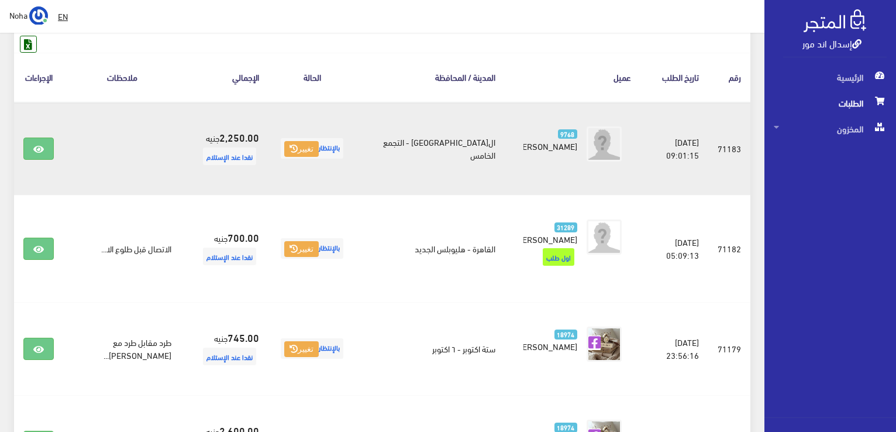
scroll to position [174, 0]
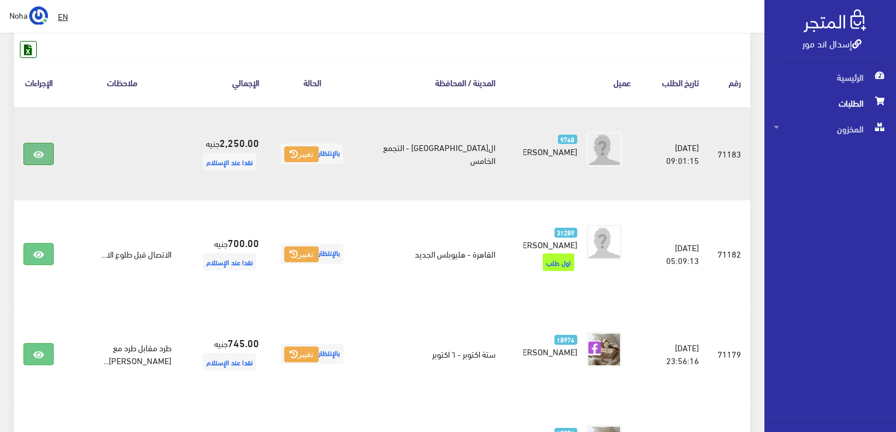
click at [30, 152] on link at bounding box center [38, 154] width 30 height 22
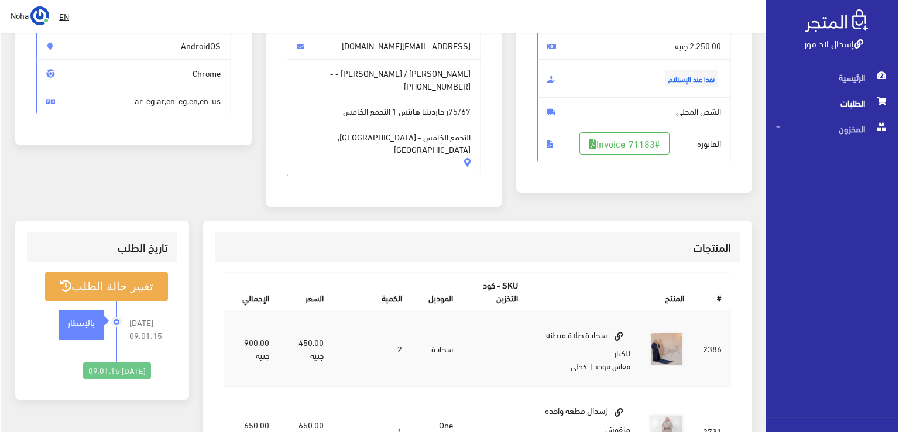
scroll to position [234, 0]
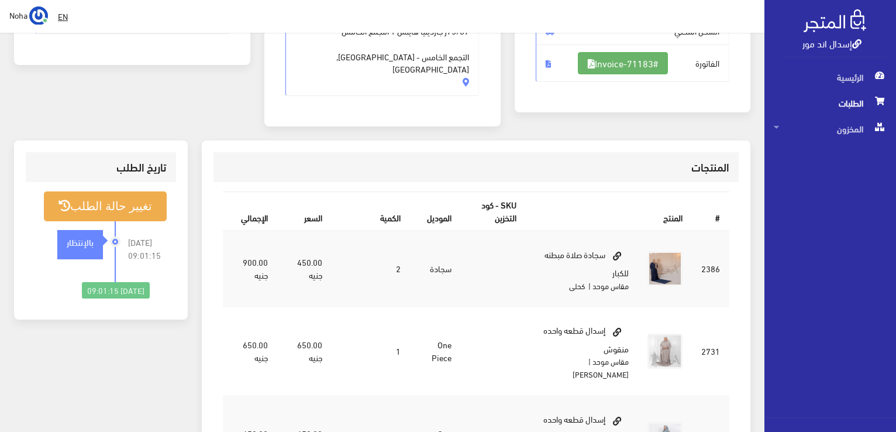
click at [629, 64] on link "#Invoice-71183" at bounding box center [623, 63] width 90 height 22
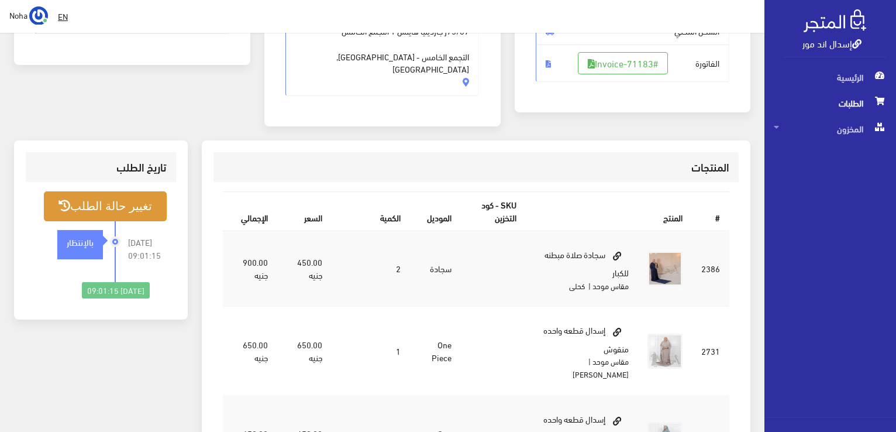
click at [125, 196] on button "تغيير حالة الطلب" at bounding box center [105, 206] width 123 height 30
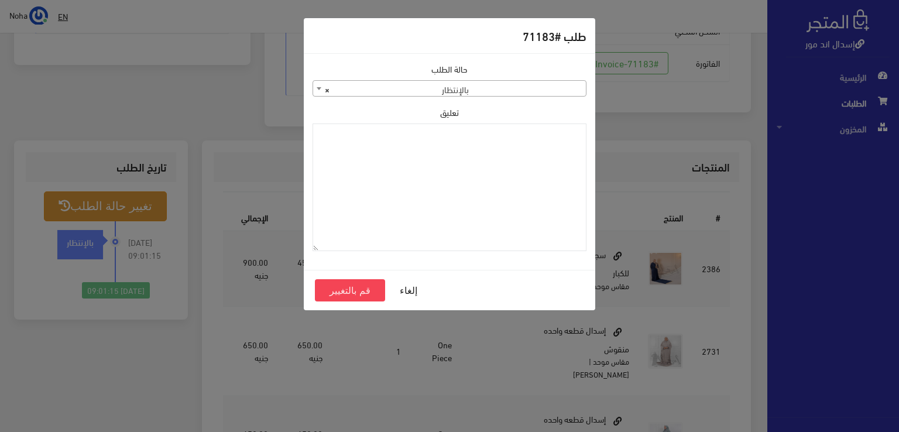
click at [555, 90] on span "× بالإنتظار" at bounding box center [449, 89] width 273 height 16
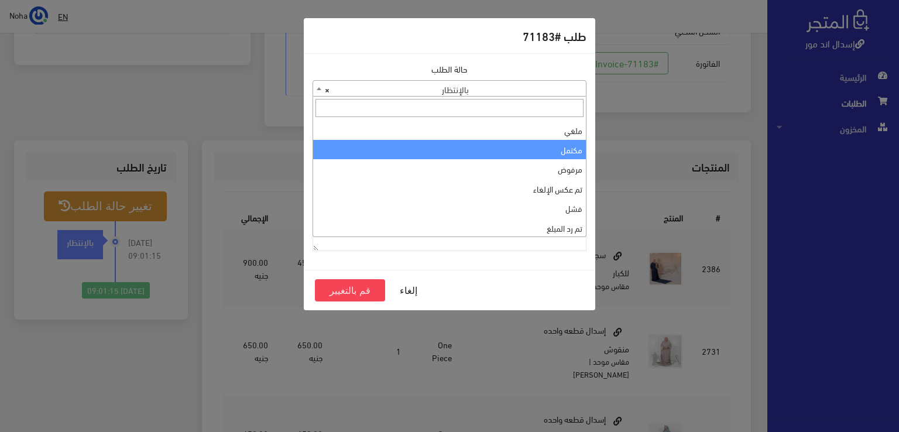
scroll to position [0, 0]
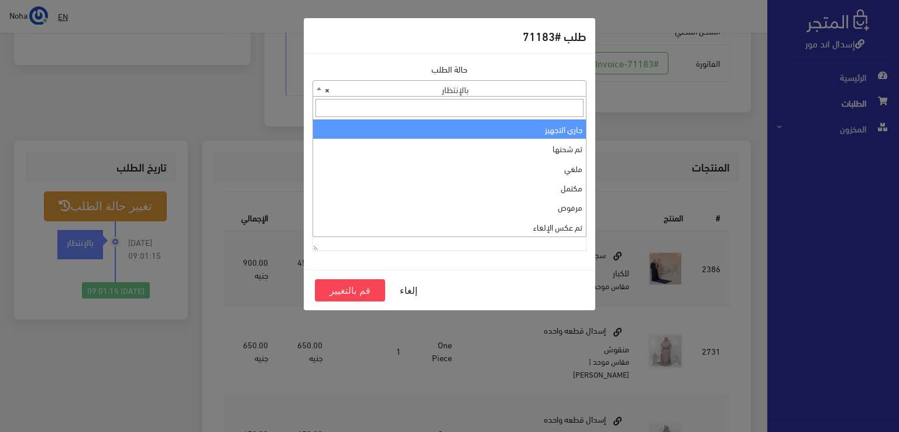
select select "1"
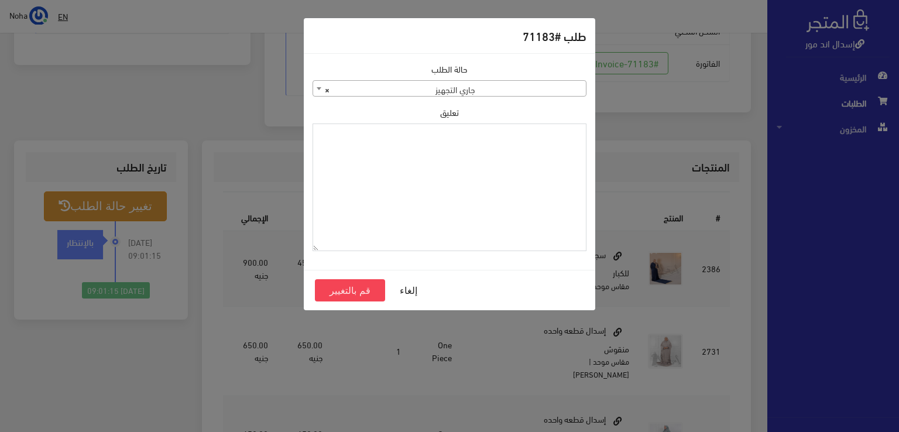
paste textarea "1134513"
type textarea "1134513"
click at [351, 290] on button "قم بالتغيير" at bounding box center [350, 290] width 70 height 22
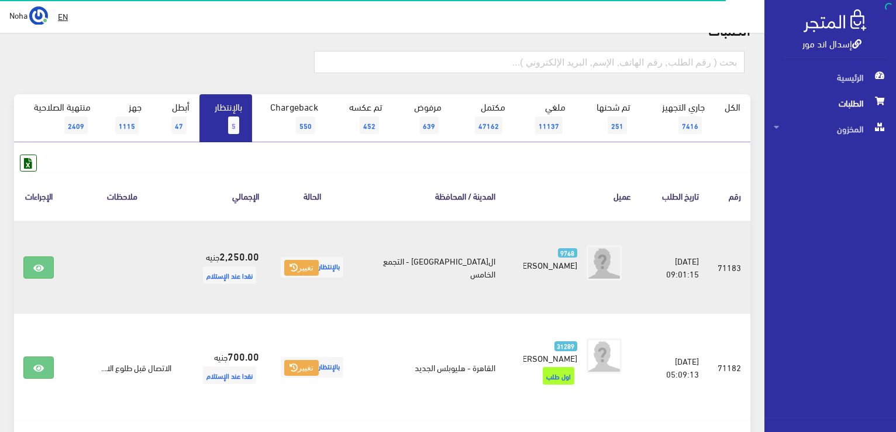
scroll to position [57, 0]
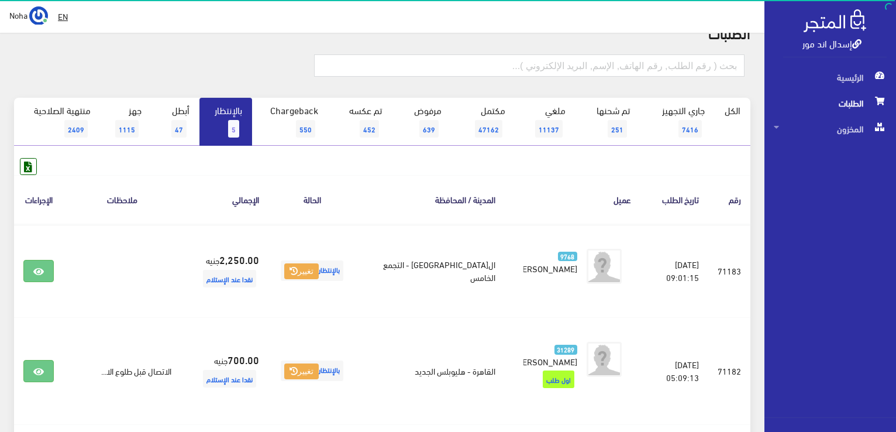
click at [250, 125] on link "بالإنتظار 5" at bounding box center [226, 122] width 53 height 48
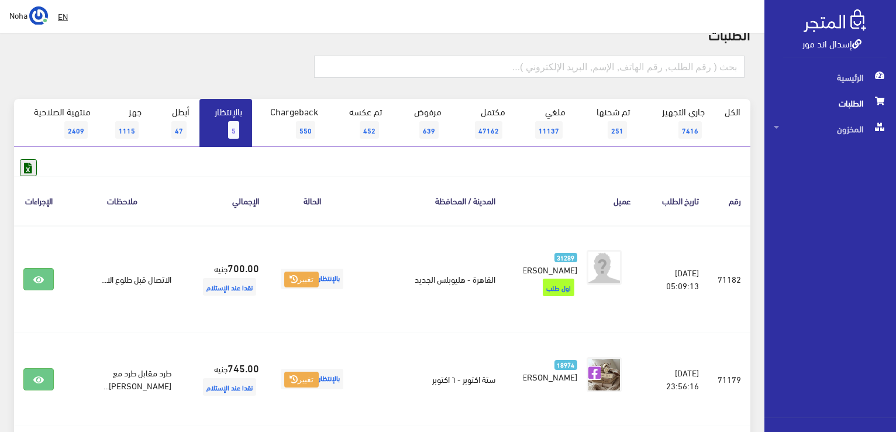
scroll to position [117, 0]
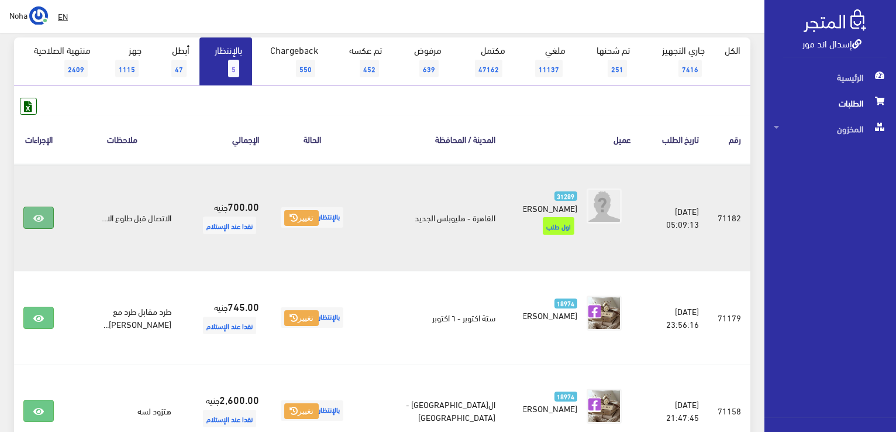
click at [46, 220] on link at bounding box center [38, 218] width 30 height 22
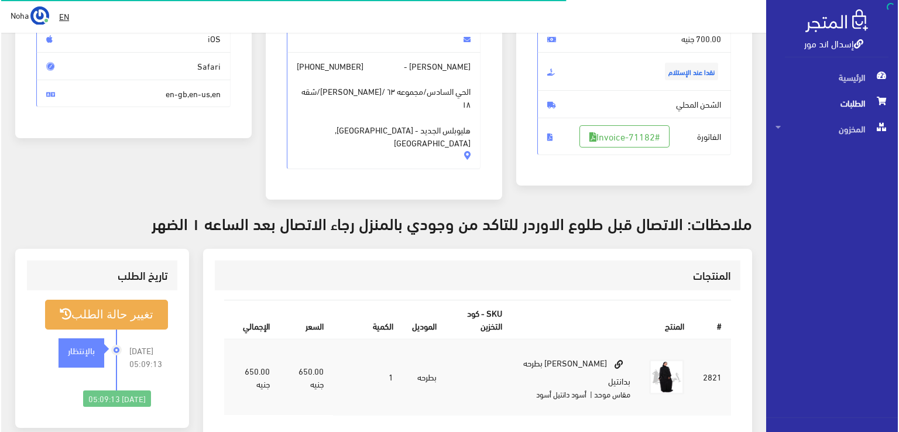
scroll to position [176, 0]
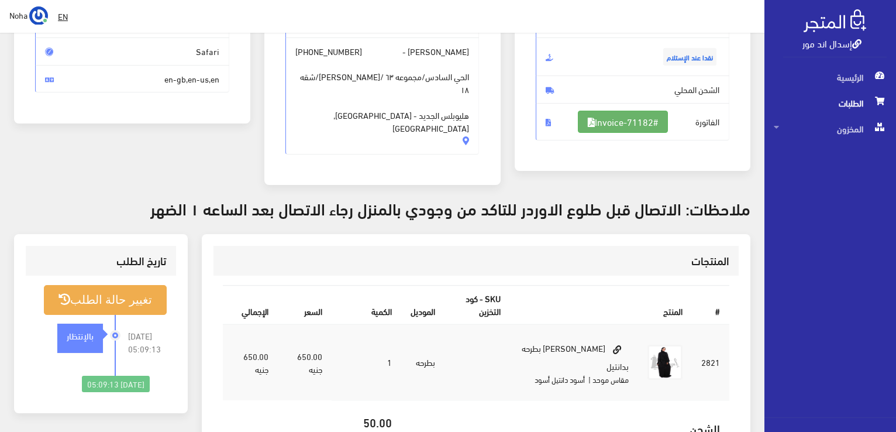
click at [593, 130] on link "#Invoice-71182" at bounding box center [623, 122] width 90 height 22
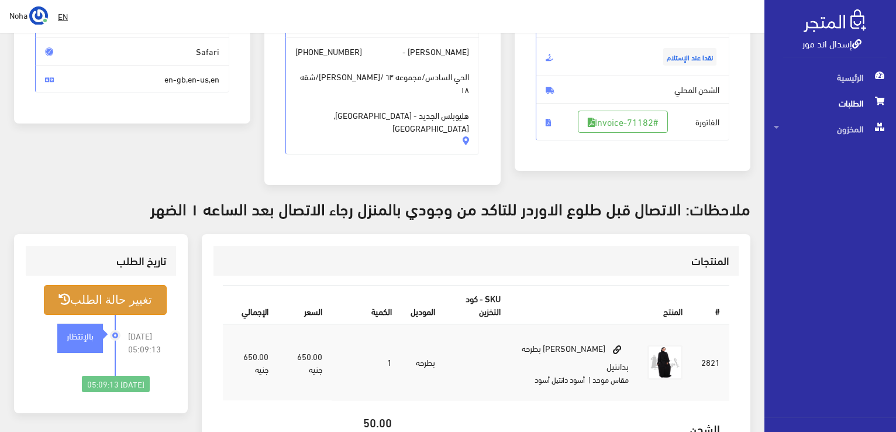
click at [126, 285] on button "تغيير حالة الطلب" at bounding box center [105, 300] width 123 height 30
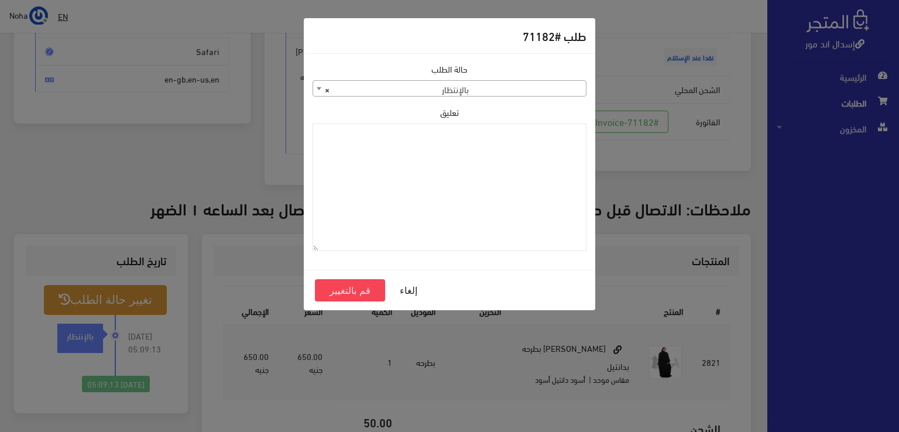
click at [403, 91] on span "× بالإنتظار" at bounding box center [449, 89] width 273 height 16
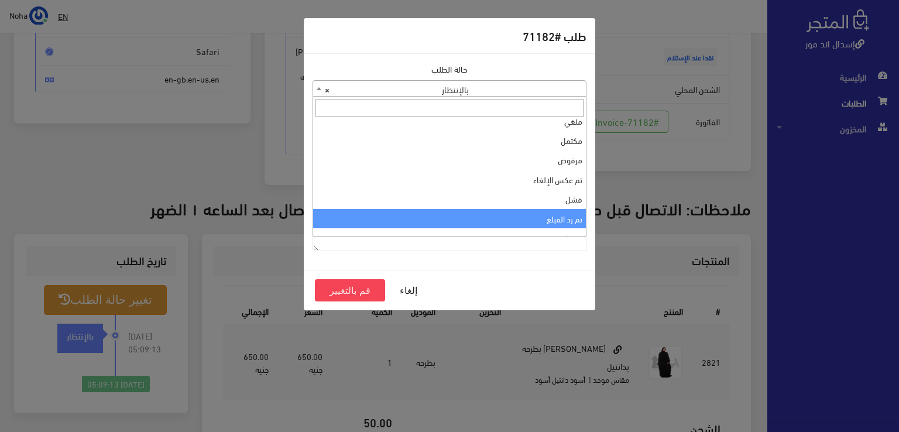
scroll to position [0, 0]
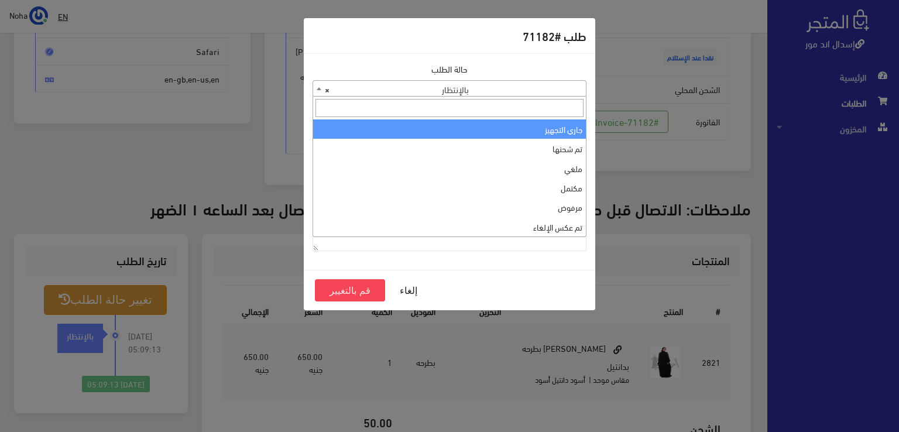
select select "1"
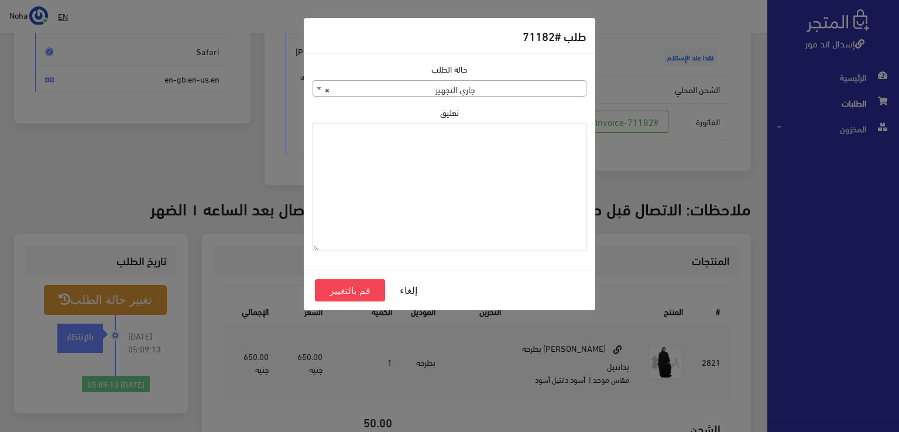
paste textarea "1134513"
type textarea "1134513"
click at [351, 293] on button "قم بالتغيير" at bounding box center [350, 290] width 70 height 22
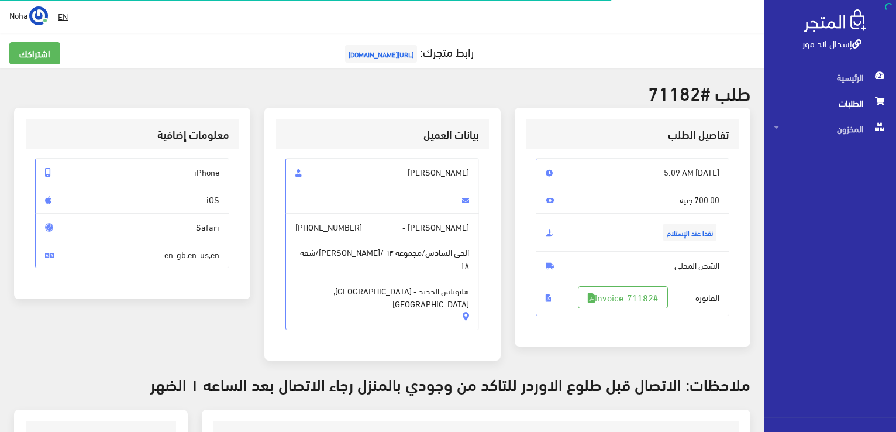
scroll to position [176, 0]
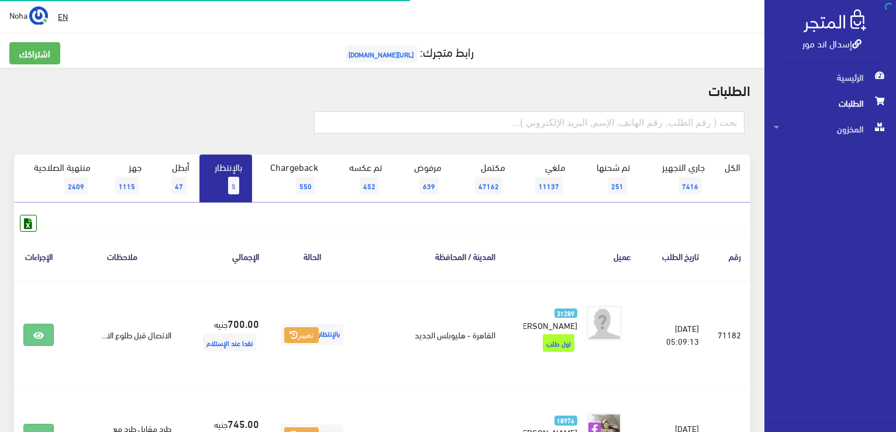
scroll to position [117, 0]
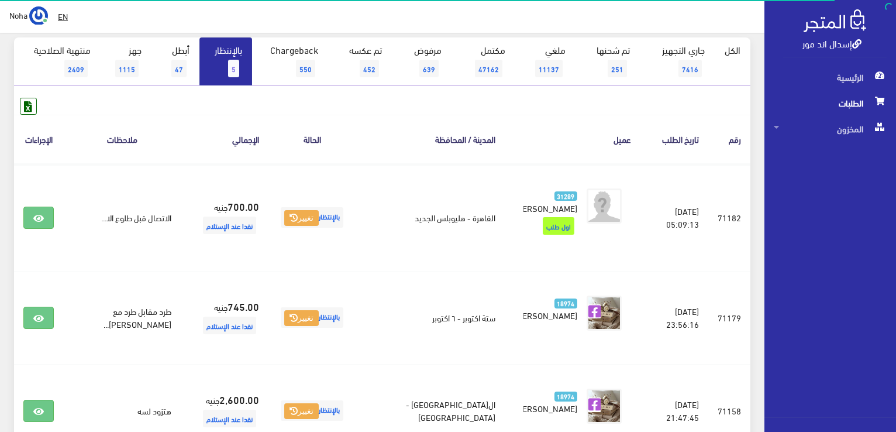
click at [220, 54] on link "بالإنتظار 5" at bounding box center [226, 61] width 53 height 48
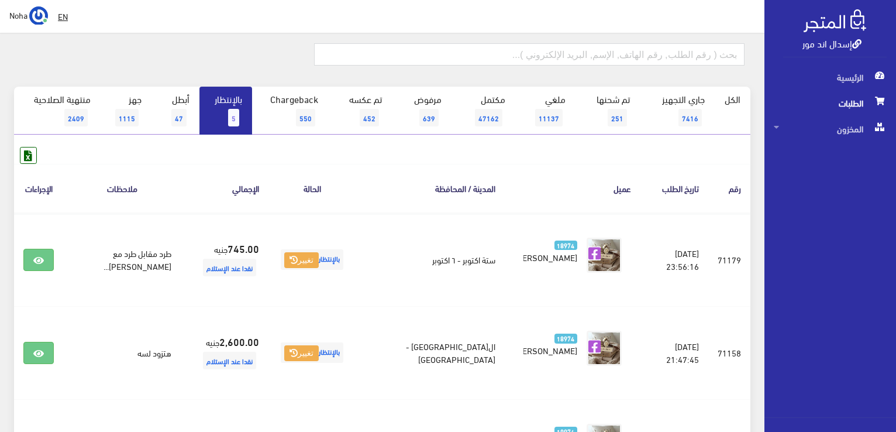
scroll to position [45, 0]
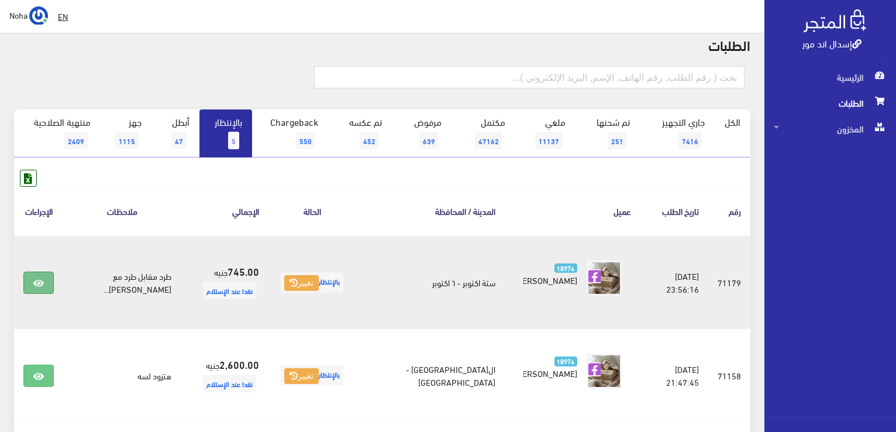
click at [49, 273] on link at bounding box center [38, 282] width 30 height 22
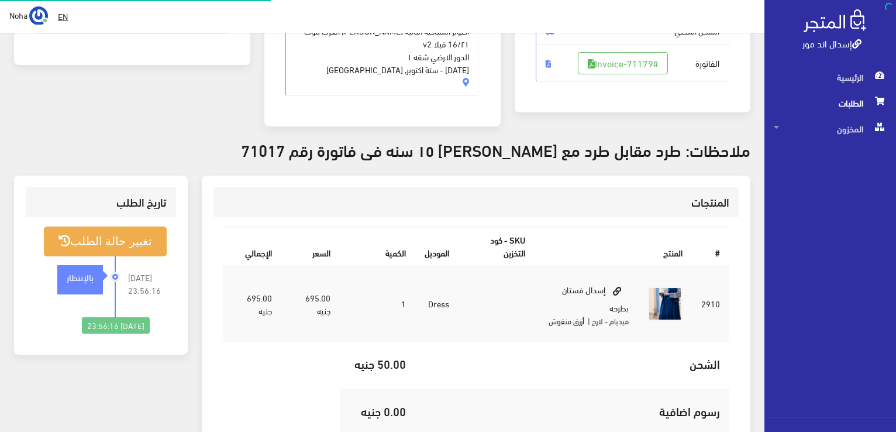
scroll to position [234, 0]
drag, startPoint x: 250, startPoint y: 138, endPoint x: 206, endPoint y: 138, distance: 44.5
click at [206, 140] on h3 "ملاحظات: طرد مقابل طرد مع اسدال اطفال كشمير سن ١٥ سنه فى فاتورة رقم 71017" at bounding box center [382, 149] width 737 height 18
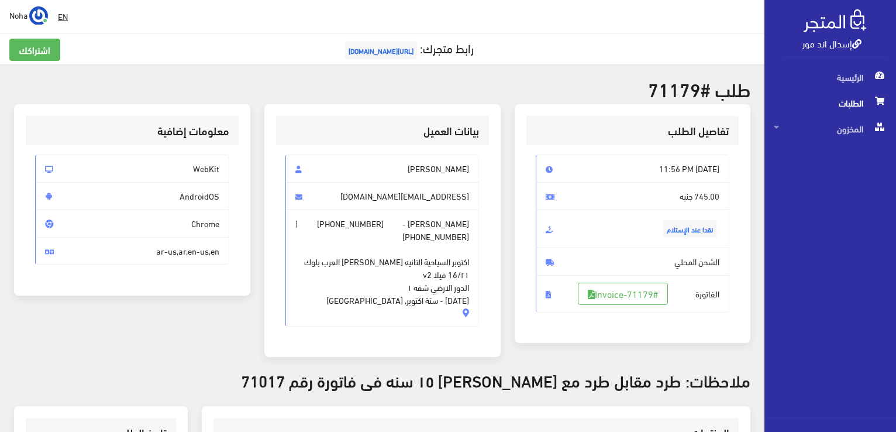
scroll to position [0, 0]
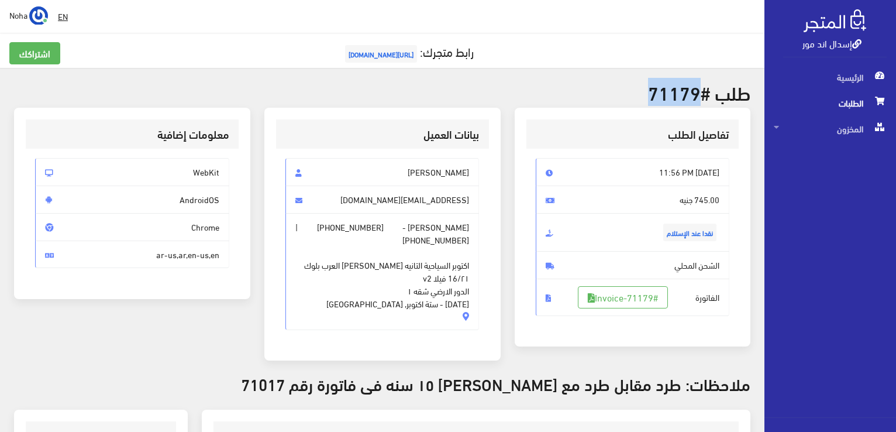
drag, startPoint x: 699, startPoint y: 97, endPoint x: 634, endPoint y: 85, distance: 66.0
click at [634, 85] on h2 "طلب #71179" at bounding box center [382, 92] width 737 height 20
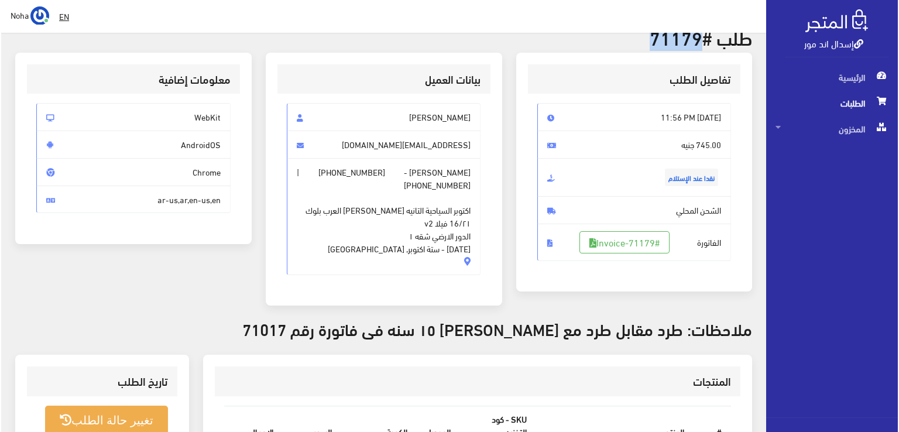
scroll to position [176, 0]
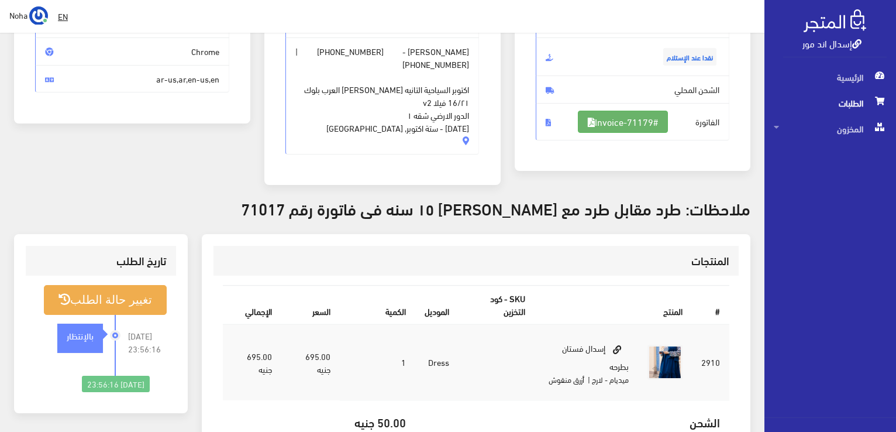
click at [628, 119] on link "#Invoice-71179" at bounding box center [623, 122] width 90 height 22
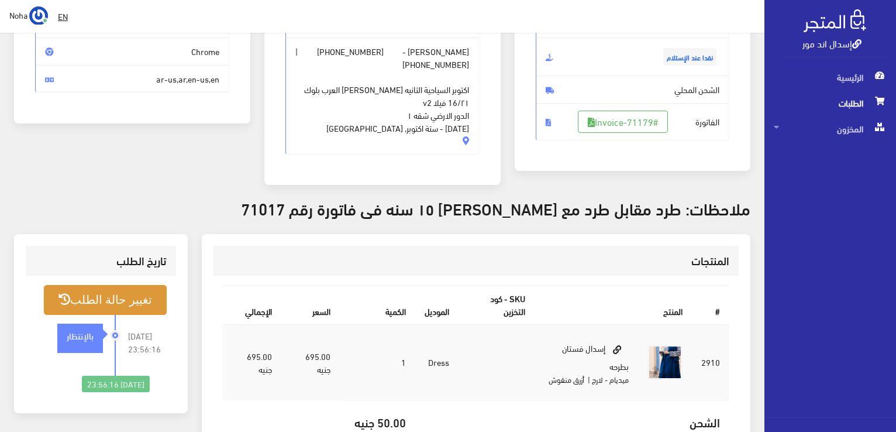
click at [87, 300] on button "تغيير حالة الطلب" at bounding box center [105, 300] width 123 height 30
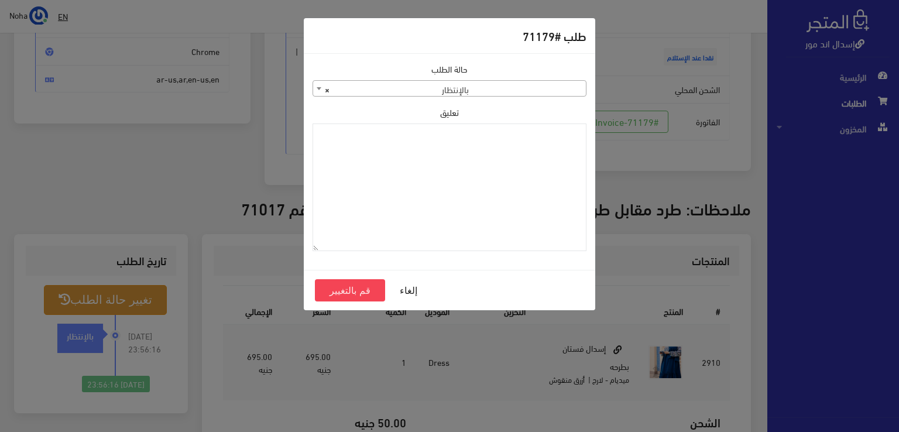
click at [425, 82] on span "× بالإنتظار" at bounding box center [449, 89] width 273 height 16
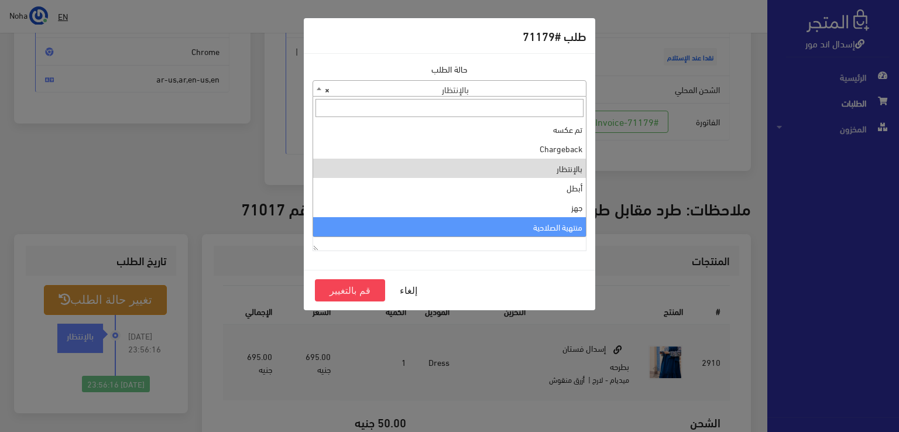
scroll to position [0, 0]
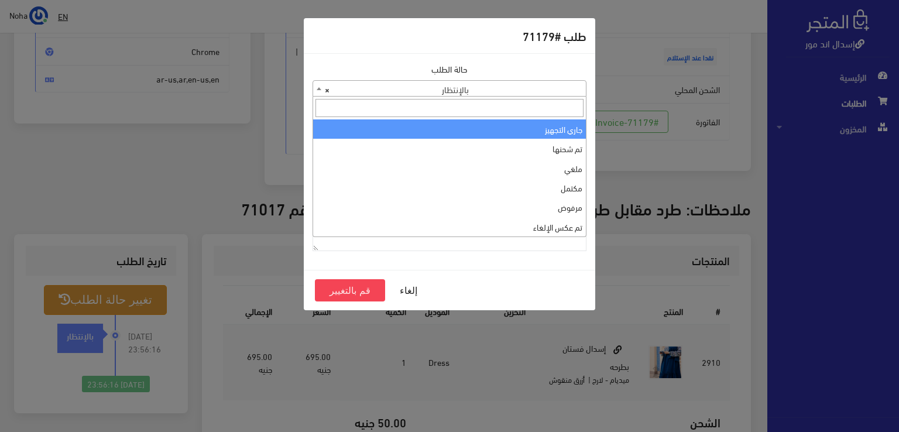
select select "1"
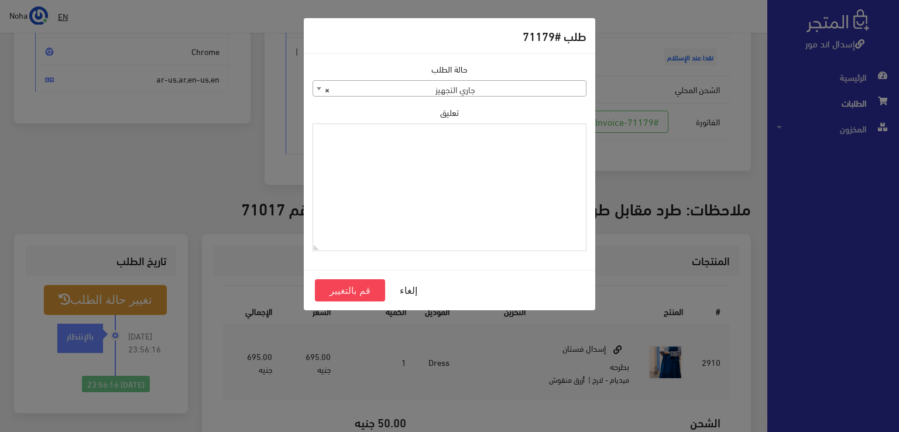
paste textarea "1134513"
type textarea "1134513"
click at [372, 293] on button "قم بالتغيير" at bounding box center [350, 290] width 70 height 22
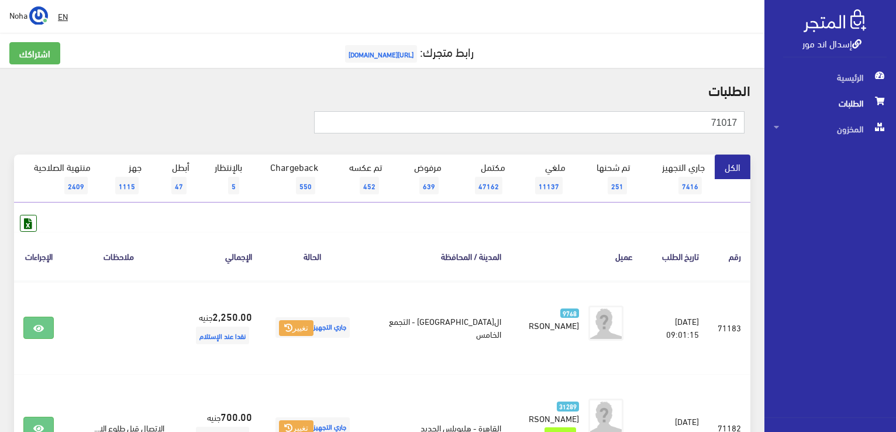
type input "71017"
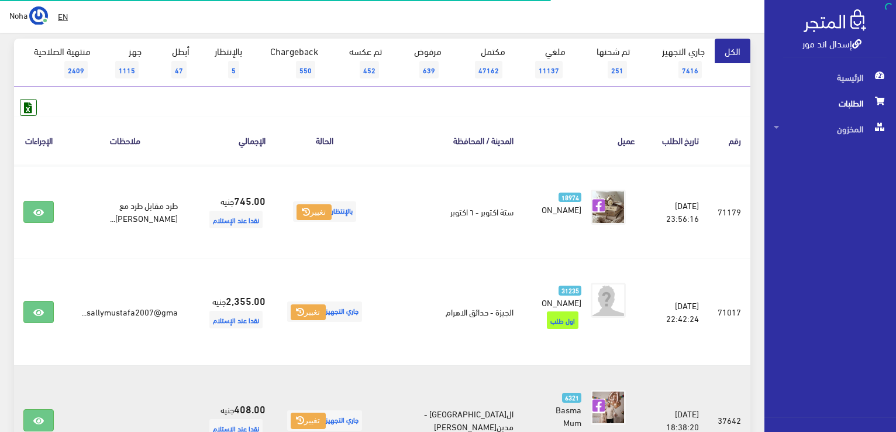
scroll to position [117, 0]
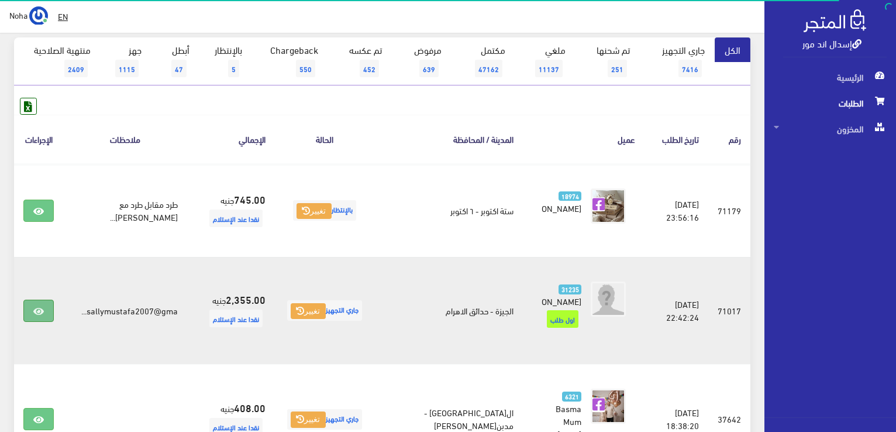
click at [38, 307] on icon at bounding box center [38, 311] width 11 height 9
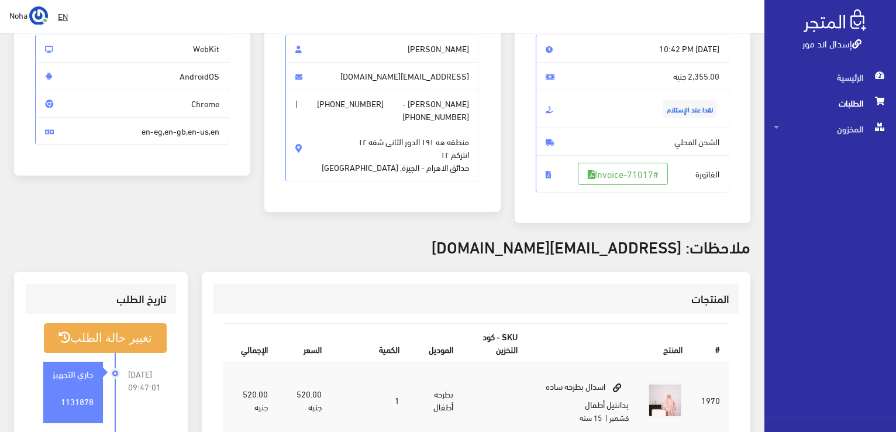
scroll to position [176, 0]
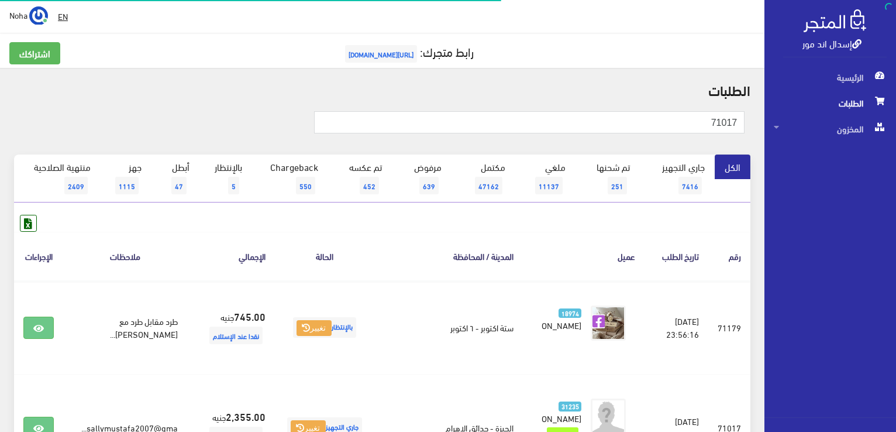
scroll to position [117, 0]
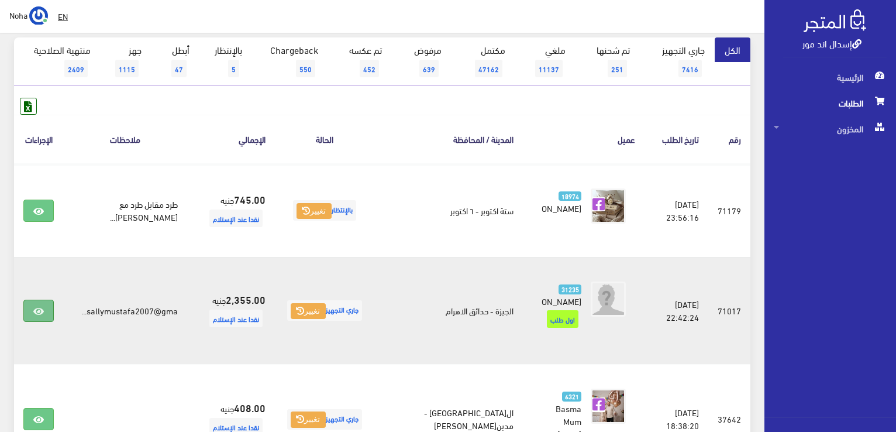
click at [36, 300] on link at bounding box center [38, 311] width 30 height 22
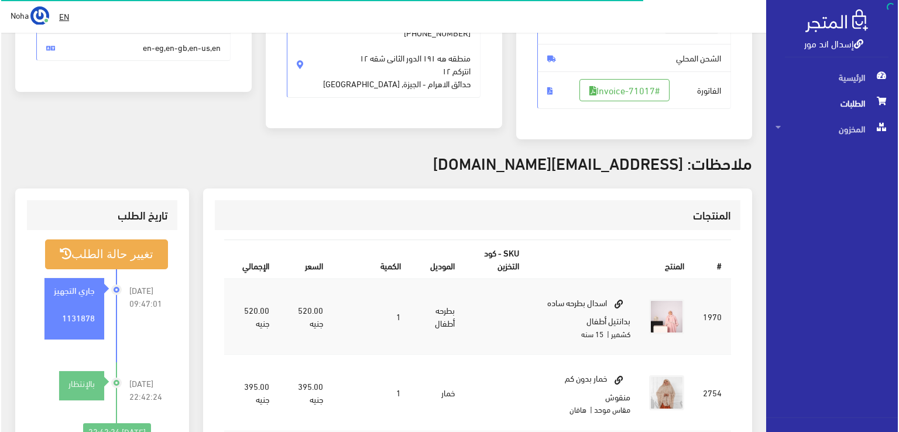
scroll to position [234, 0]
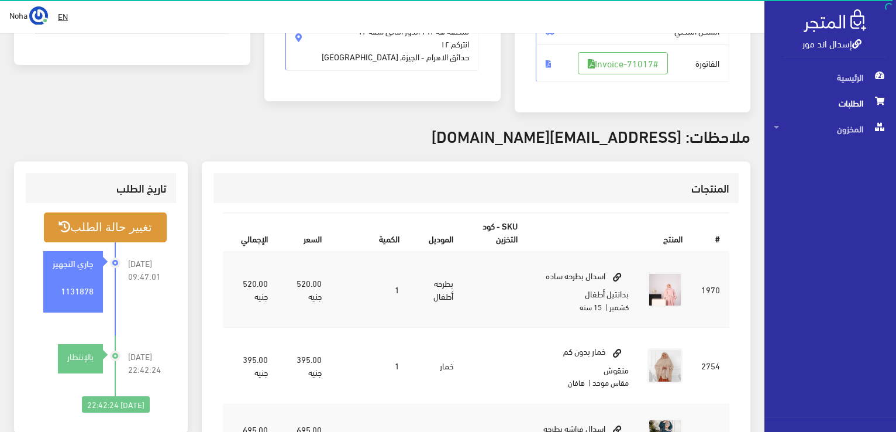
click at [76, 228] on button "تغيير حالة الطلب" at bounding box center [105, 227] width 123 height 30
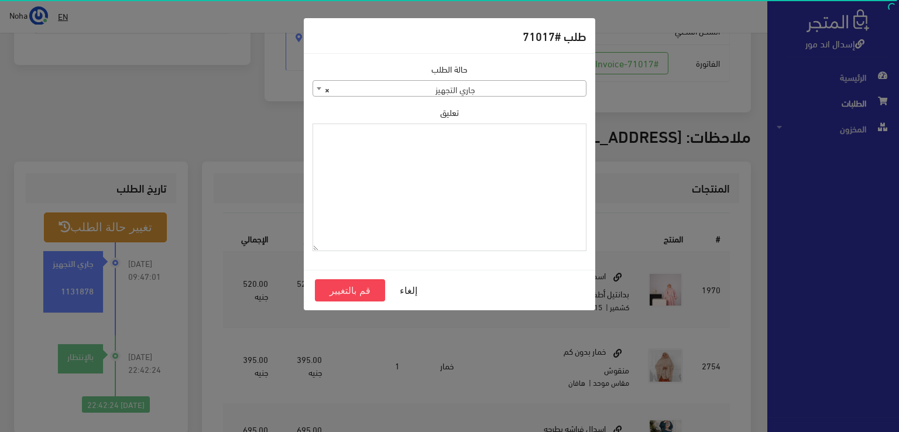
click at [534, 166] on textarea "تعليق" at bounding box center [449, 187] width 274 height 128
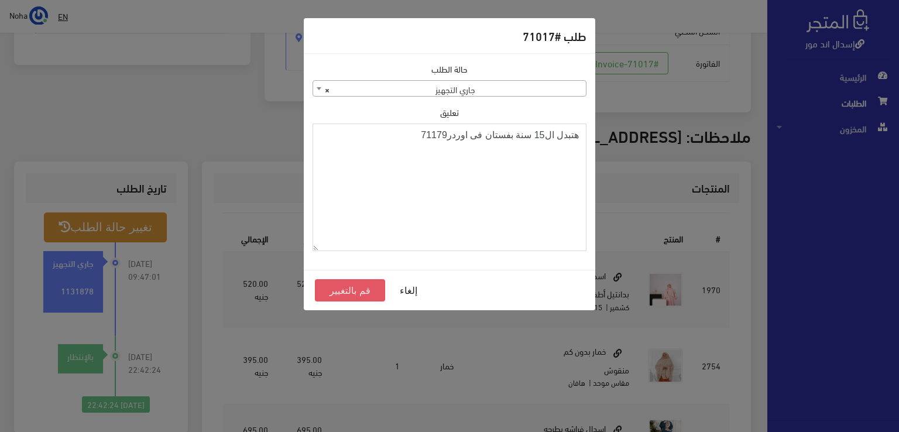
type textarea "هتبدل ال15 سنة بفستان فى اوردر71179"
click at [335, 288] on button "قم بالتغيير" at bounding box center [350, 290] width 70 height 22
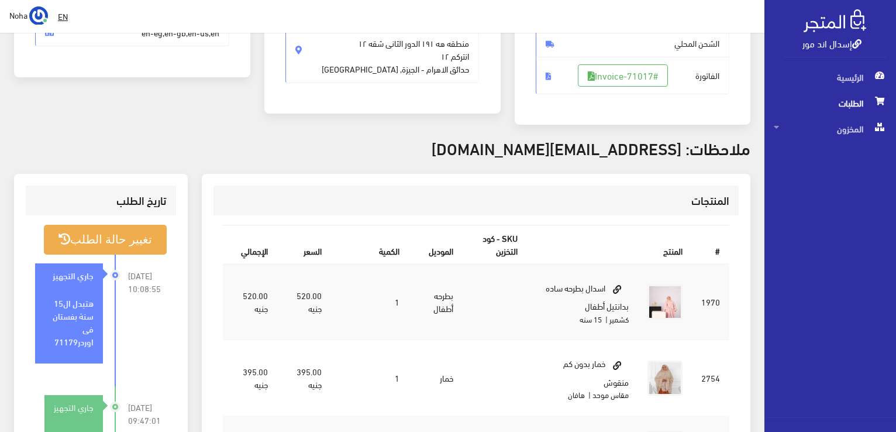
scroll to position [234, 0]
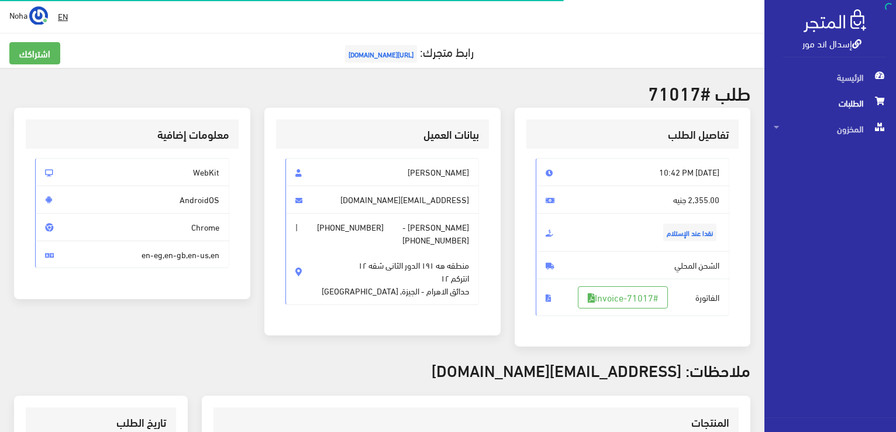
scroll to position [230, 0]
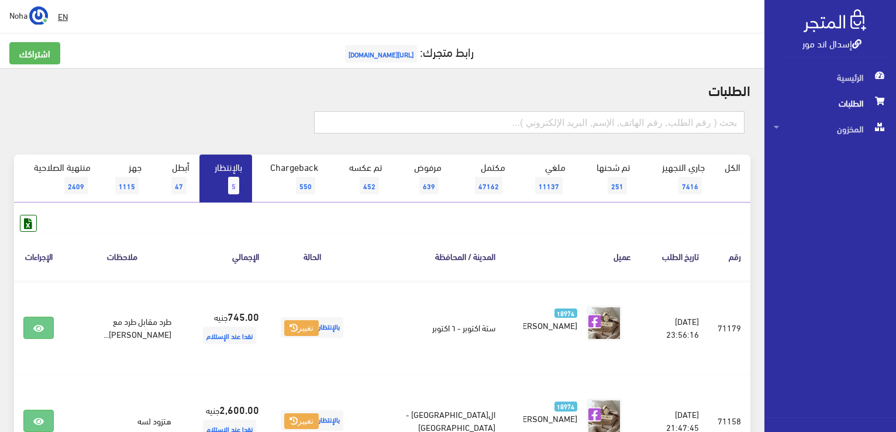
click at [528, 125] on input "text" at bounding box center [529, 122] width 431 height 22
type input "71105"
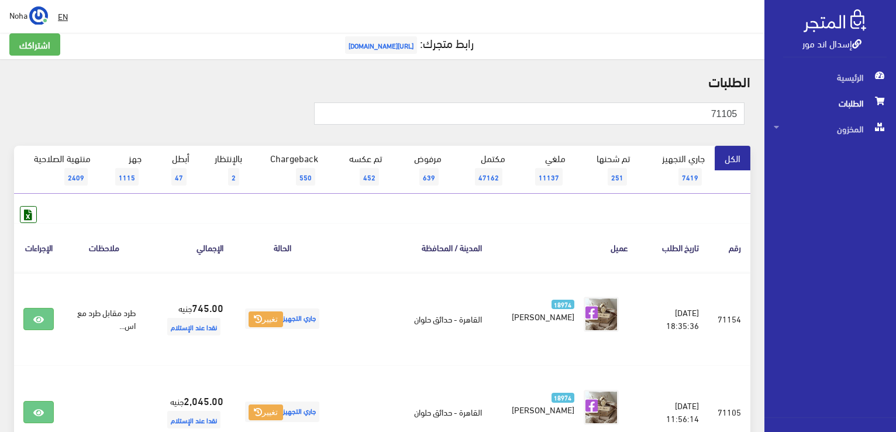
scroll to position [117, 0]
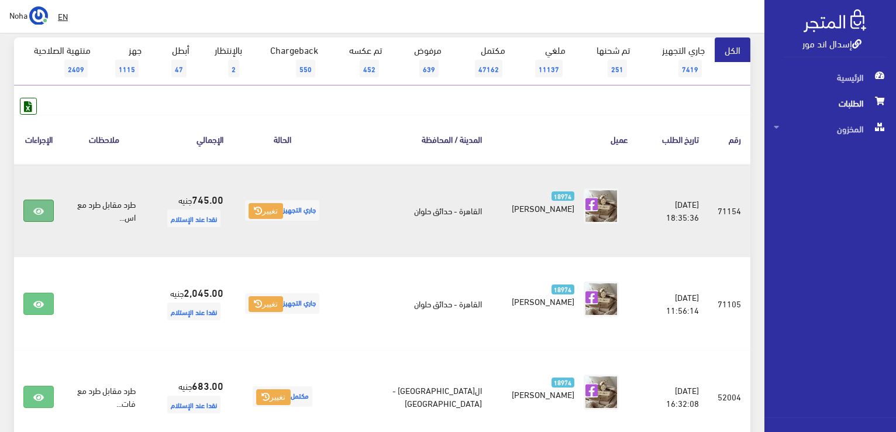
click at [44, 210] on icon at bounding box center [38, 211] width 11 height 9
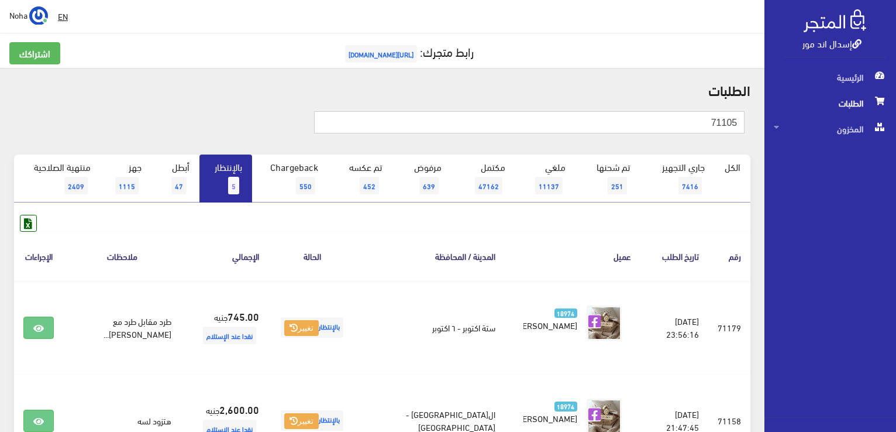
drag, startPoint x: 707, startPoint y: 119, endPoint x: 776, endPoint y: 145, distance: 73.9
click at [775, 145] on div "إسدال اند مور الرئيسية الطلبات المخزون" at bounding box center [448, 327] width 896 height 654
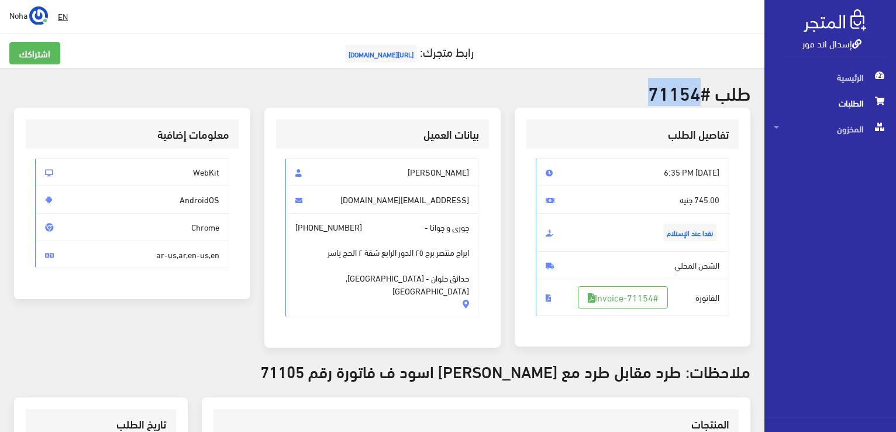
drag, startPoint x: 698, startPoint y: 94, endPoint x: 651, endPoint y: 80, distance: 49.3
click at [651, 82] on h2 "طلب #71154" at bounding box center [382, 92] width 737 height 20
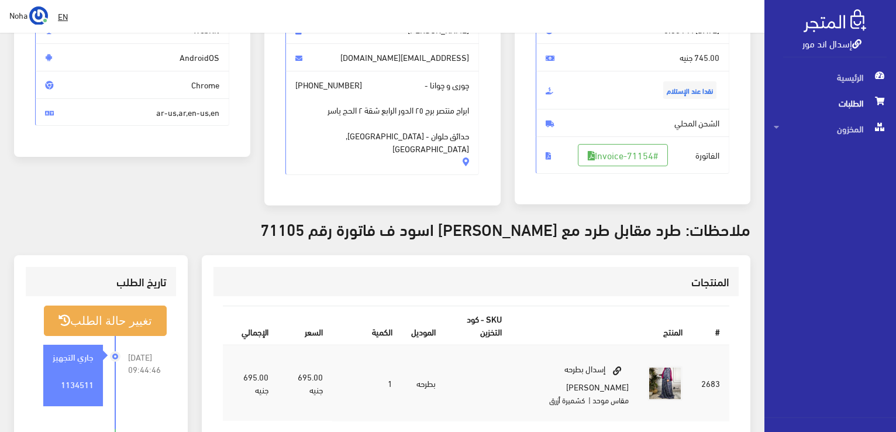
scroll to position [234, 0]
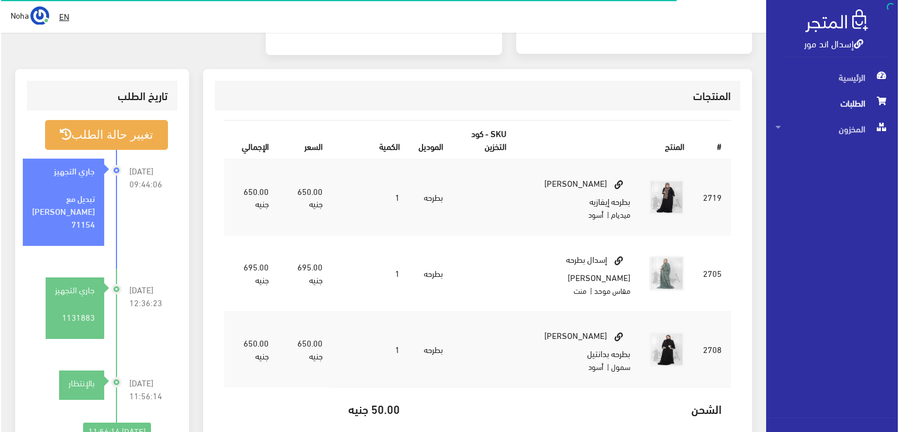
scroll to position [351, 0]
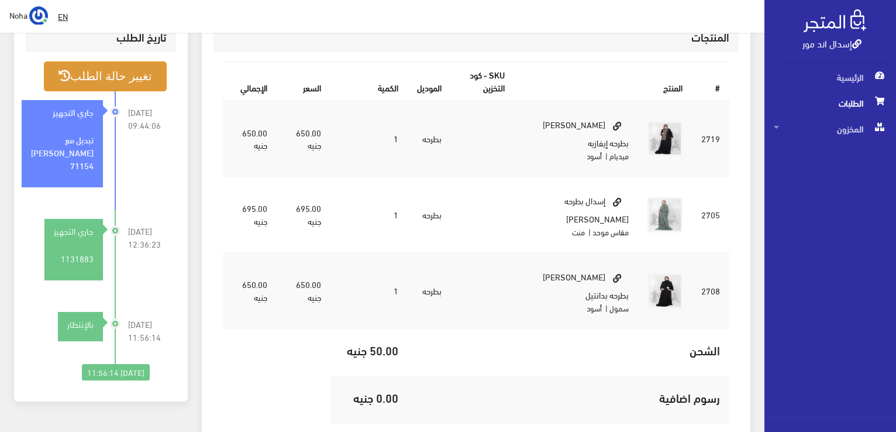
click at [112, 87] on button "تغيير حالة الطلب" at bounding box center [105, 76] width 123 height 30
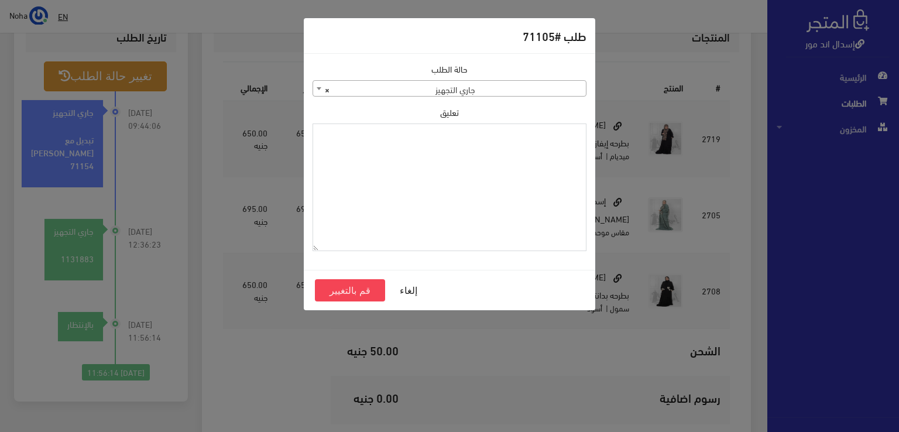
click at [435, 167] on textarea "تعليق" at bounding box center [449, 187] width 274 height 128
click at [427, 162] on textarea "هت" at bounding box center [449, 187] width 274 height 128
type textarea "هتبدل التورشون فى اوردر 71154"
click at [352, 286] on button "قم بالتغيير" at bounding box center [350, 290] width 70 height 22
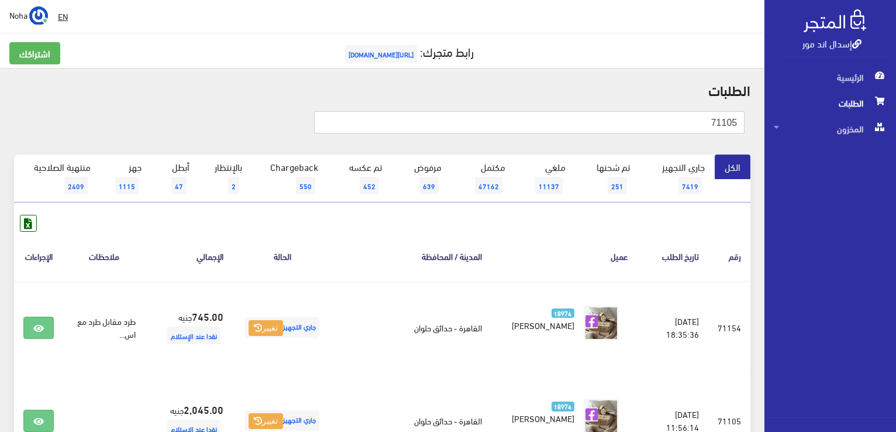
drag, startPoint x: 675, startPoint y: 117, endPoint x: 898, endPoint y: 128, distance: 223.2
click at [896, 128] on html "إسدال اند مور الرئيسية الطلبات" at bounding box center [448, 216] width 896 height 432
type input "63881"
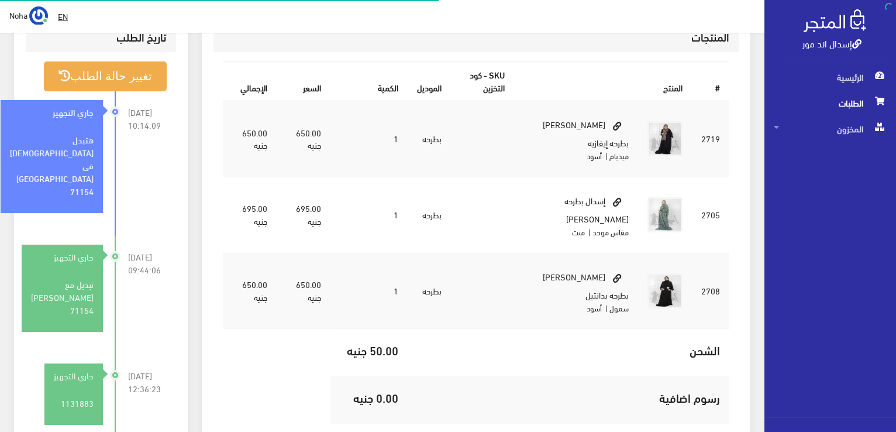
scroll to position [351, 0]
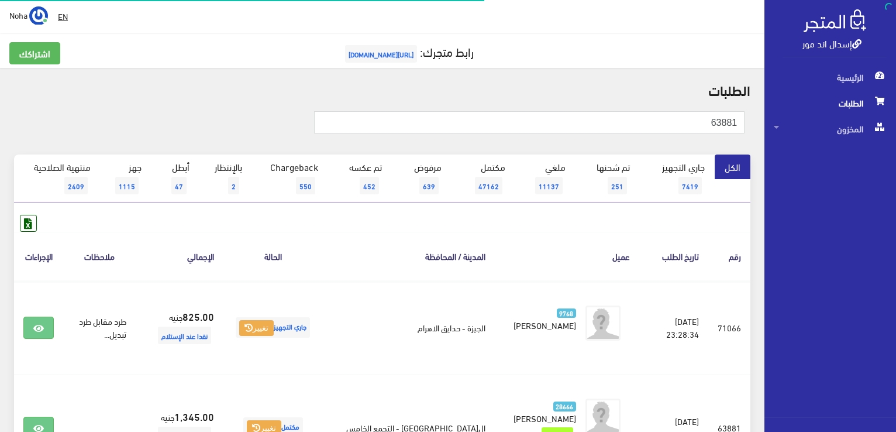
scroll to position [176, 0]
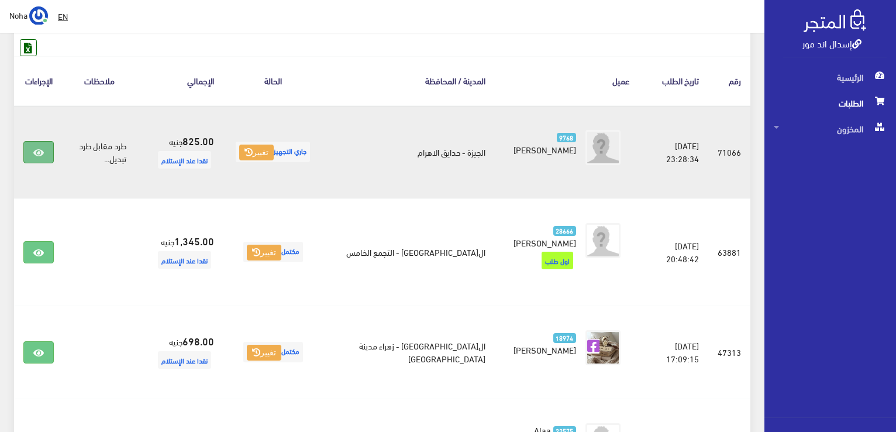
click at [36, 148] on icon at bounding box center [38, 152] width 11 height 9
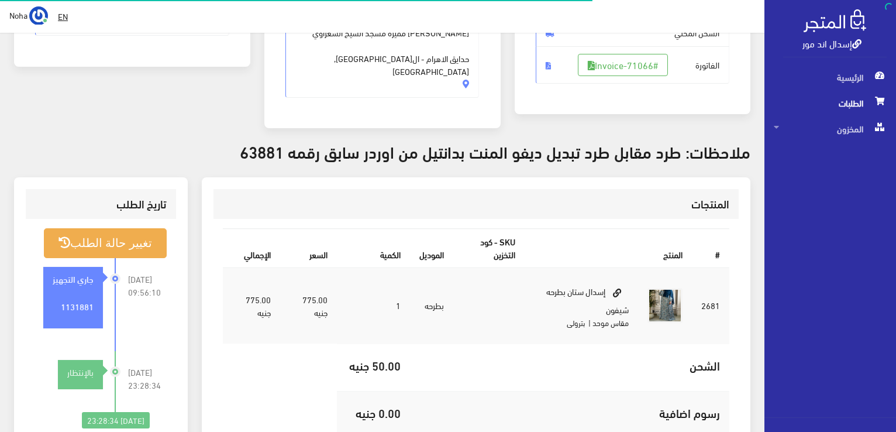
scroll to position [234, 0]
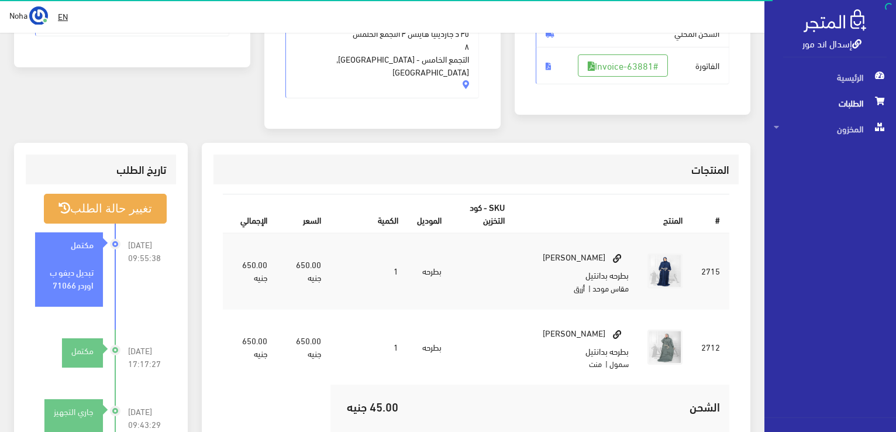
scroll to position [234, 0]
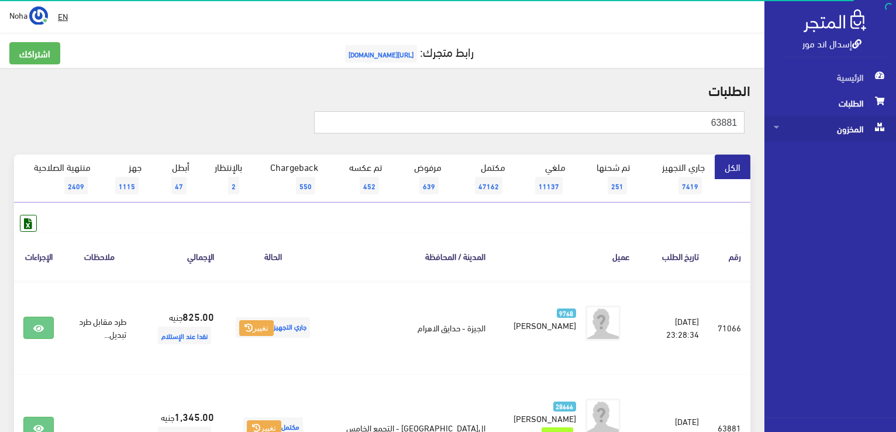
drag, startPoint x: 690, startPoint y: 132, endPoint x: 782, endPoint y: 132, distance: 91.3
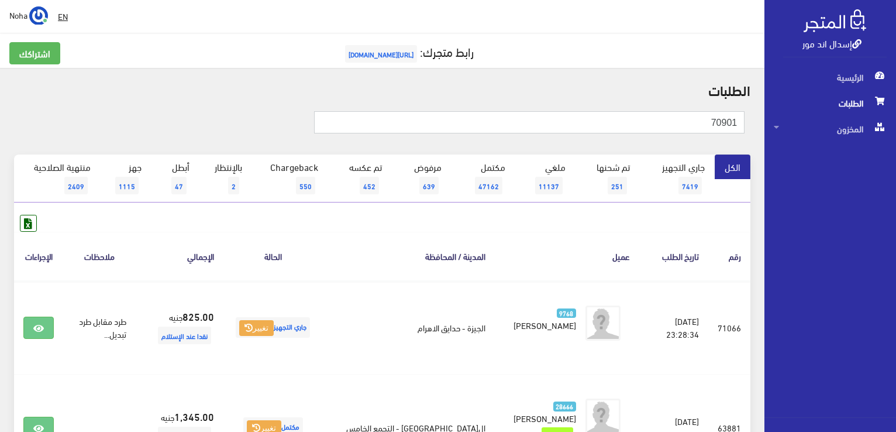
type input "70901"
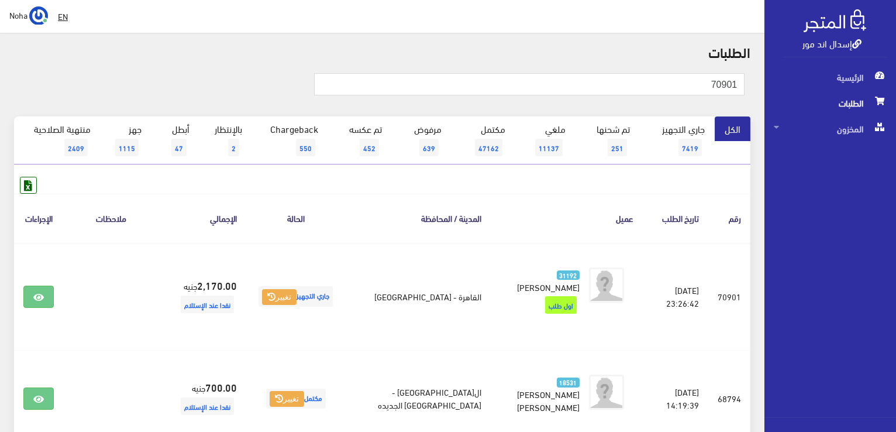
scroll to position [59, 0]
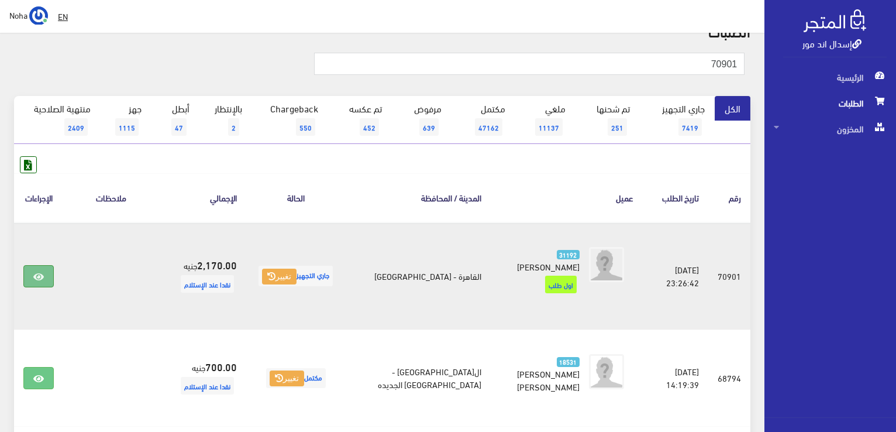
click at [44, 269] on link at bounding box center [38, 276] width 30 height 22
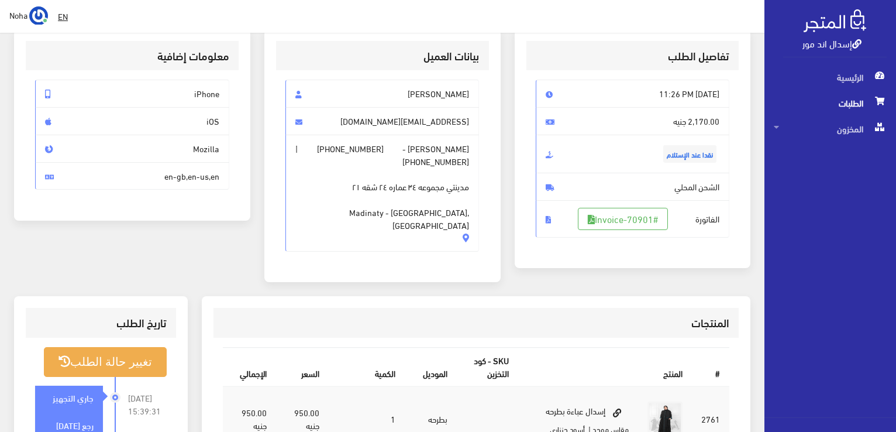
scroll to position [59, 0]
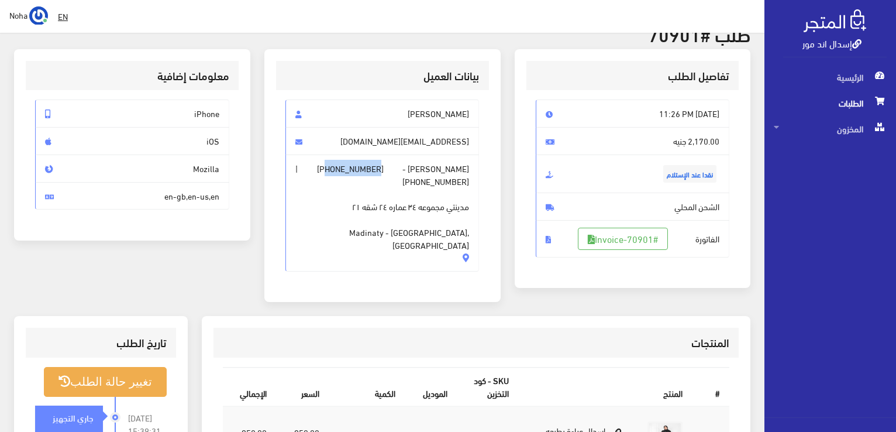
drag, startPoint x: 383, startPoint y: 170, endPoint x: 332, endPoint y: 174, distance: 51.1
click at [332, 174] on span "[PERSON_NAME] - [PHONE_NUMBER] | [PHONE_NUMBER] مدينتي مجموعه ٣٤ عماره ٢٤ شقه ٢…" at bounding box center [383, 212] width 194 height 117
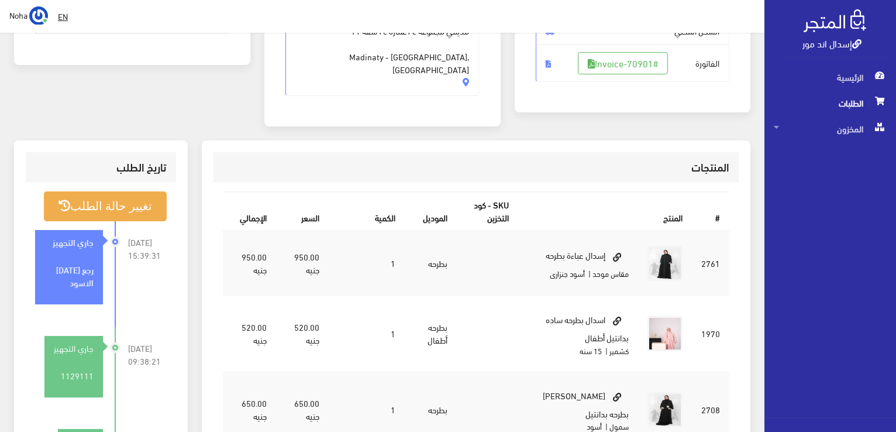
scroll to position [293, 0]
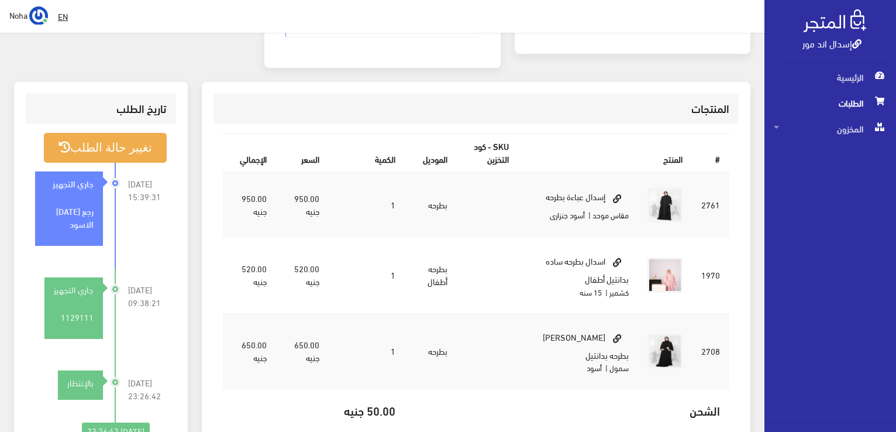
click at [857, 109] on span "الطلبات" at bounding box center [830, 103] width 113 height 26
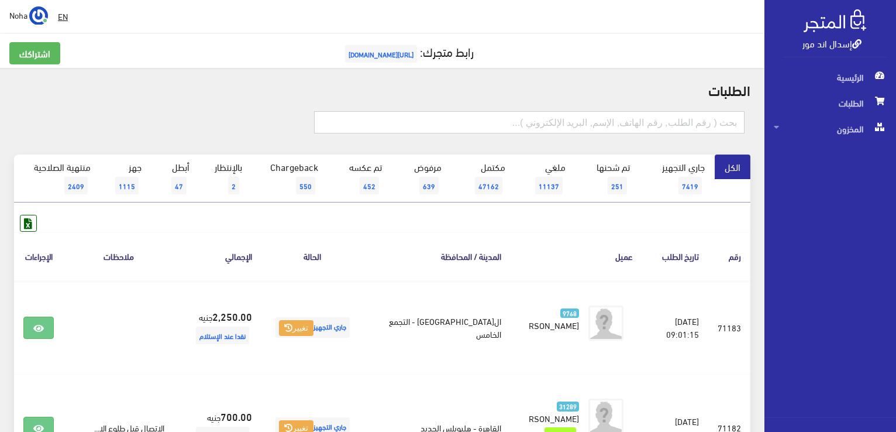
click at [728, 122] on input "text" at bounding box center [529, 122] width 431 height 22
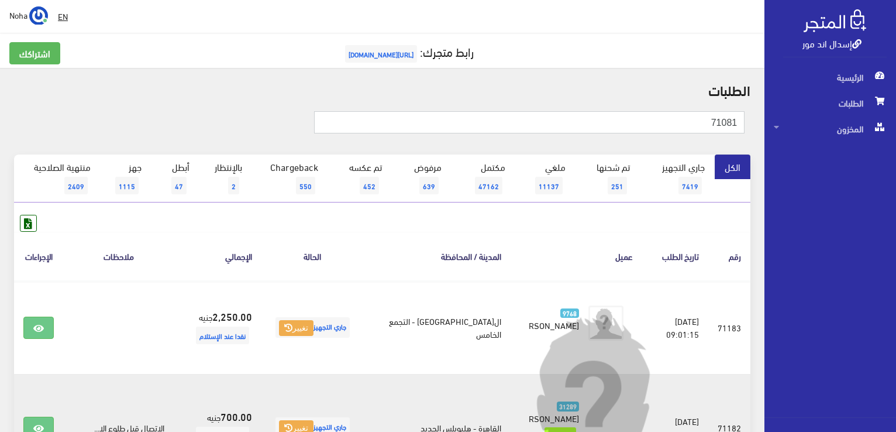
type input "71081"
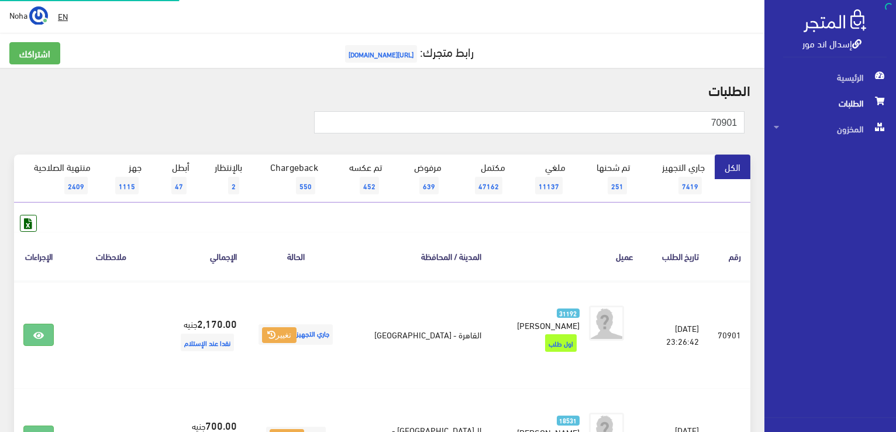
scroll to position [59, 0]
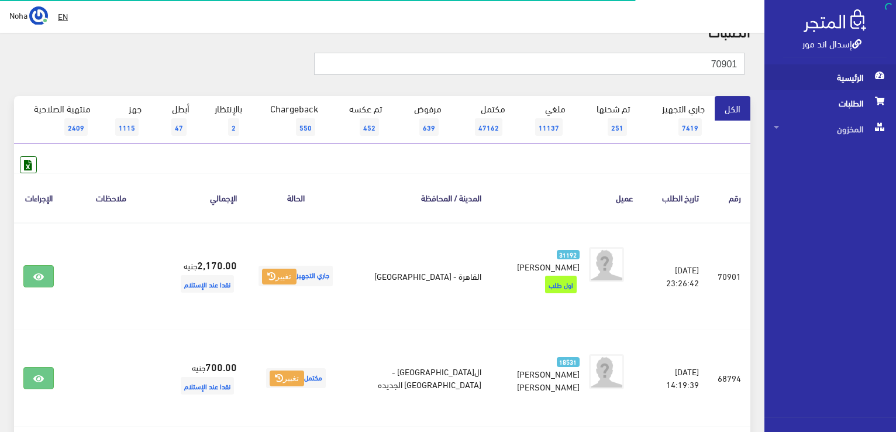
drag, startPoint x: 702, startPoint y: 61, endPoint x: 818, endPoint y: 69, distance: 116.7
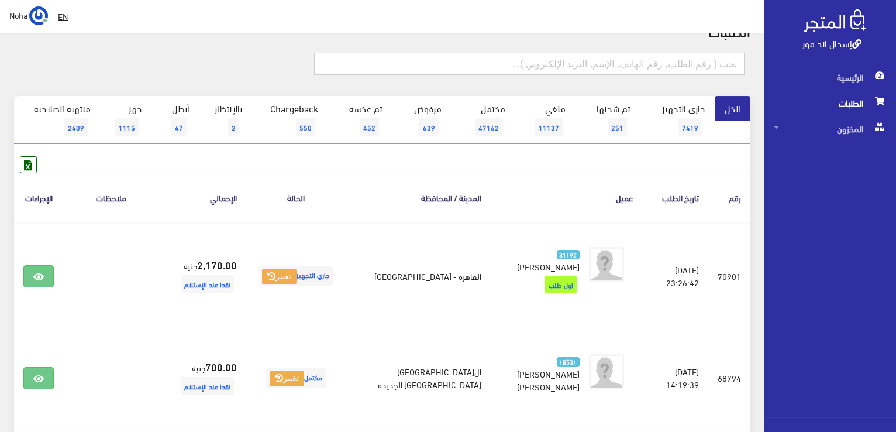
scroll to position [0, 0]
type input "01000741034"
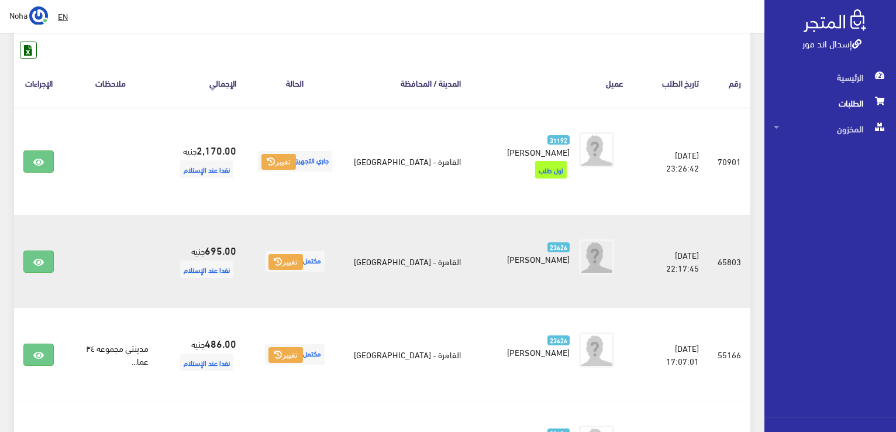
scroll to position [176, 0]
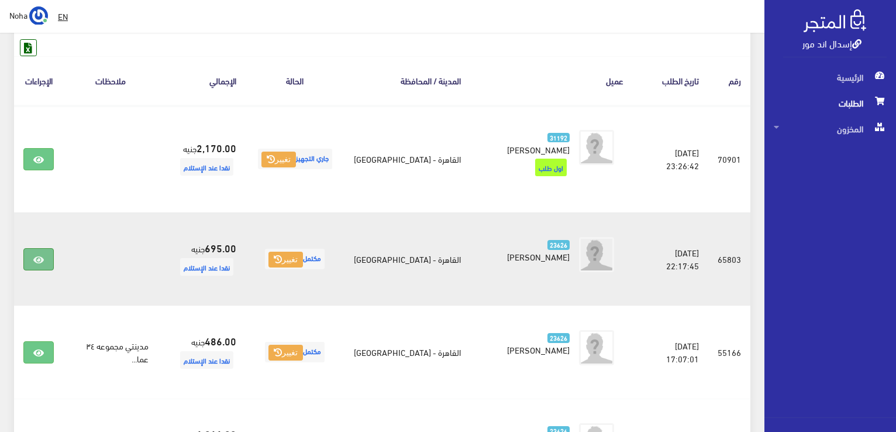
click at [42, 259] on icon at bounding box center [38, 259] width 11 height 9
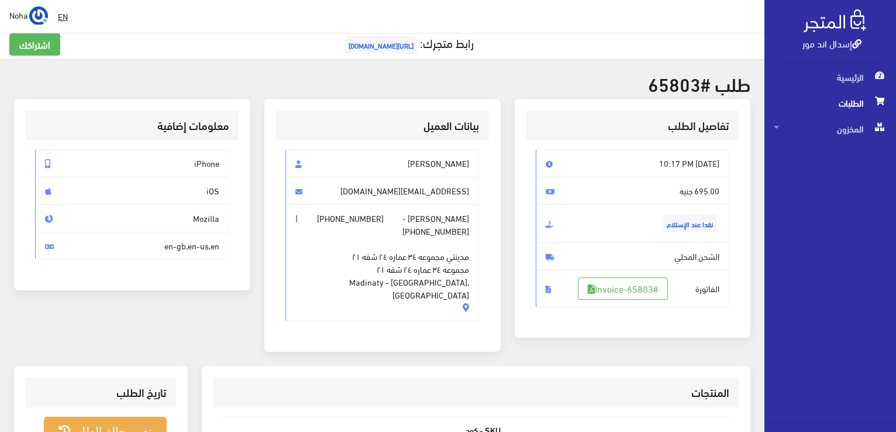
scroll to position [176, 0]
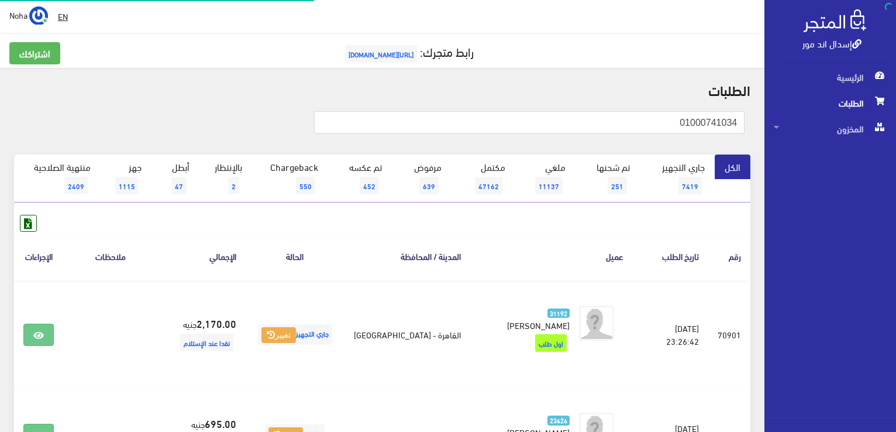
scroll to position [176, 0]
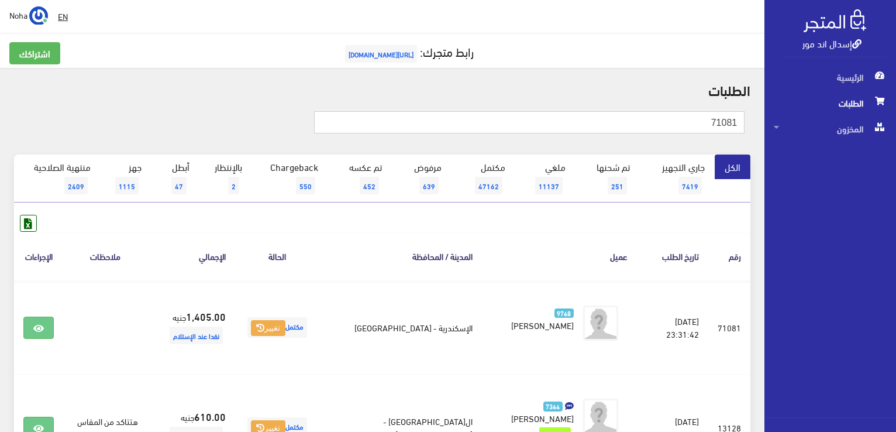
drag, startPoint x: 680, startPoint y: 131, endPoint x: 875, endPoint y: 93, distance: 198.5
click at [875, 93] on div "إسدال اند مور الرئيسية الطلبات المخزون" at bounding box center [448, 287] width 896 height 575
type input "01011359922"
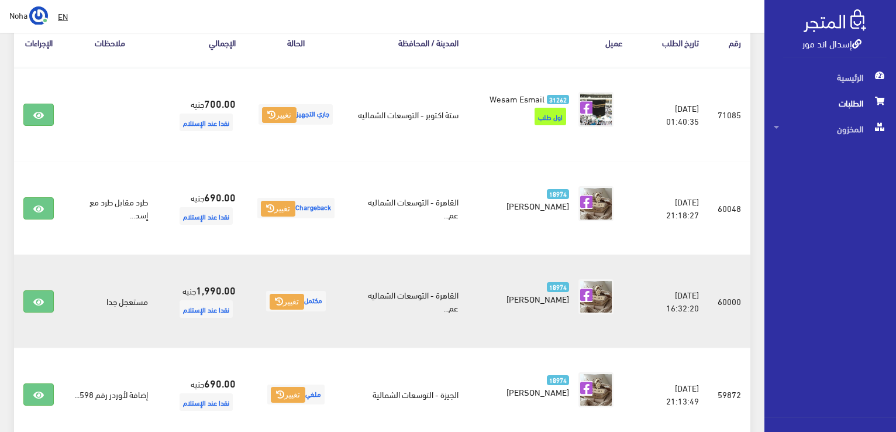
scroll to position [234, 0]
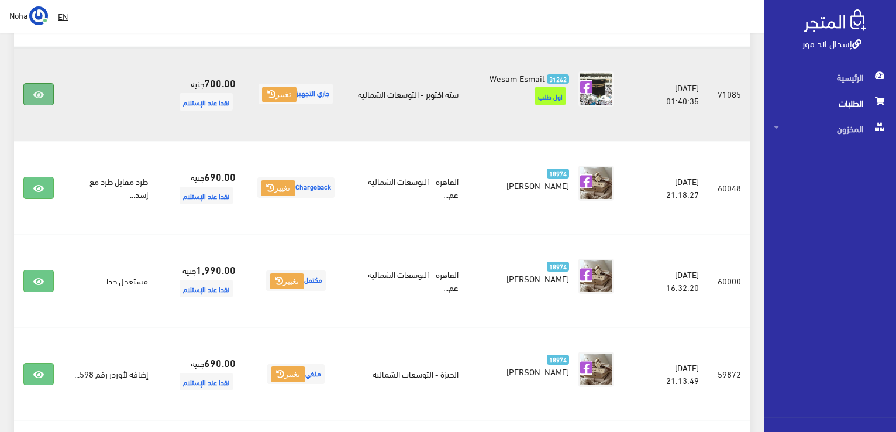
click at [47, 92] on link at bounding box center [38, 94] width 30 height 22
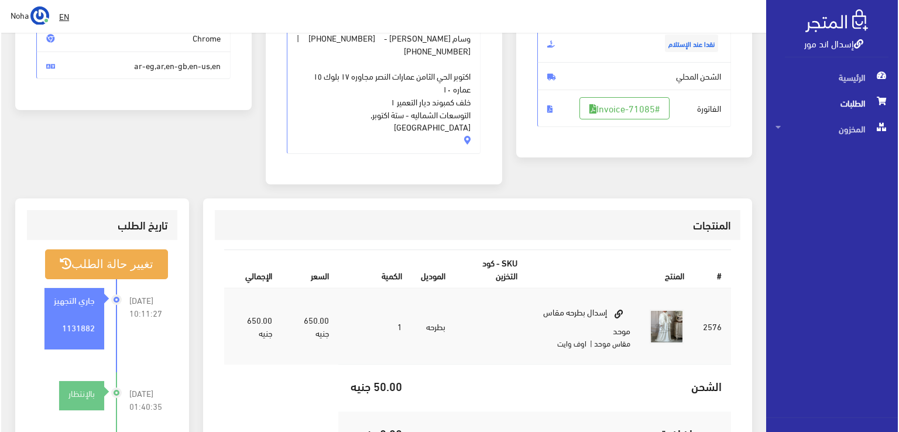
scroll to position [176, 0]
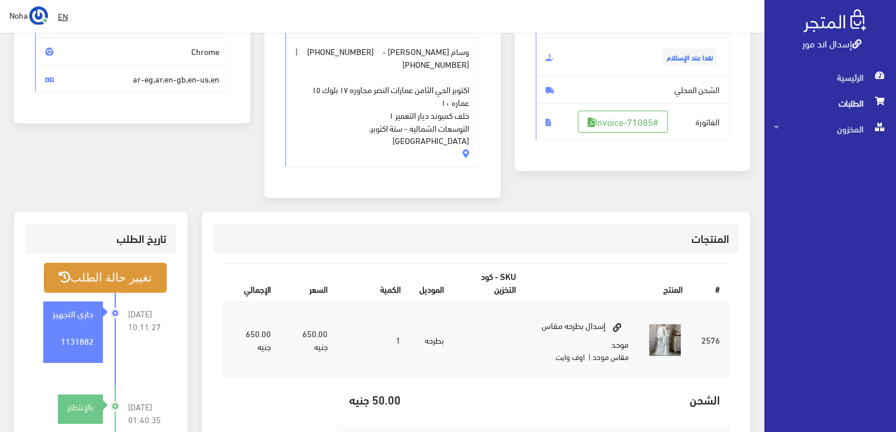
click at [97, 263] on button "تغيير حالة الطلب" at bounding box center [105, 278] width 123 height 30
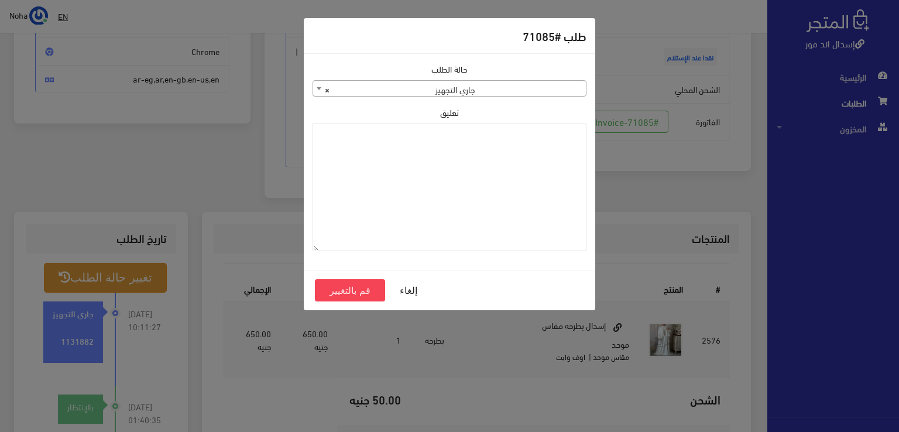
click at [405, 79] on div "حالة الطلب جاري التجهيز تم شحنها ملغي مكتمل مرفوض تم عكس الإلغاء فشل تم رد المب…" at bounding box center [449, 80] width 274 height 34
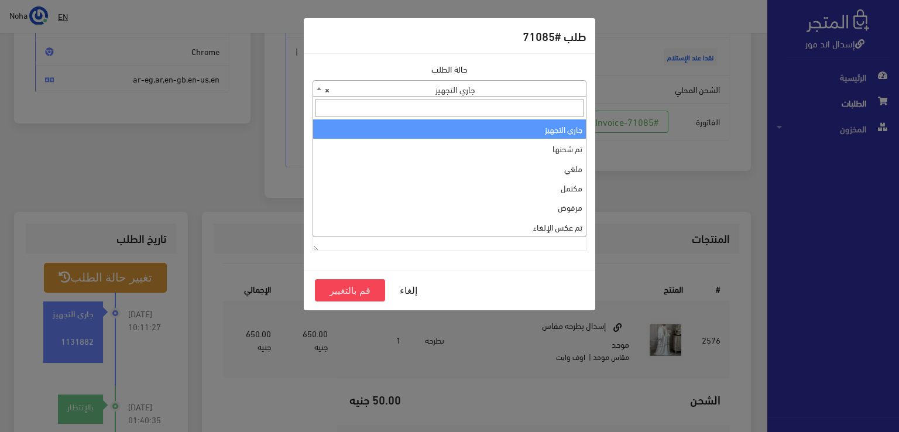
click at [454, 88] on span "× جاري التجهيز" at bounding box center [449, 89] width 273 height 16
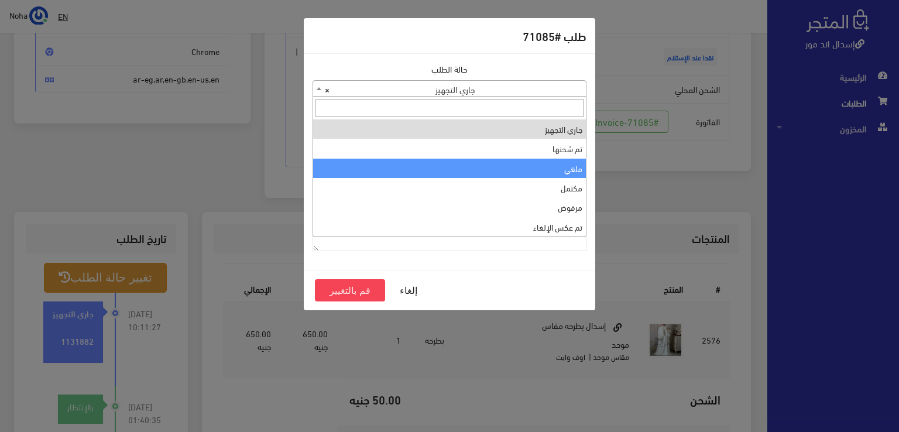
select select "3"
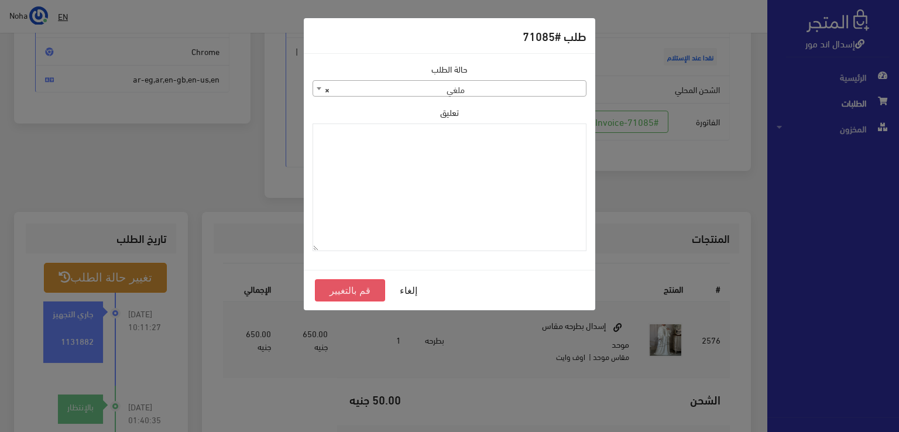
click at [351, 288] on button "قم بالتغيير" at bounding box center [350, 290] width 70 height 22
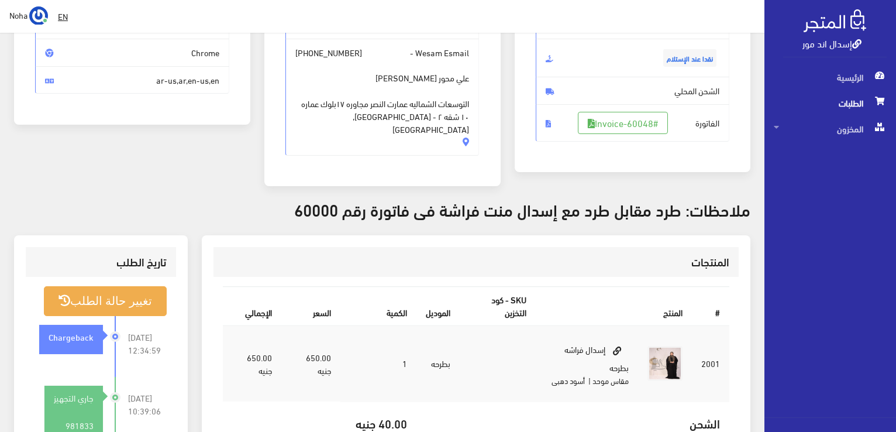
scroll to position [176, 0]
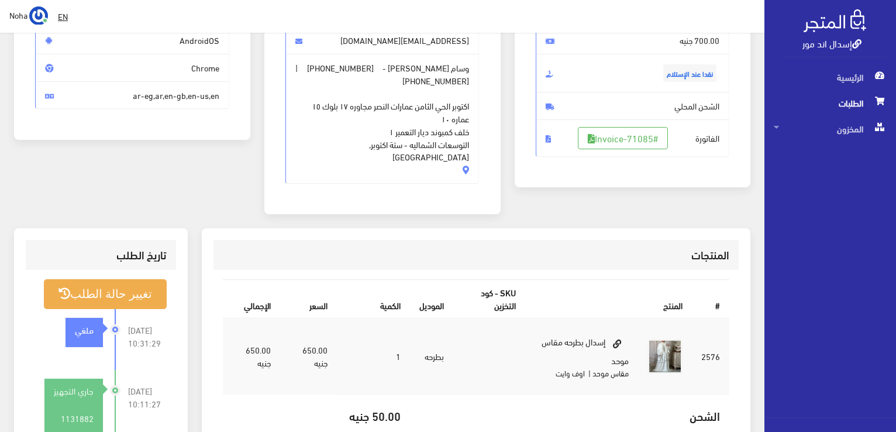
scroll to position [176, 0]
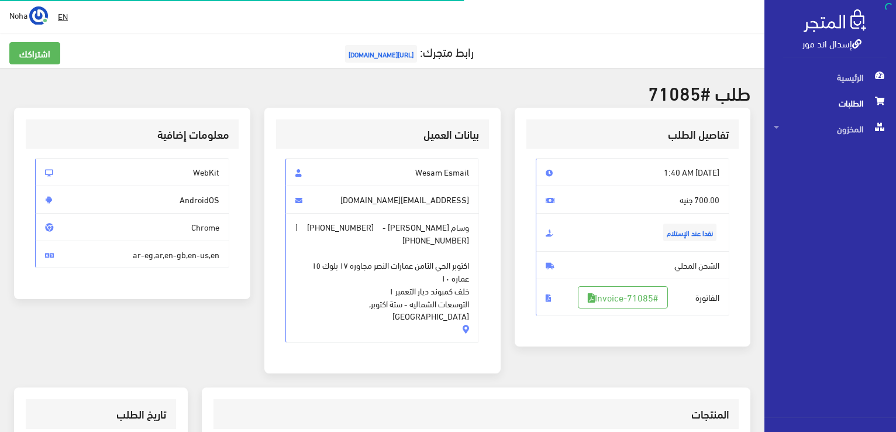
scroll to position [168, 0]
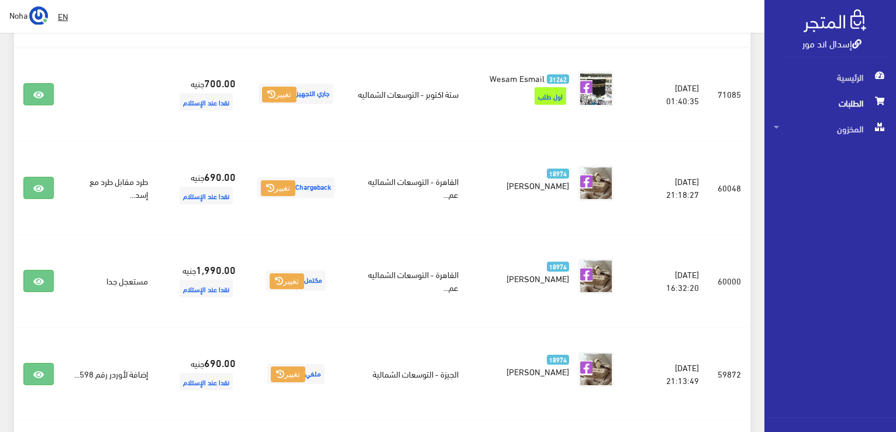
scroll to position [59, 0]
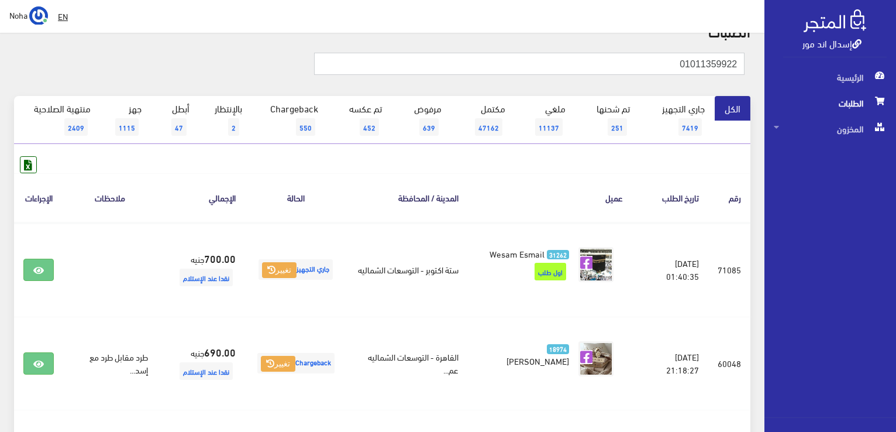
drag, startPoint x: 648, startPoint y: 63, endPoint x: 813, endPoint y: 51, distance: 165.9
click at [813, 51] on div "إسدال اند مور الرئيسية الطلبات المخزون" at bounding box center [448, 408] width 896 height 934
type input "01067911920"
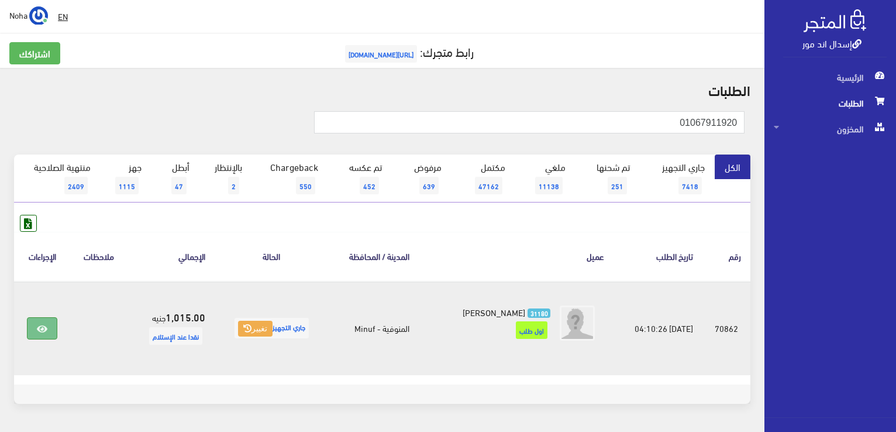
click at [32, 324] on link at bounding box center [42, 328] width 30 height 22
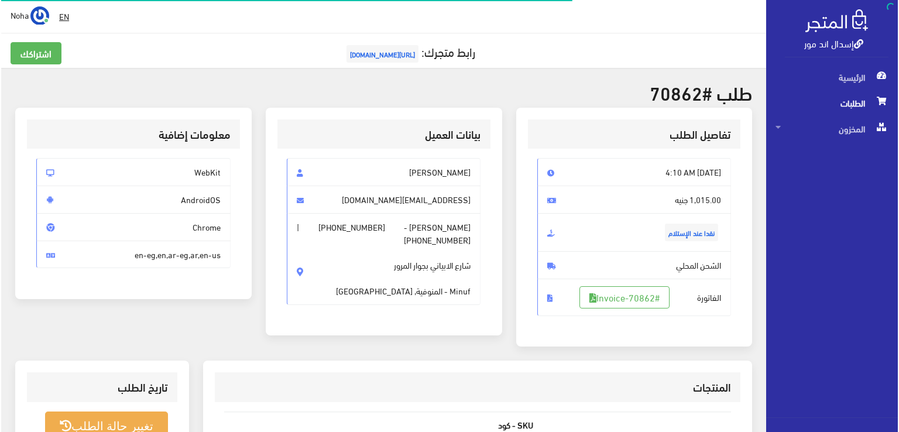
scroll to position [176, 0]
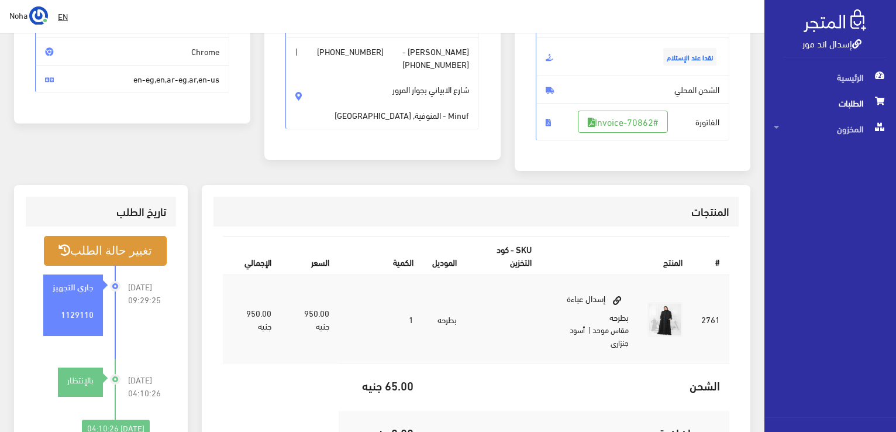
click at [85, 242] on button "تغيير حالة الطلب" at bounding box center [105, 251] width 123 height 30
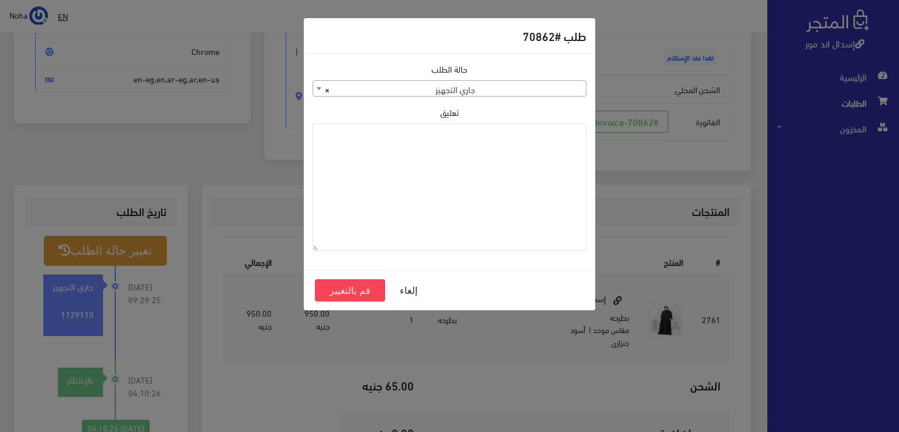
click at [520, 83] on span "× جاري التجهيز" at bounding box center [449, 89] width 273 height 16
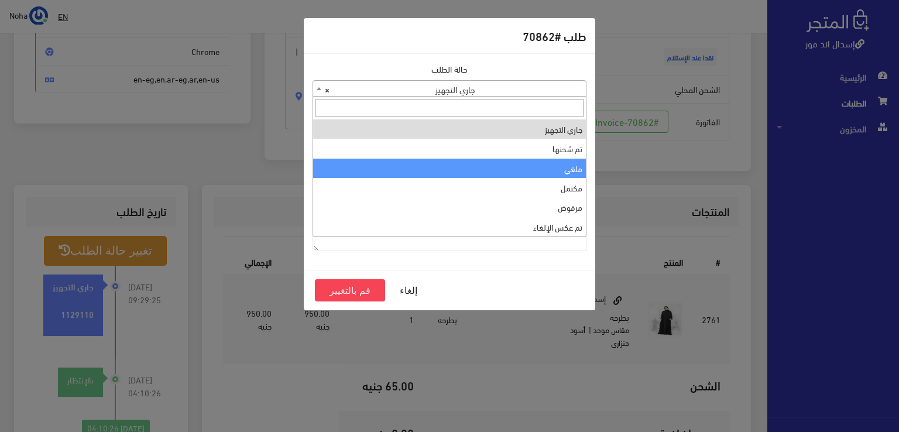
select select "3"
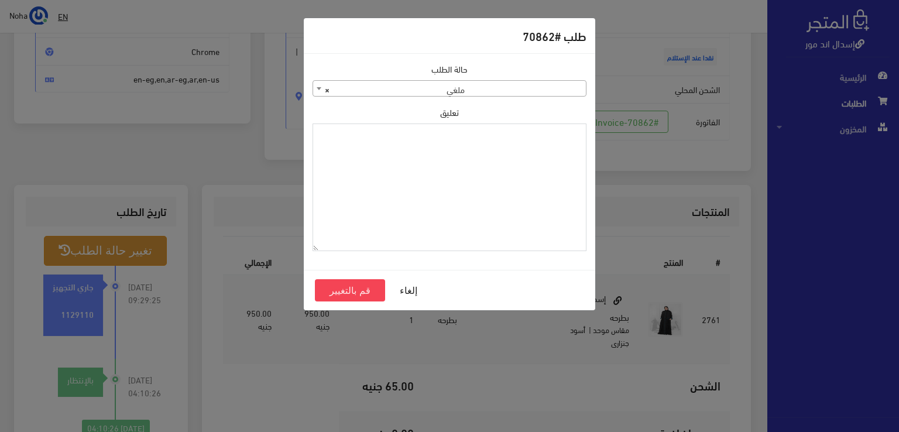
click at [535, 176] on textarea "تعليق" at bounding box center [449, 187] width 274 height 128
type textarea "رفض الاستلام"
click at [374, 291] on button "قم بالتغيير" at bounding box center [350, 290] width 70 height 22
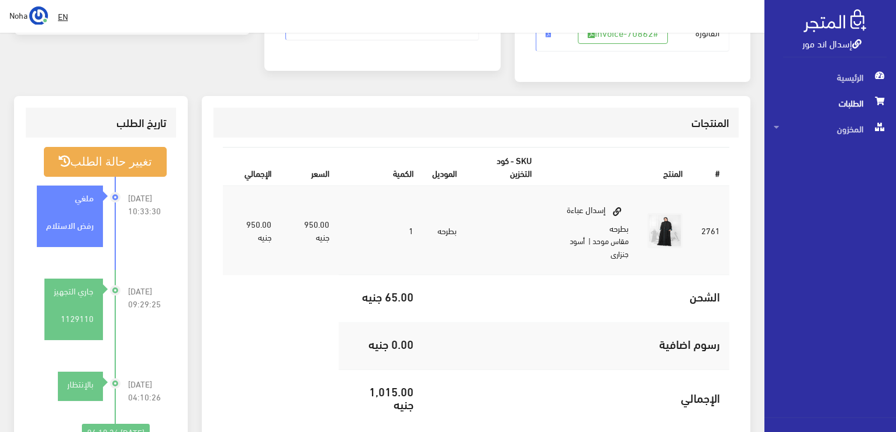
scroll to position [293, 0]
